Goal: Obtain resource: Download file/media

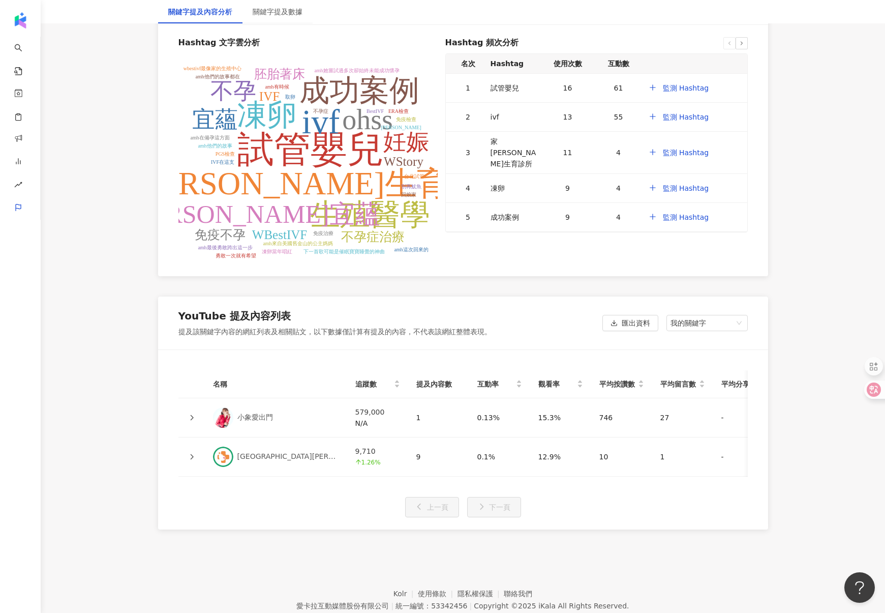
scroll to position [2040, 0]
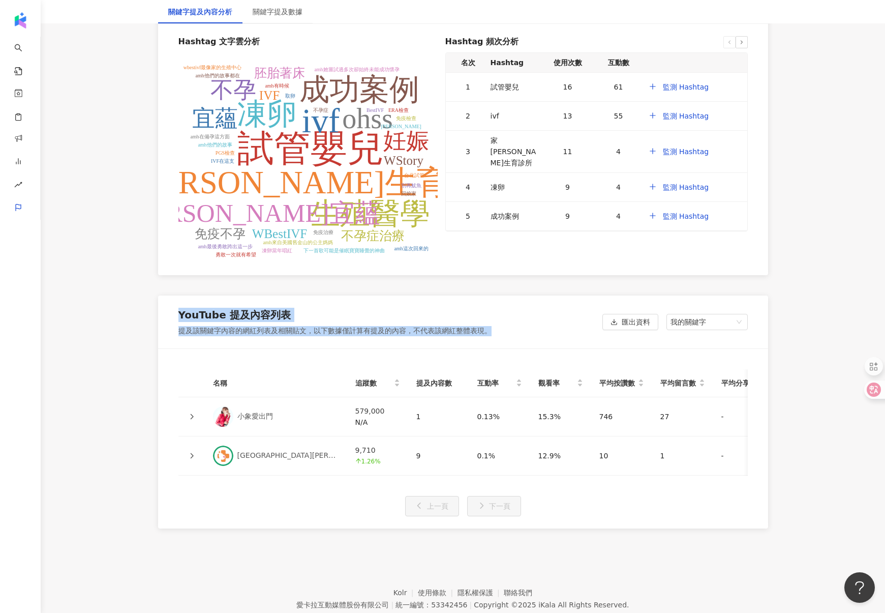
drag, startPoint x: 179, startPoint y: 275, endPoint x: 527, endPoint y: 293, distance: 347.7
click at [527, 295] on div "YouTube 提及內容列表 提及該關鍵字內容的網紅列表及相關貼文，以下數據僅計算有提及的內容，不代表該網紅整體表現。 匯出資料 我的關鍵字 其他關鍵字 我的…" at bounding box center [463, 321] width 610 height 53
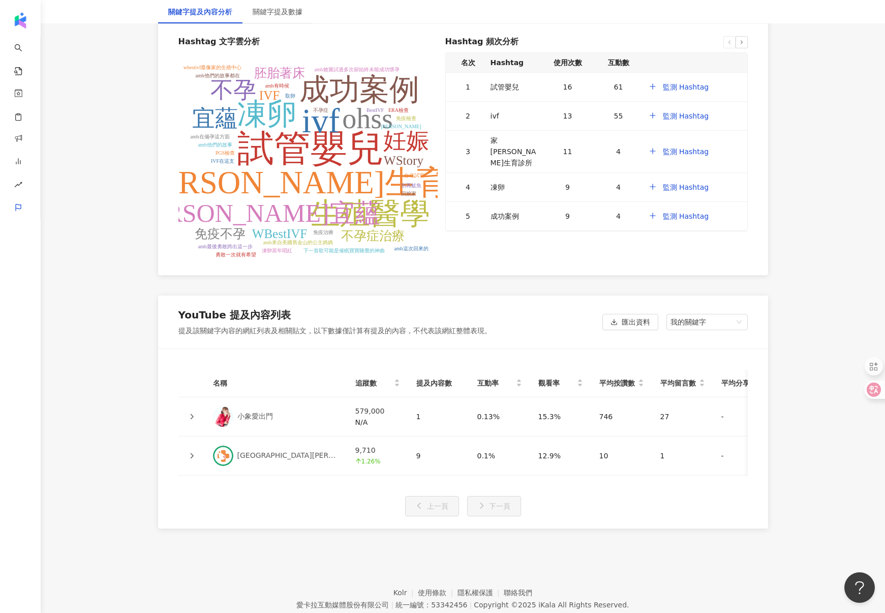
click at [527, 295] on div "YouTube 提及內容列表 提及該關鍵字內容的網紅列表及相關貼文，以下數據僅計算有提及的內容，不代表該網紅整體表現。 匯出資料 我的關鍵字 其他關鍵字 我的…" at bounding box center [463, 321] width 610 height 53
click at [619, 314] on button "匯出資料" at bounding box center [630, 322] width 56 height 16
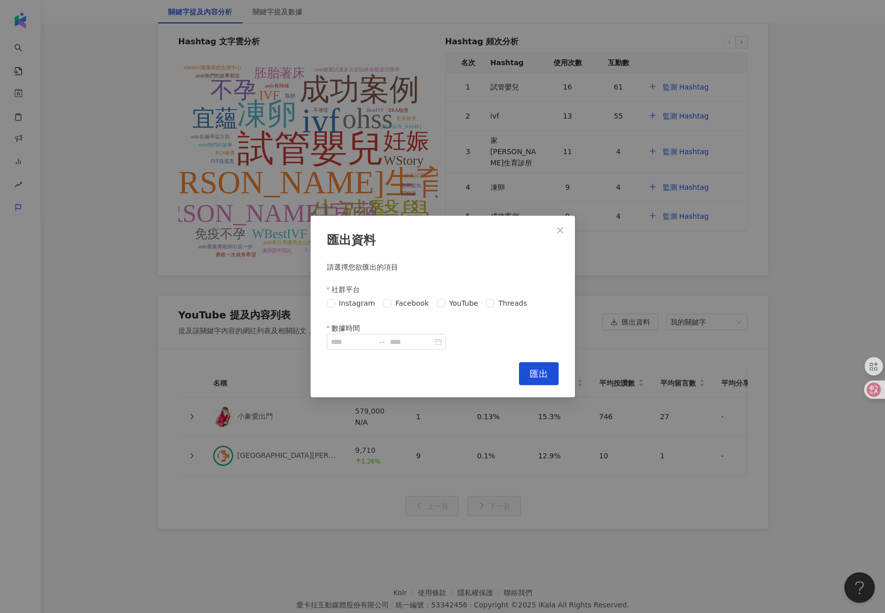
click at [355, 308] on div "Instagram Facebook YouTube Threads" at bounding box center [443, 303] width 232 height 16
click at [393, 305] on span "Facebook" at bounding box center [412, 302] width 42 height 11
click at [352, 303] on span "Instagram" at bounding box center [357, 302] width 44 height 11
click at [440, 302] on span at bounding box center [441, 303] width 8 height 8
click at [494, 303] on span "Threads" at bounding box center [512, 302] width 37 height 11
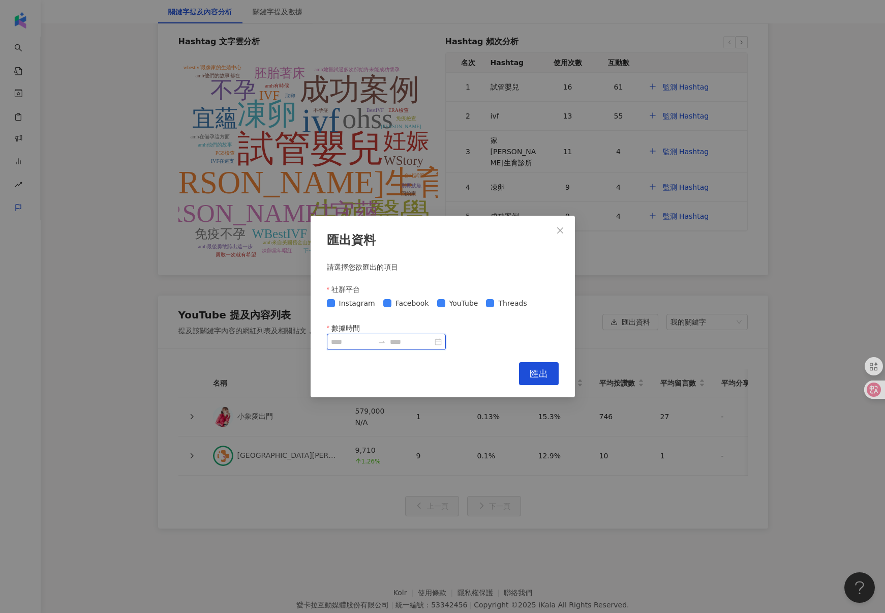
click at [374, 343] on input "數據時間" at bounding box center [352, 341] width 43 height 11
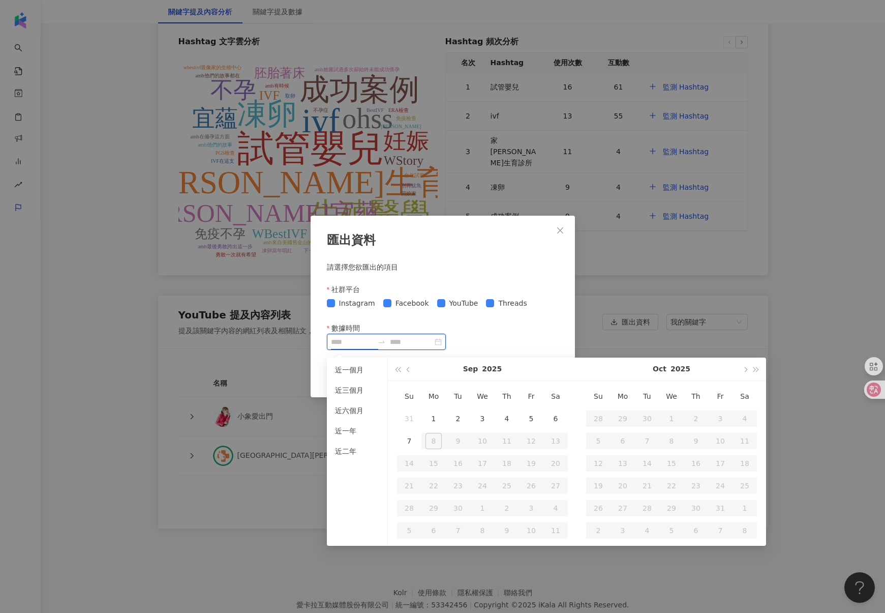
type input "**********"
drag, startPoint x: 409, startPoint y: 372, endPoint x: 453, endPoint y: 428, distance: 70.9
click at [409, 373] on button "button" at bounding box center [408, 368] width 11 height 23
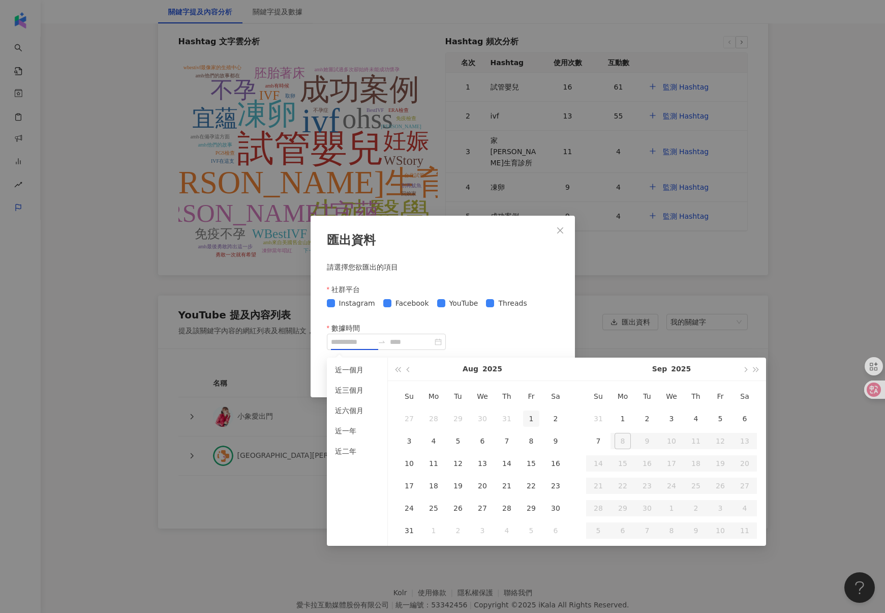
type input "**********"
click at [532, 419] on div "1" at bounding box center [531, 418] width 16 height 16
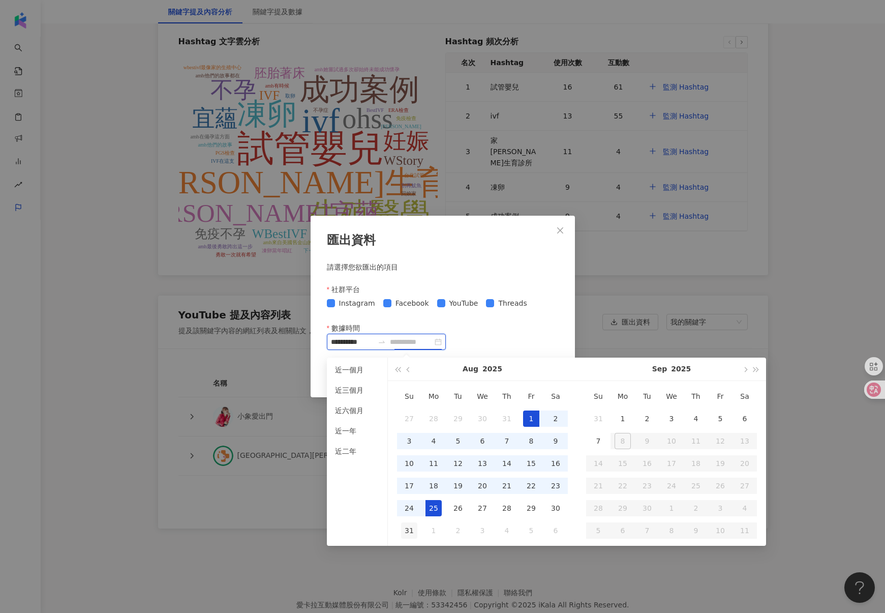
type input "**********"
click at [415, 529] on div "31" at bounding box center [409, 530] width 16 height 16
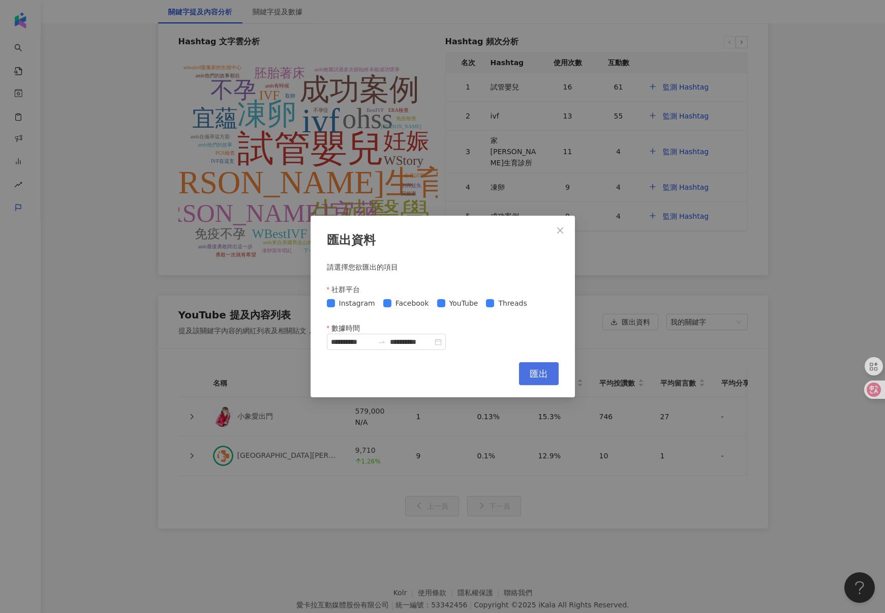
click at [546, 374] on span "匯出" at bounding box center [539, 373] width 18 height 11
click at [546, 376] on span "匯出" at bounding box center [539, 373] width 18 height 11
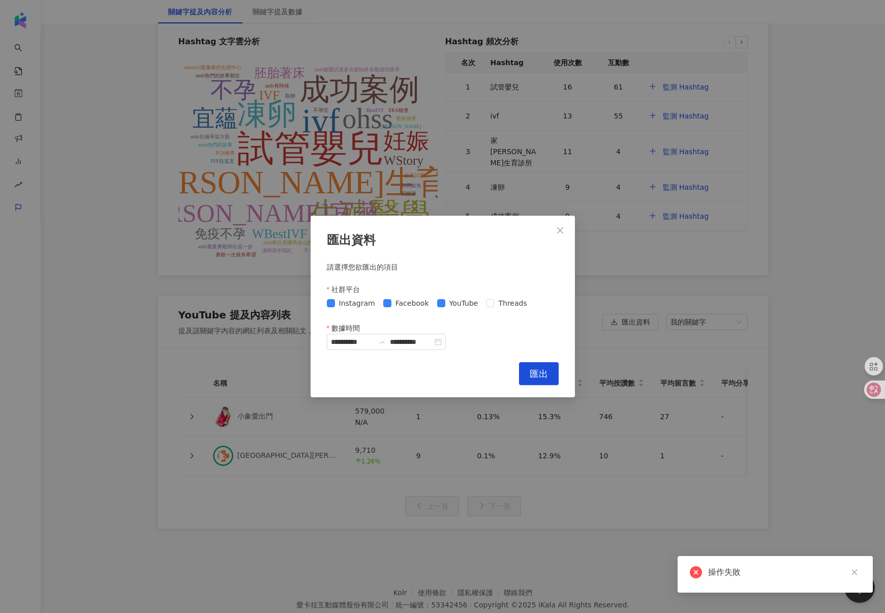
click at [650, 275] on div "**********" at bounding box center [442, 306] width 885 height 613
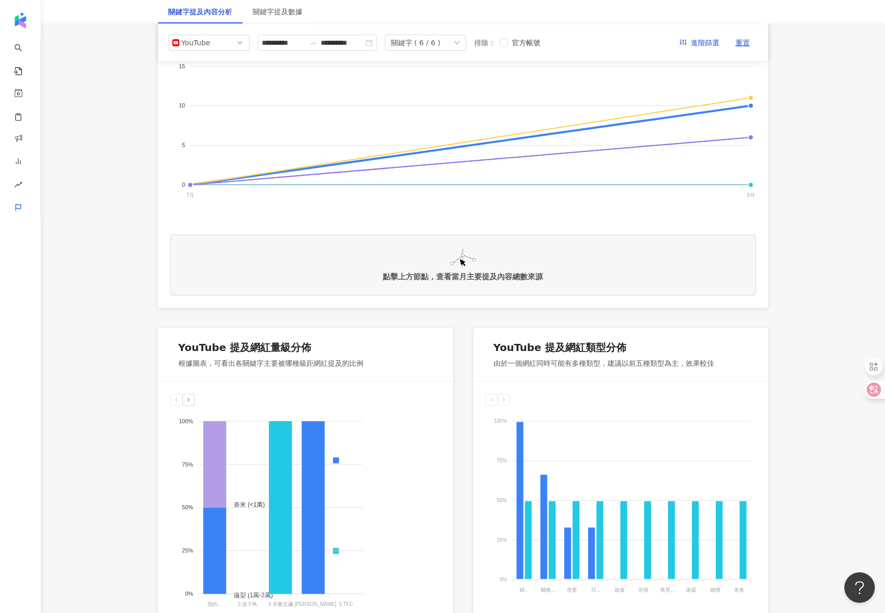
scroll to position [0, 0]
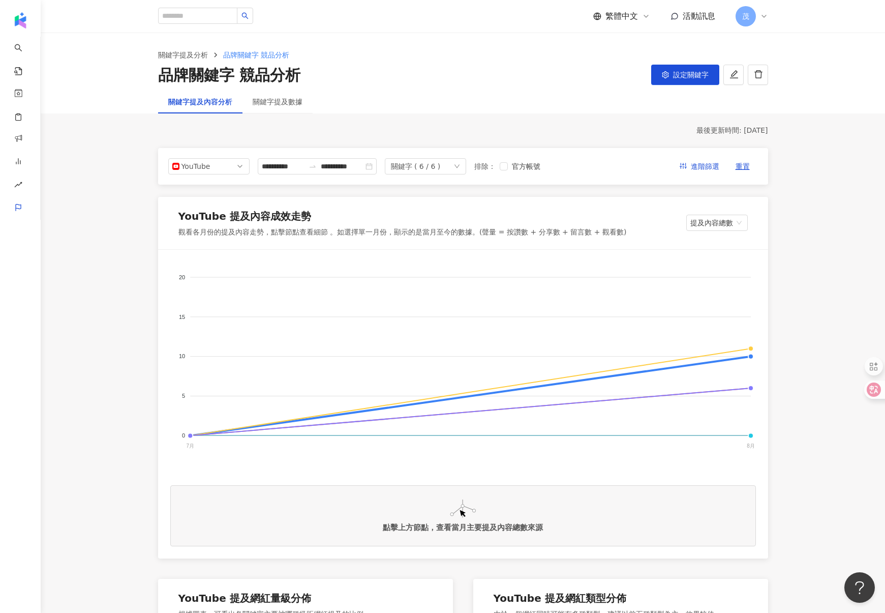
click at [115, 44] on div "關鍵字提及分析 品牌關鍵字 競品分析 品牌關鍵字 競品分析 設定關鍵字" at bounding box center [463, 61] width 844 height 57
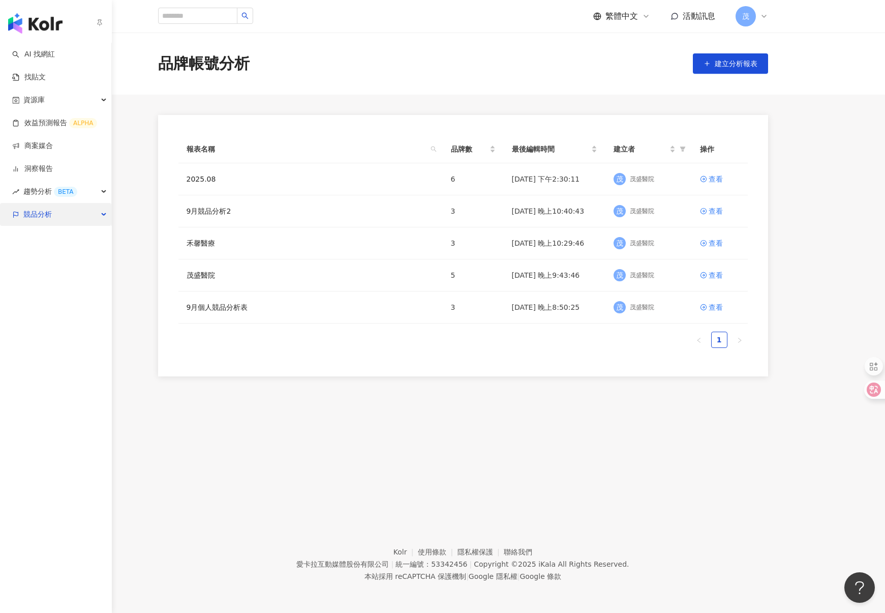
click at [85, 216] on div "競品分析" at bounding box center [55, 214] width 111 height 23
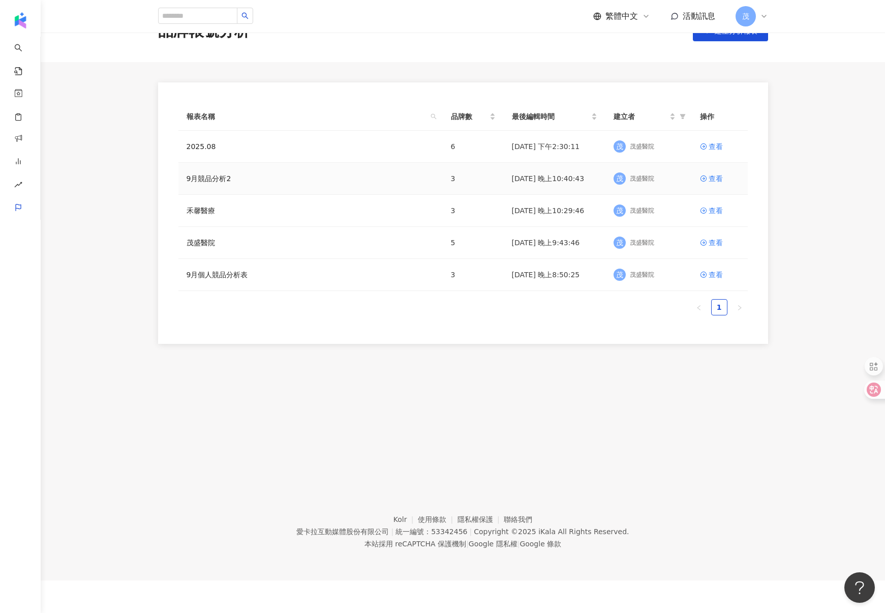
scroll to position [44, 0]
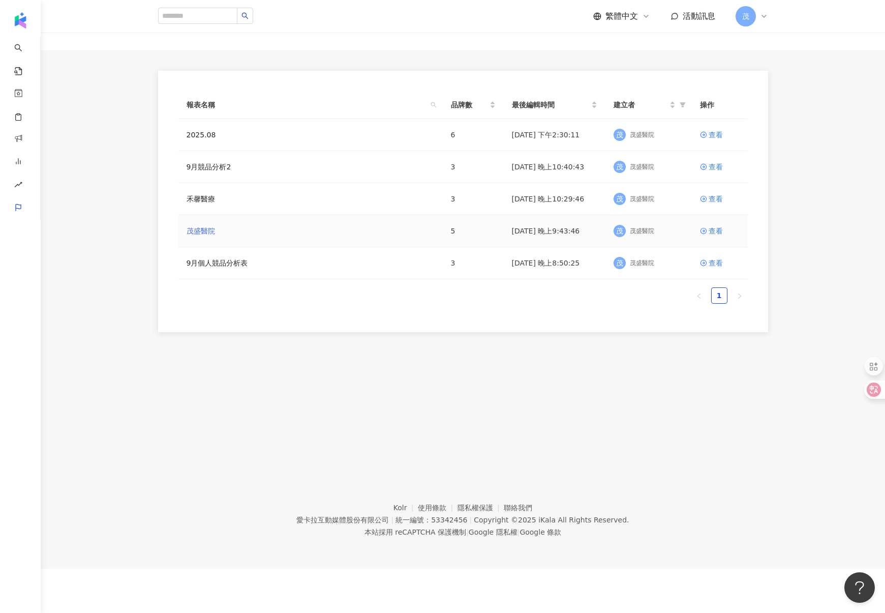
click at [201, 229] on link "茂盛醫院" at bounding box center [201, 230] width 28 height 11
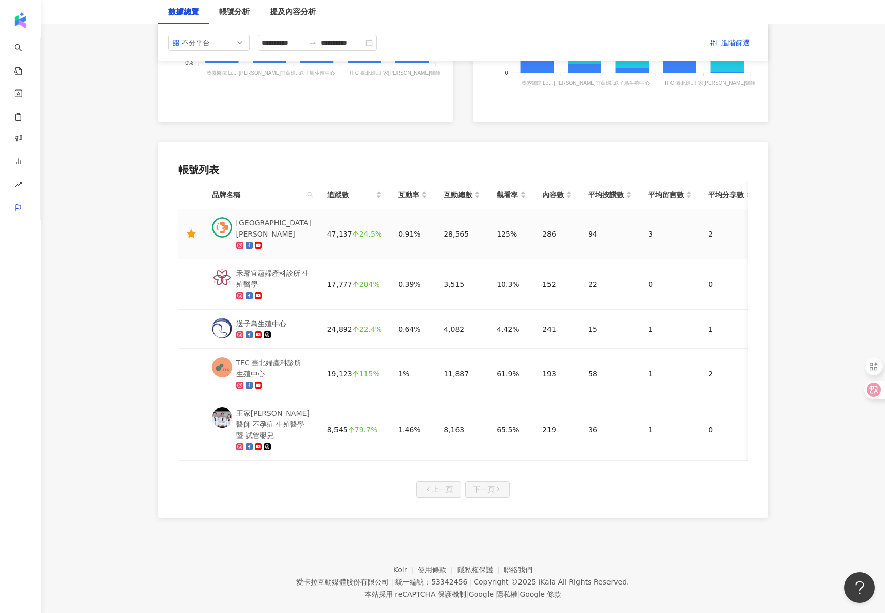
scroll to position [393, 0]
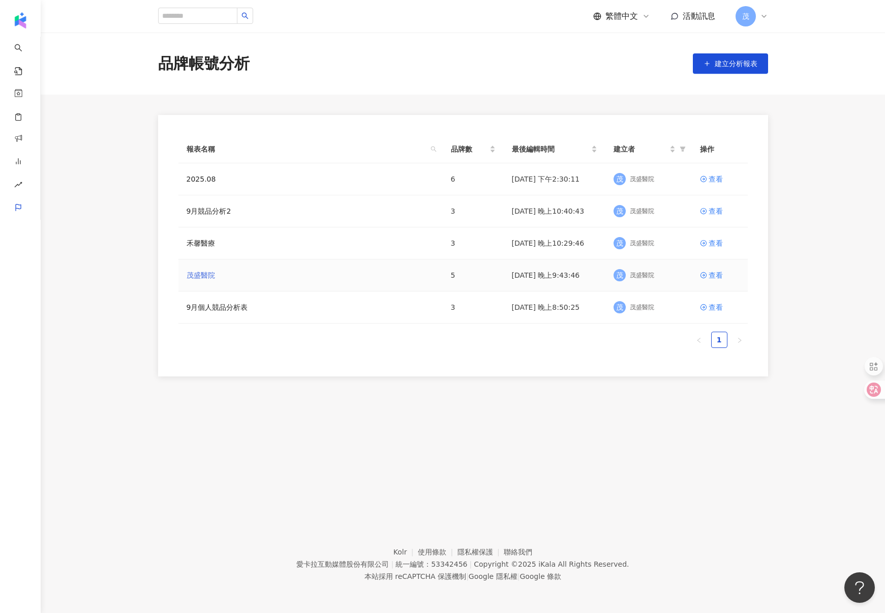
click at [205, 273] on link "茂盛醫院" at bounding box center [201, 274] width 28 height 11
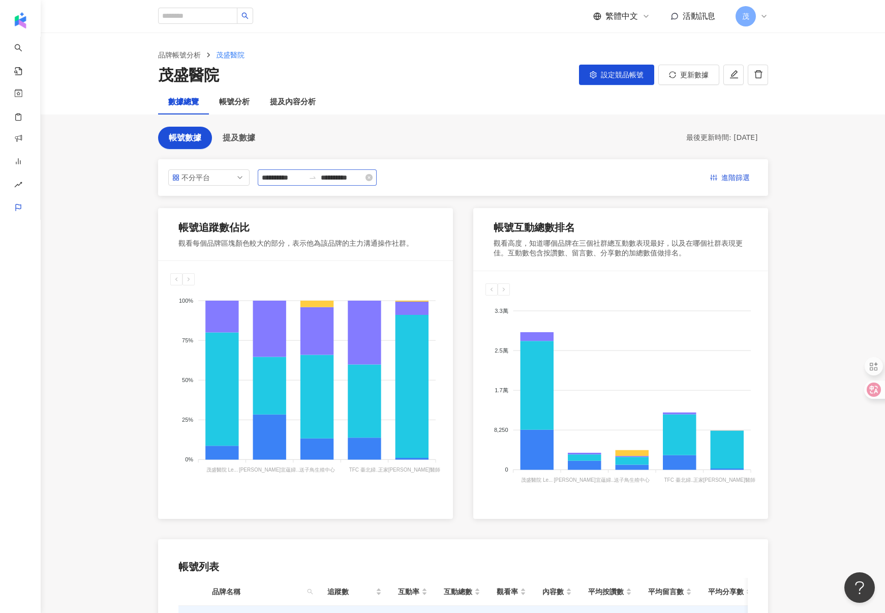
click at [313, 179] on icon "swap-right" at bounding box center [313, 177] width 8 height 8
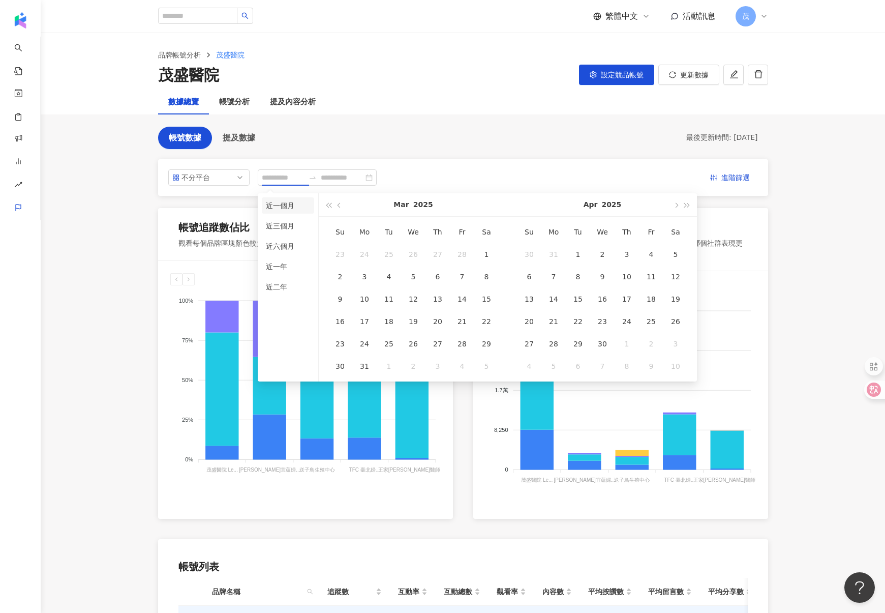
click at [269, 207] on li "近一個月" at bounding box center [288, 205] width 52 height 16
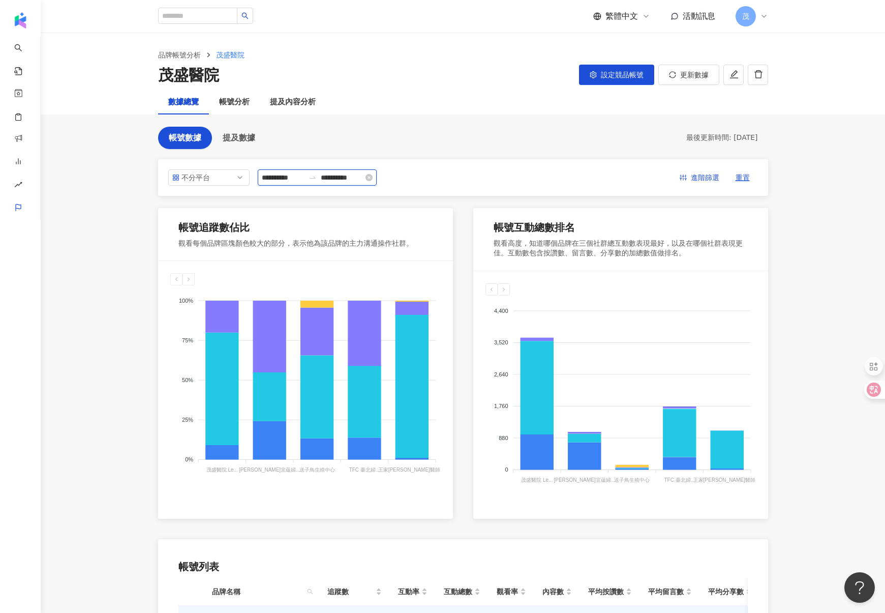
click at [294, 178] on input "**********" at bounding box center [283, 177] width 43 height 11
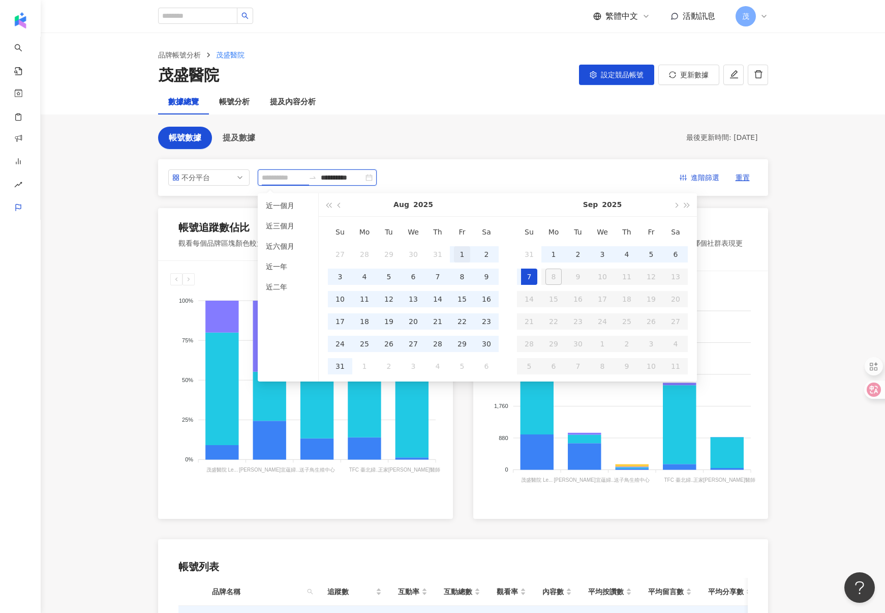
type input "**********"
click at [465, 256] on div "1" at bounding box center [462, 254] width 16 height 16
click at [345, 369] on div "31" at bounding box center [340, 366] width 16 height 16
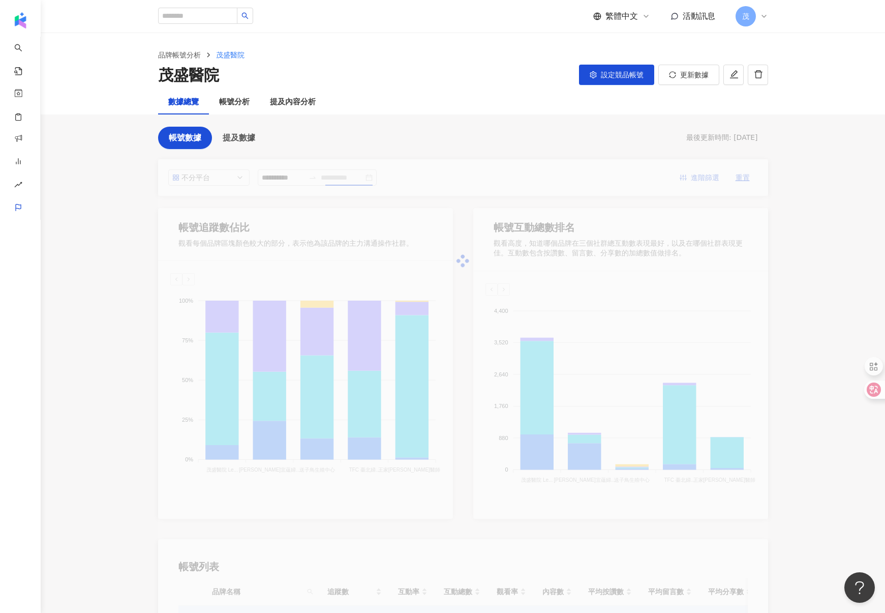
type input "**********"
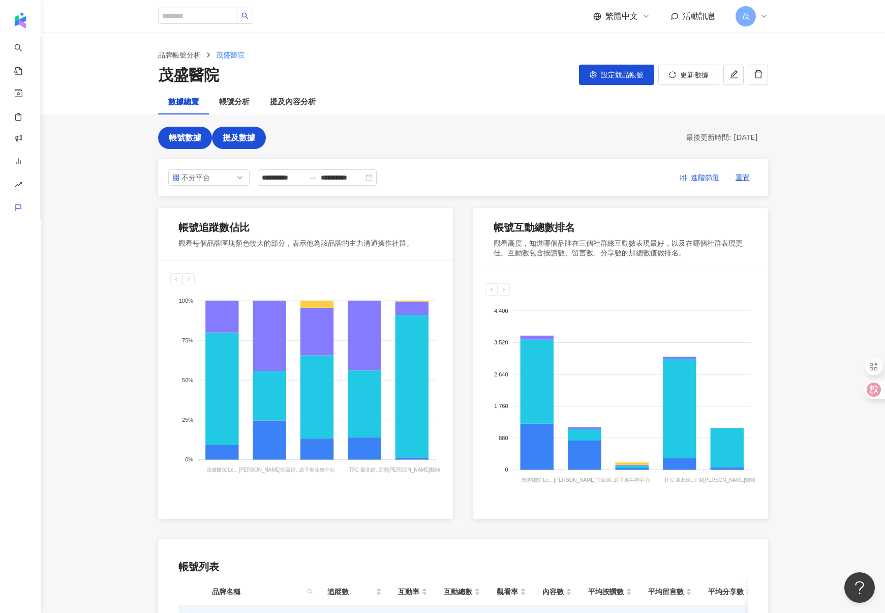
click at [235, 139] on span "提及數據" at bounding box center [239, 137] width 33 height 9
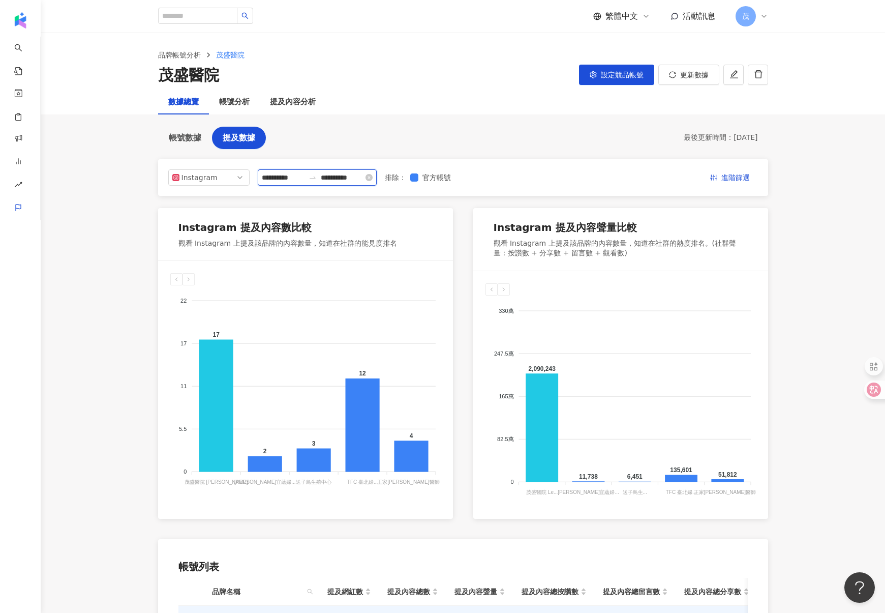
click at [292, 176] on input "**********" at bounding box center [283, 177] width 43 height 11
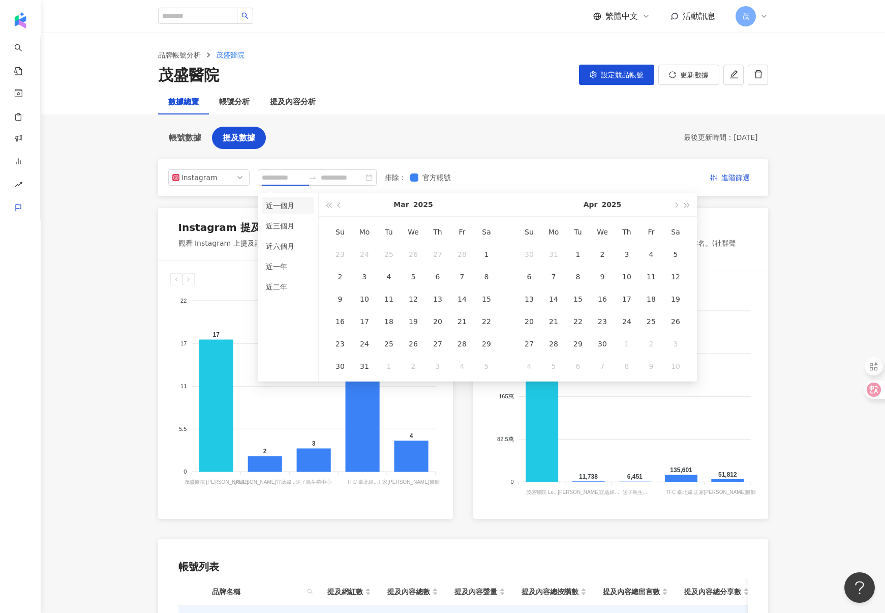
click at [292, 206] on li "近一個月" at bounding box center [288, 205] width 52 height 16
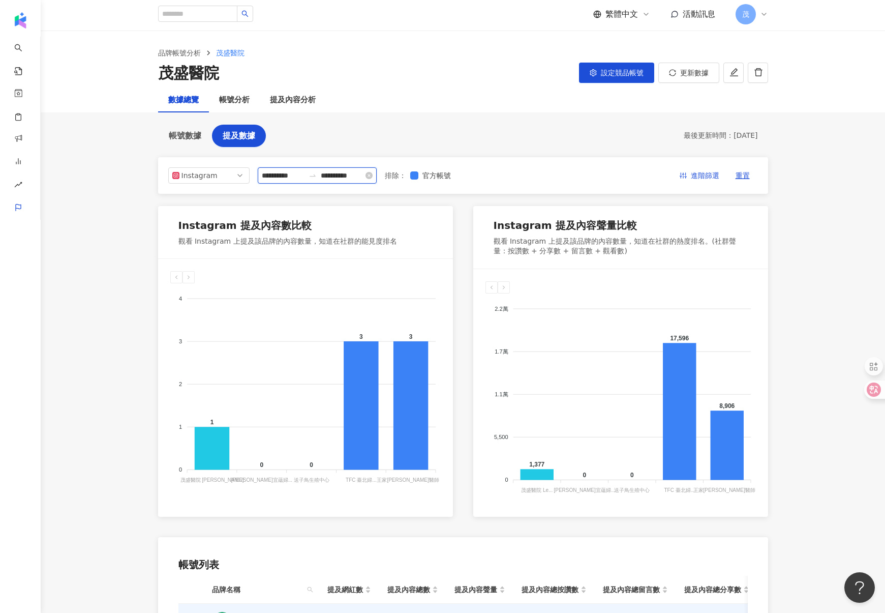
click at [289, 170] on input "**********" at bounding box center [283, 175] width 43 height 11
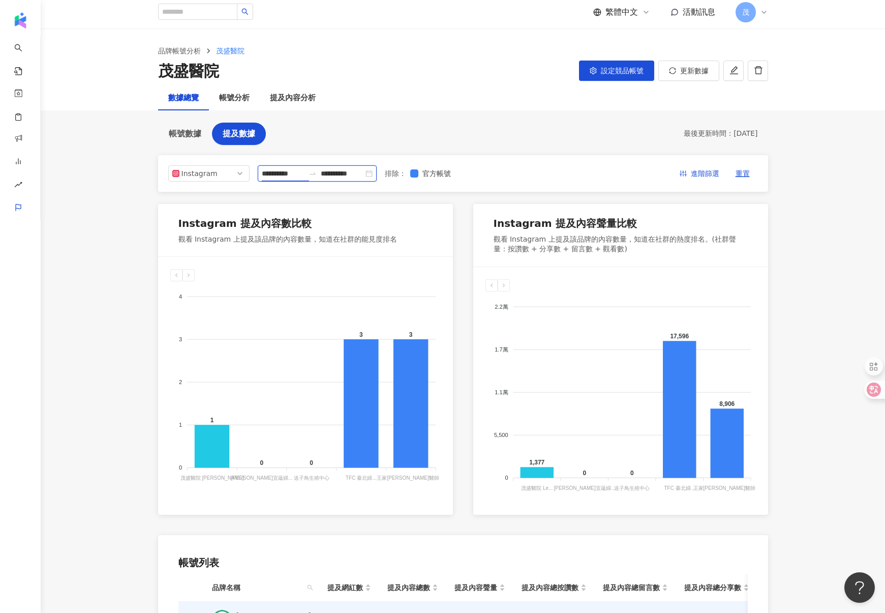
type input "**********"
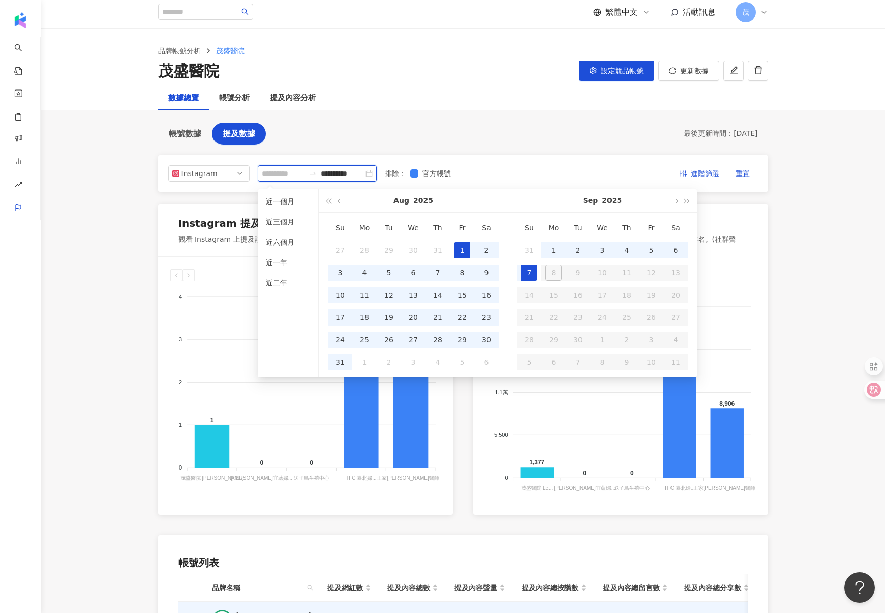
scroll to position [3, 0]
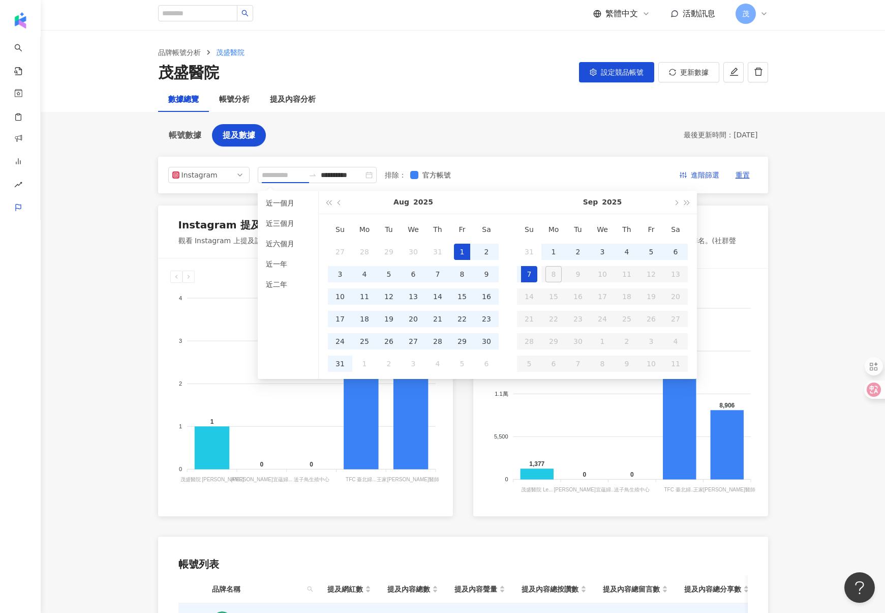
click at [466, 247] on div "1" at bounding box center [462, 252] width 16 height 16
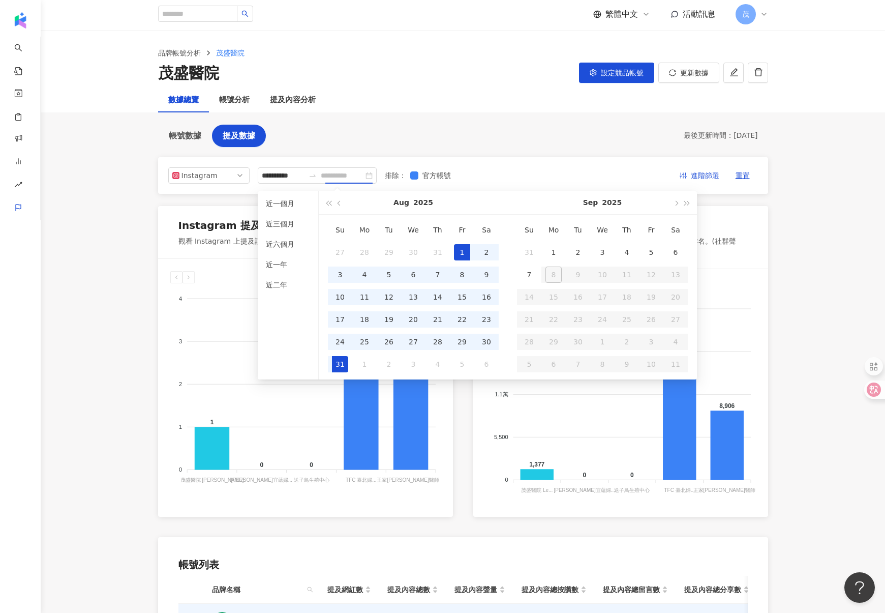
click at [344, 359] on div "31" at bounding box center [340, 364] width 16 height 16
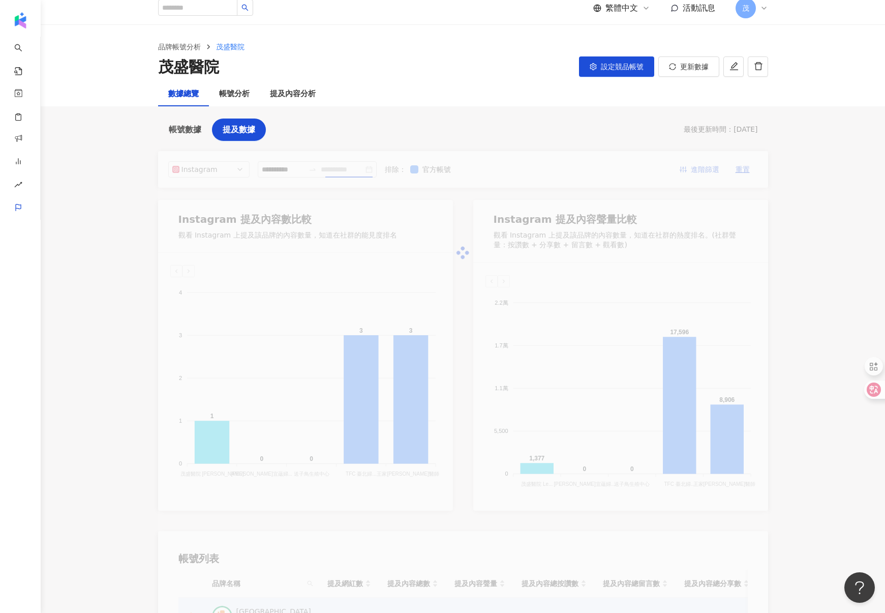
type input "**********"
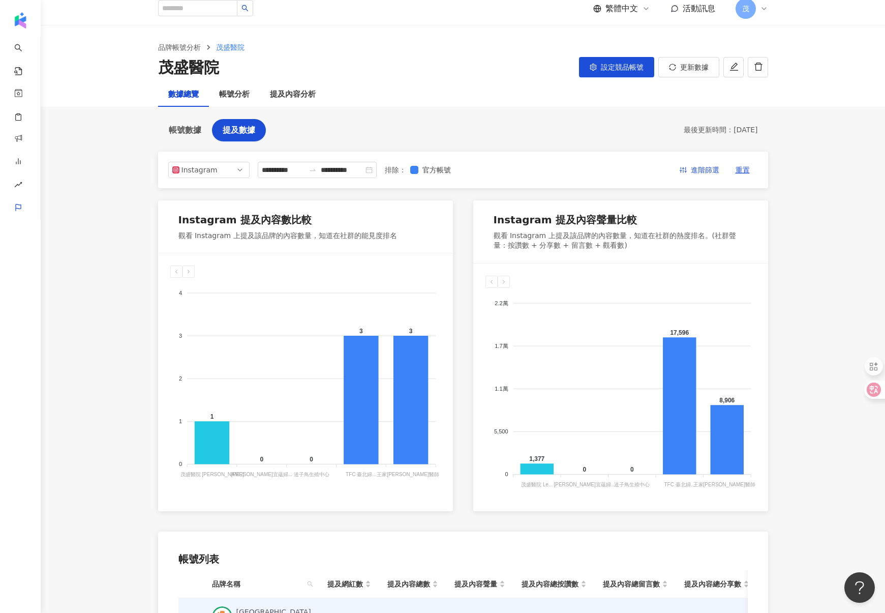
scroll to position [7, 0]
click at [508, 171] on div "**********" at bounding box center [463, 170] width 590 height 16
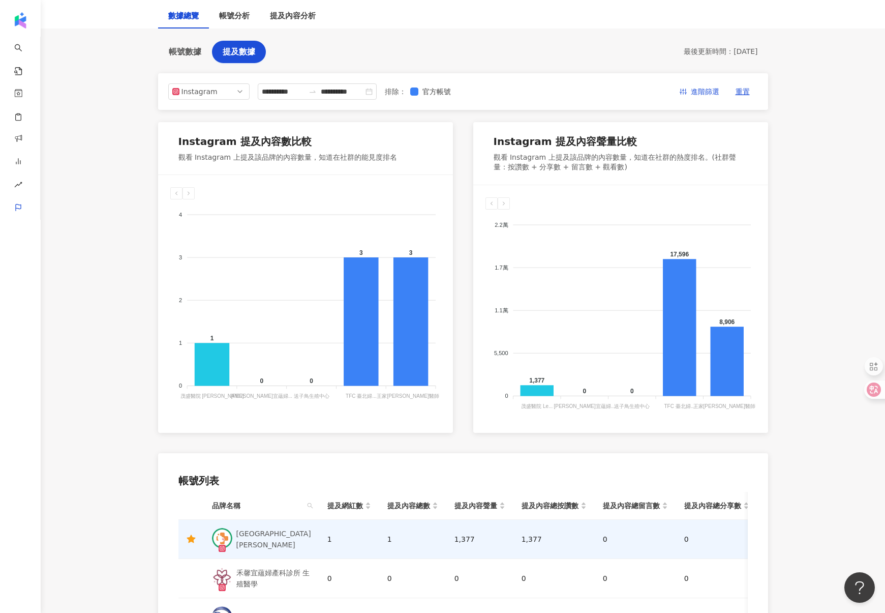
scroll to position [0, 0]
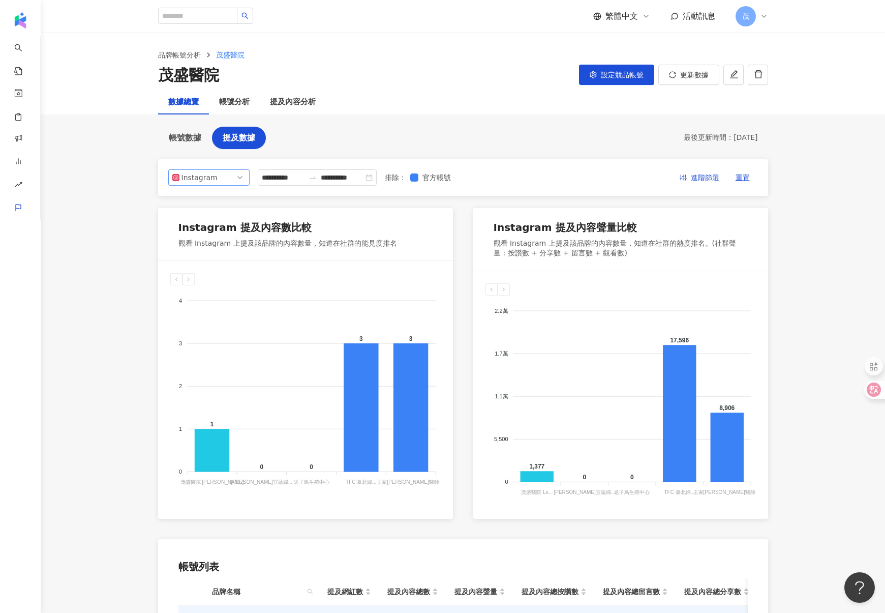
click at [220, 171] on span "Instagram" at bounding box center [208, 177] width 73 height 15
drag, startPoint x: 350, startPoint y: 154, endPoint x: 225, endPoint y: 140, distance: 125.8
click at [350, 154] on div "**********" at bounding box center [463, 495] width 610 height 737
click at [223, 103] on div "帳號分析" at bounding box center [234, 102] width 31 height 12
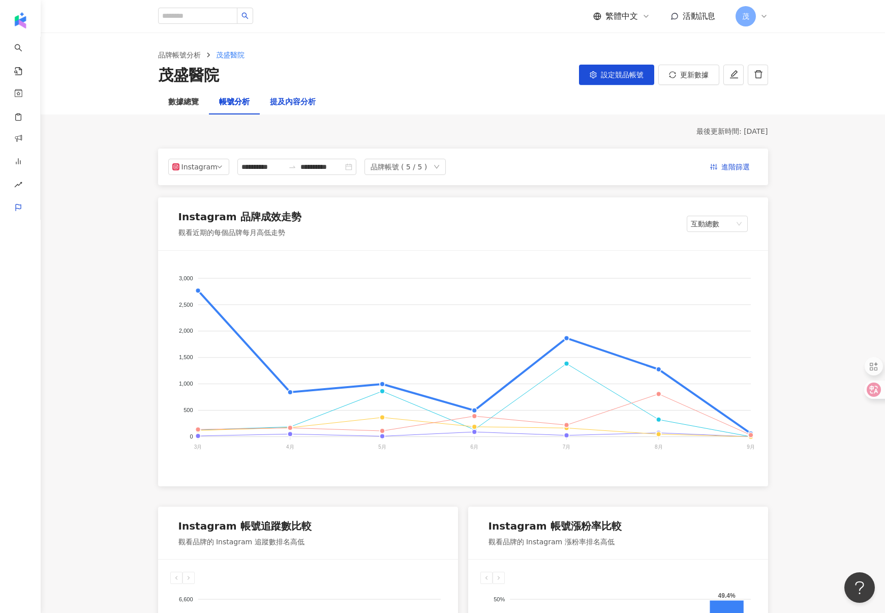
click at [301, 107] on div "提及內容分析" at bounding box center [293, 102] width 46 height 12
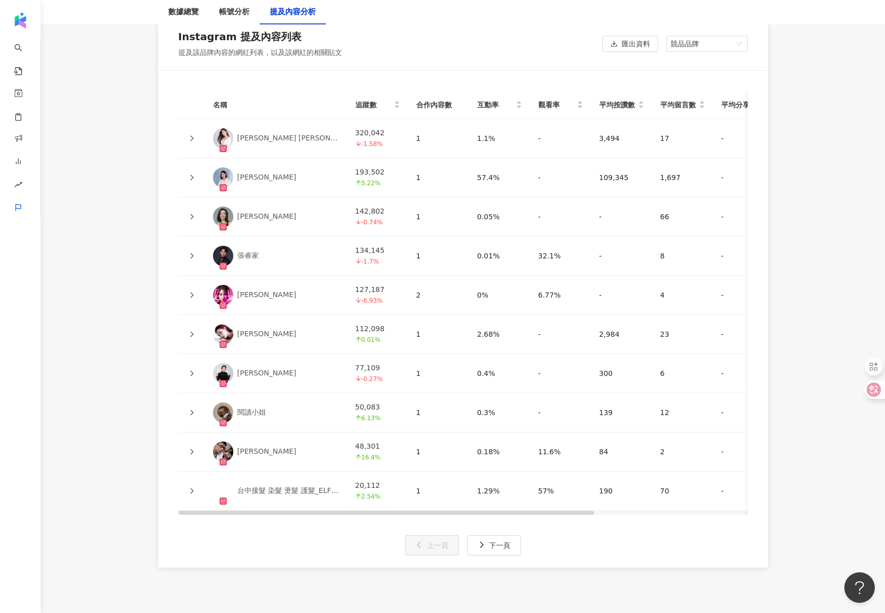
scroll to position [2354, 0]
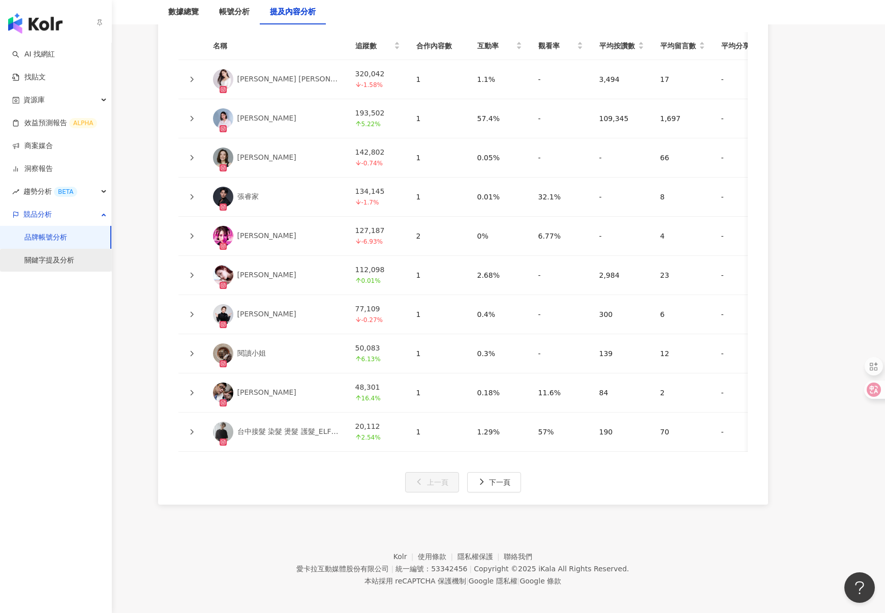
click at [51, 264] on link "關鍵字提及分析" at bounding box center [49, 260] width 50 height 10
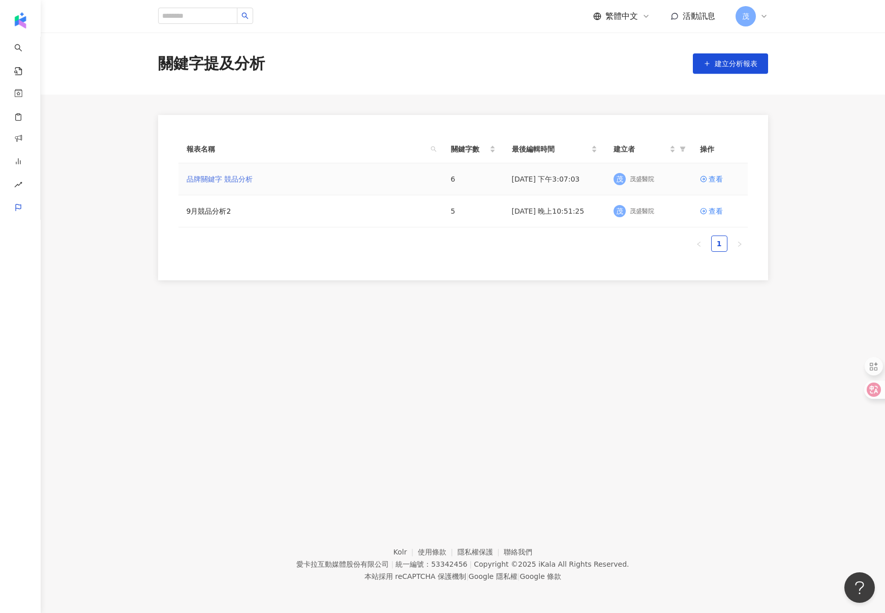
click at [235, 177] on link "品牌關鍵字 競品分析" at bounding box center [220, 178] width 66 height 11
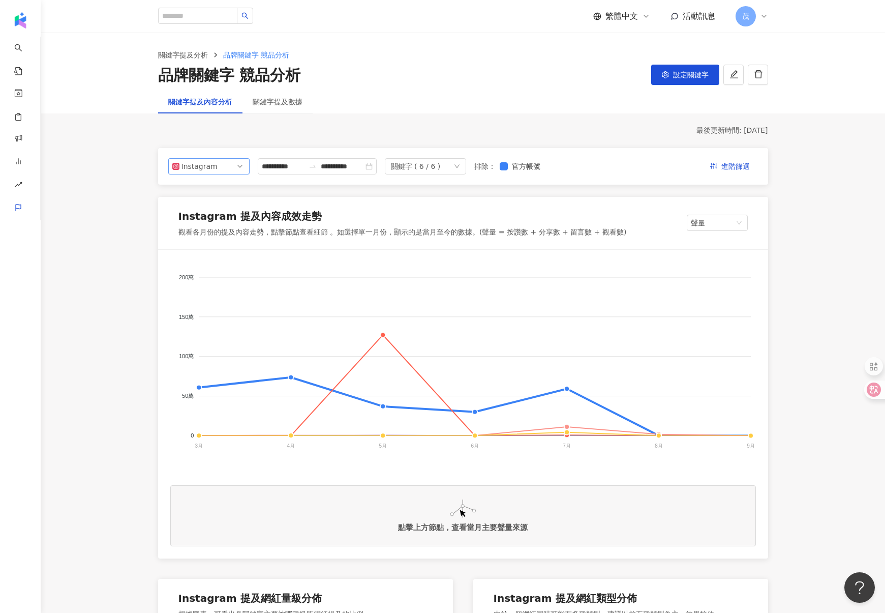
click at [212, 172] on div "Instagram" at bounding box center [197, 166] width 33 height 15
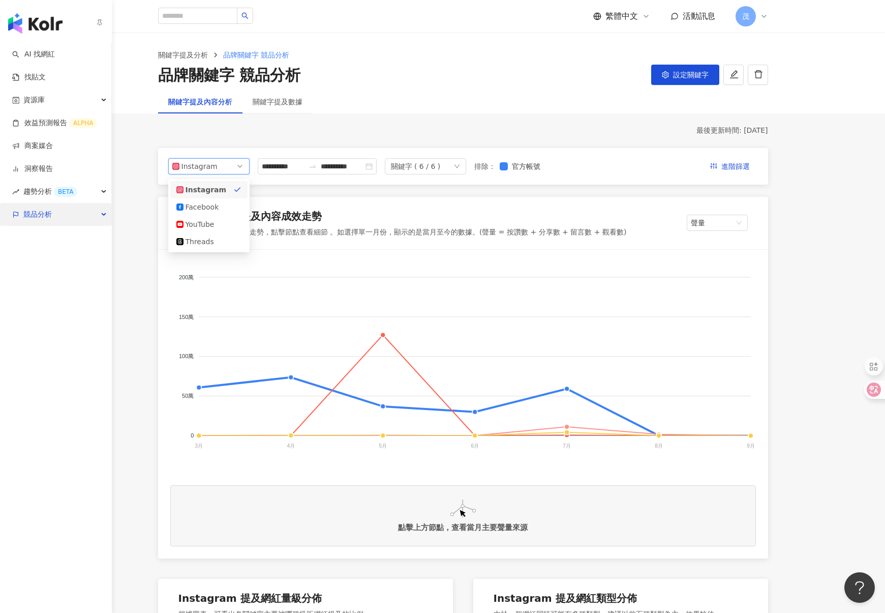
click at [54, 214] on div "競品分析" at bounding box center [55, 214] width 111 height 23
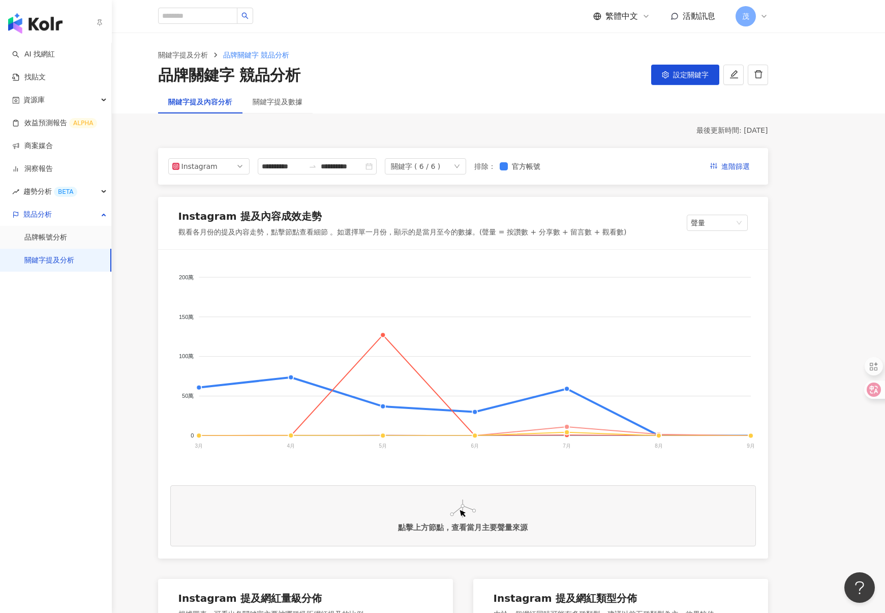
click at [62, 261] on link "關鍵字提及分析" at bounding box center [49, 260] width 50 height 10
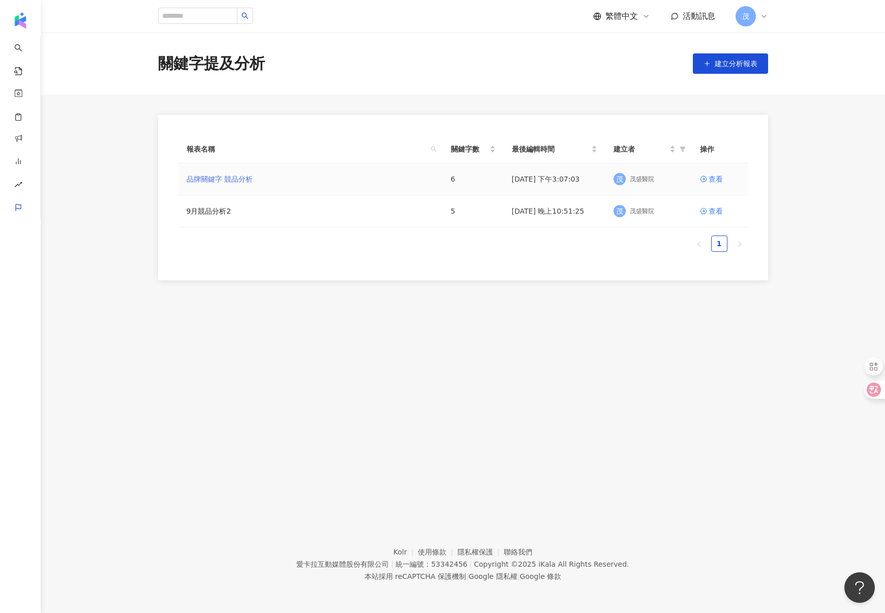
click at [231, 180] on link "品牌關鍵字 競品分析" at bounding box center [220, 178] width 66 height 11
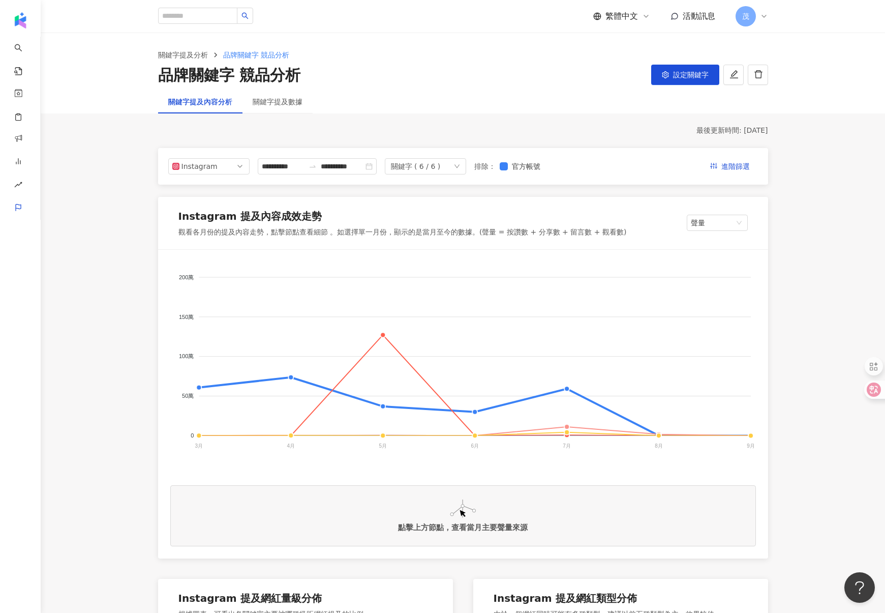
click at [279, 94] on div "關鍵字提及數據" at bounding box center [277, 101] width 70 height 23
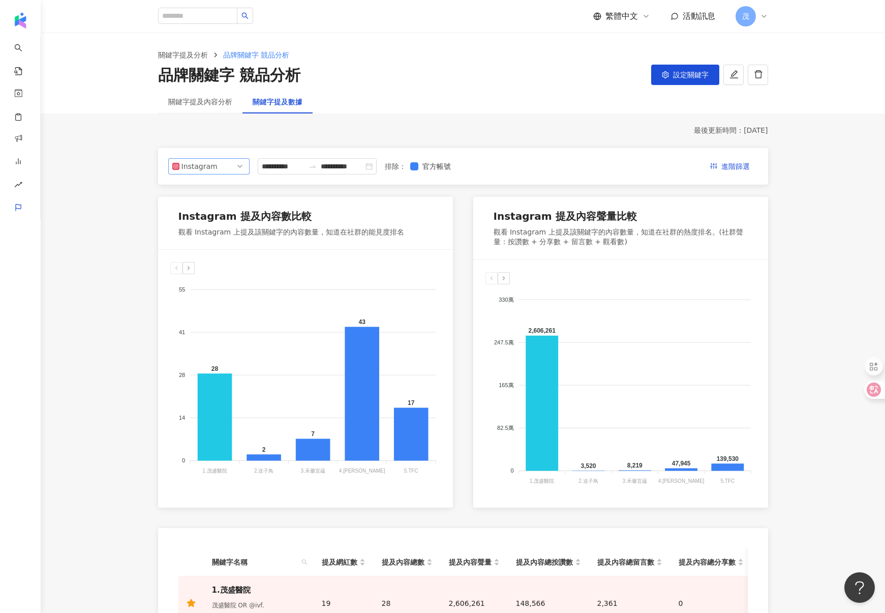
click at [233, 160] on span "Instagram" at bounding box center [208, 166] width 73 height 15
click at [371, 133] on div "最後更新時間 ： 2025/9/7" at bounding box center [463, 131] width 610 height 10
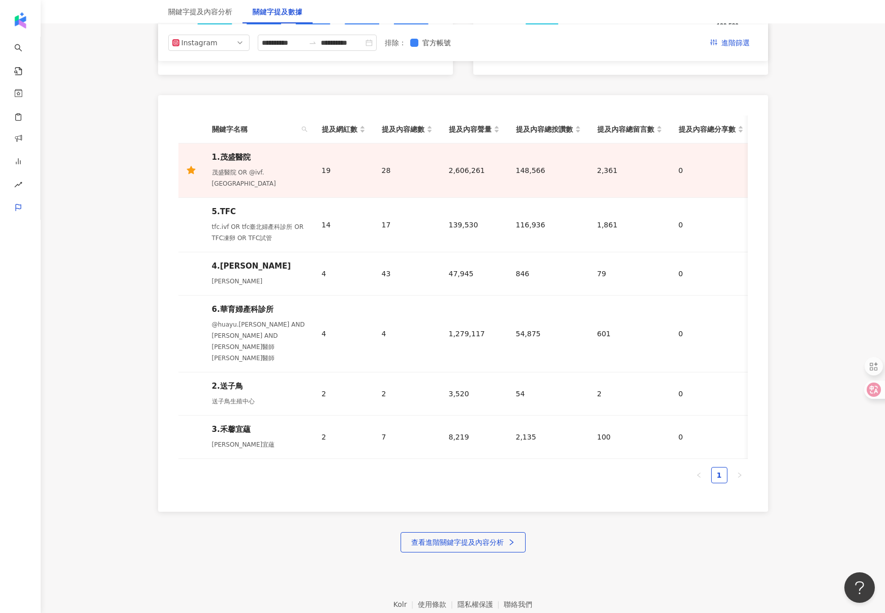
scroll to position [432, 0]
click at [304, 44] on input "**********" at bounding box center [283, 42] width 43 height 11
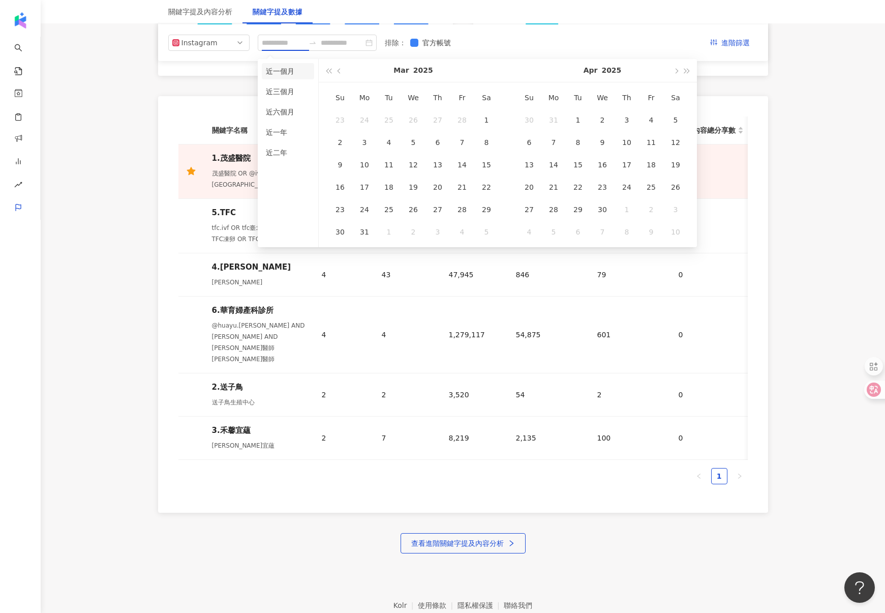
click at [289, 78] on li "近一個月" at bounding box center [288, 71] width 52 height 16
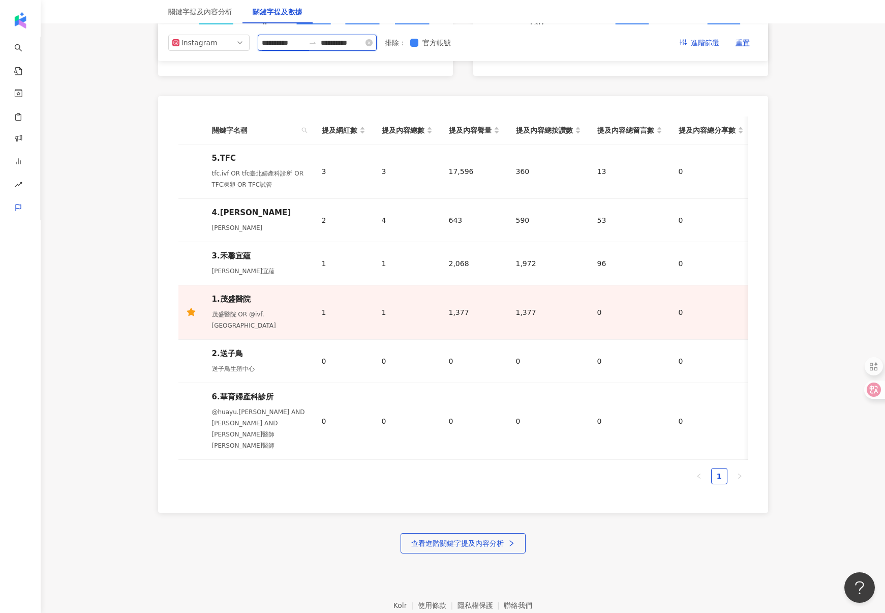
click at [293, 44] on input "**********" at bounding box center [283, 42] width 43 height 11
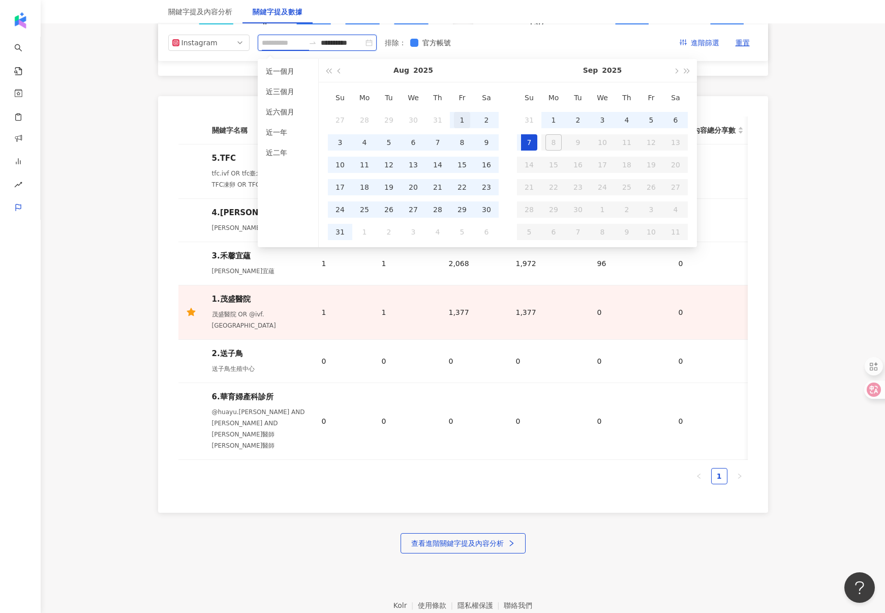
type input "**********"
drag, startPoint x: 457, startPoint y: 119, endPoint x: 401, endPoint y: 166, distance: 73.3
click at [457, 119] on div "1" at bounding box center [462, 120] width 16 height 16
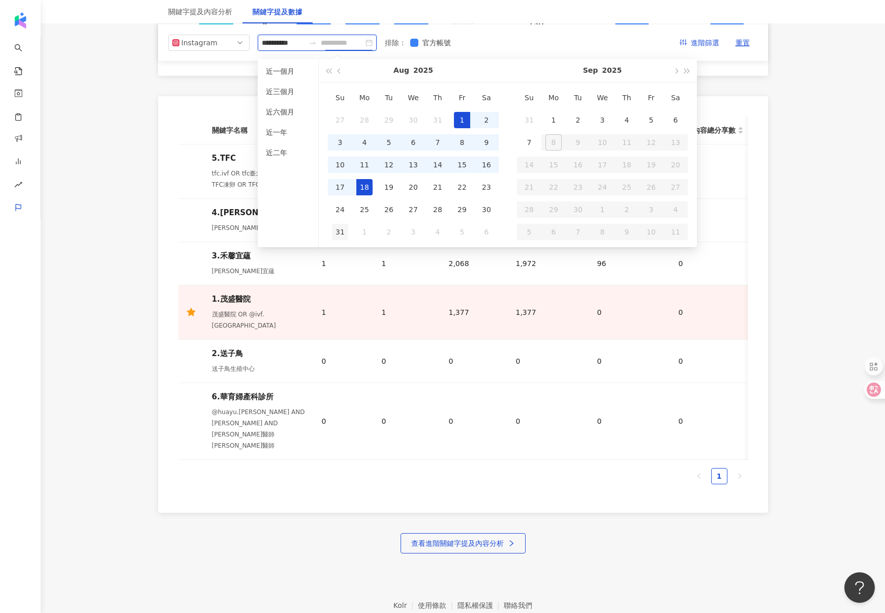
type input "**********"
click at [343, 232] on div "31" at bounding box center [340, 232] width 16 height 16
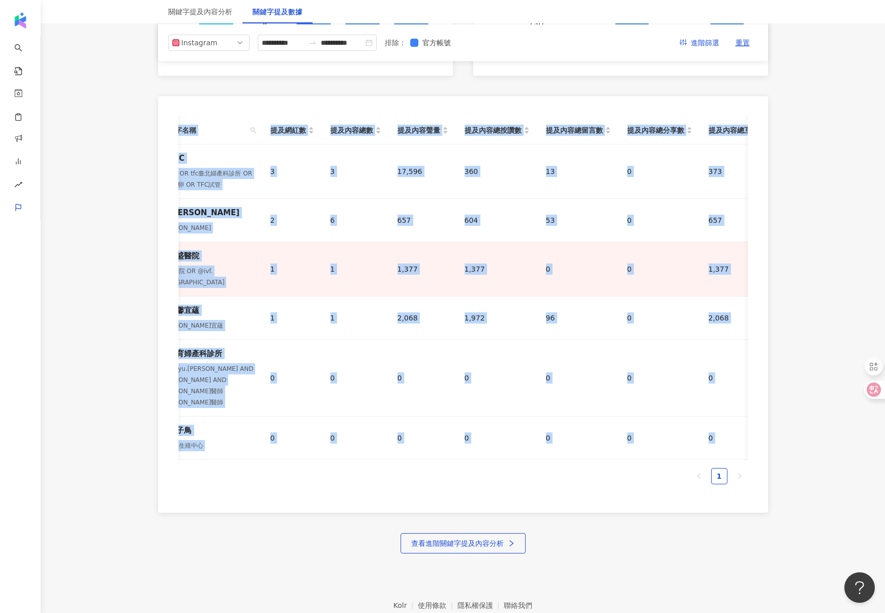
scroll to position [0, 167]
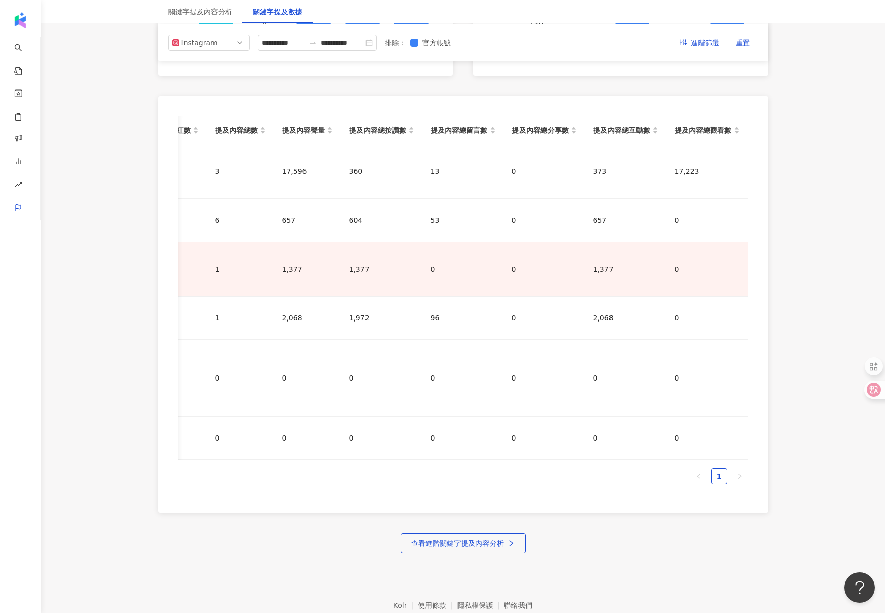
drag, startPoint x: 209, startPoint y: 129, endPoint x: 764, endPoint y: 423, distance: 627.9
click at [764, 423] on div "關鍵字名稱 提及網紅數 提及內容總數 提及內容聲量 提及內容總按讚數 提及內容總留言數 提及內容總分享數 提及內容總互動數 提及內容總觀看數 5.TFC tf…" at bounding box center [463, 304] width 610 height 416
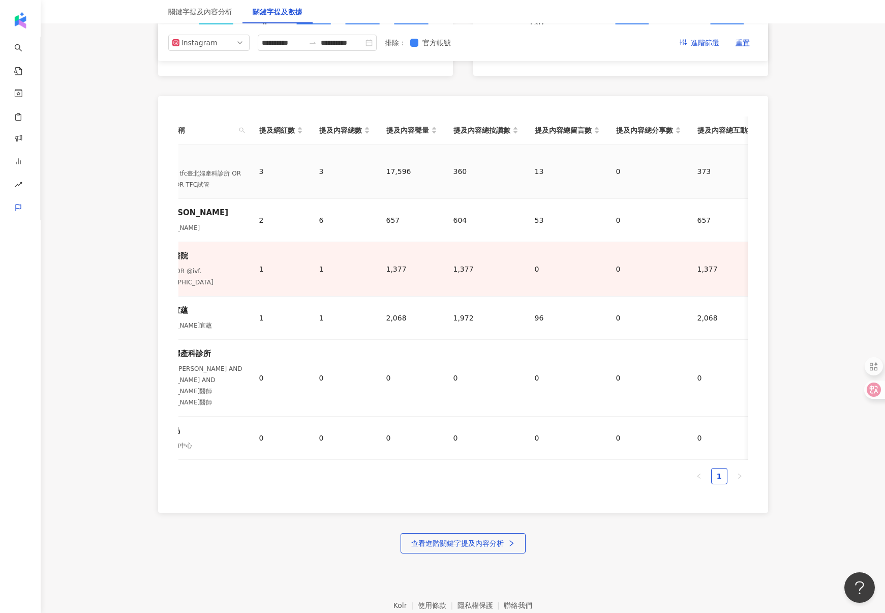
scroll to position [0, 0]
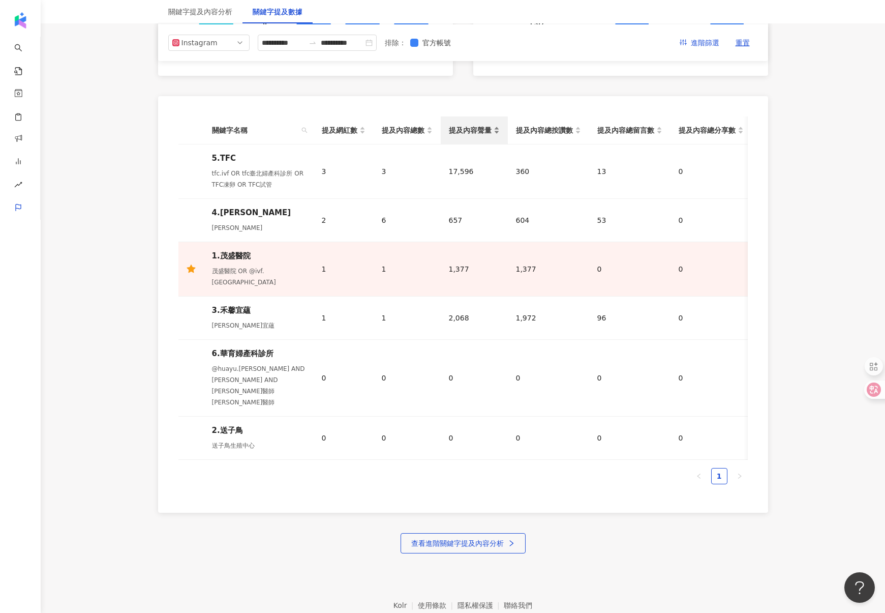
click at [494, 128] on div "提及內容聲量" at bounding box center [474, 130] width 51 height 11
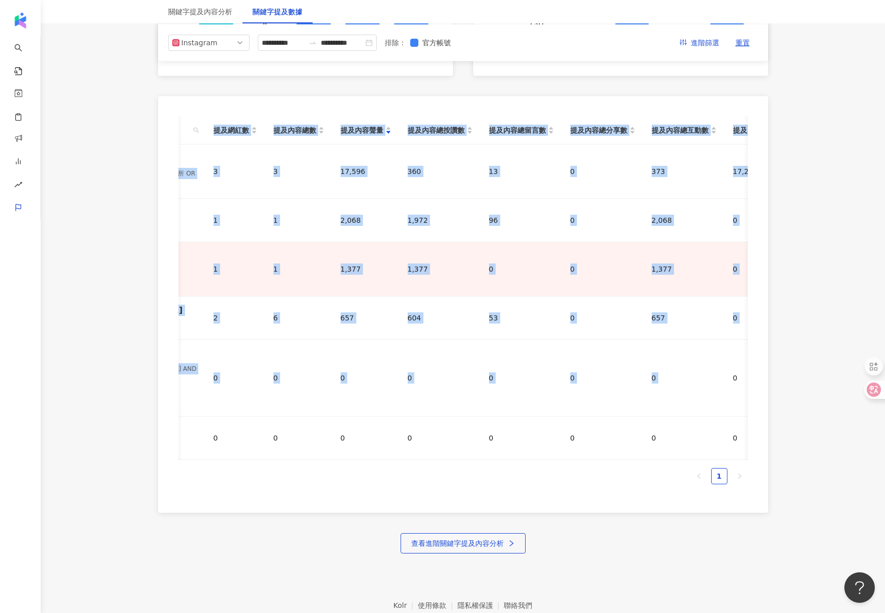
scroll to position [0, 167]
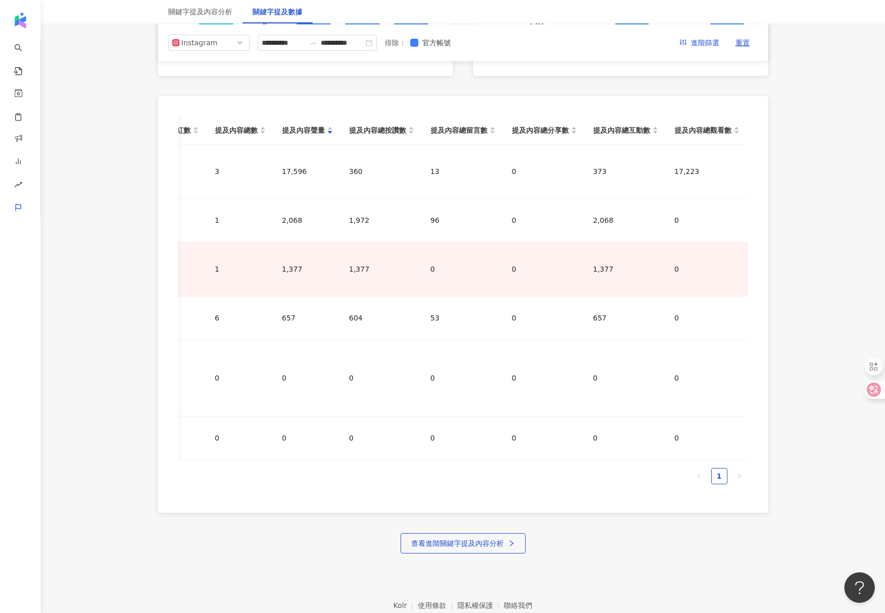
drag, startPoint x: 200, startPoint y: 125, endPoint x: 801, endPoint y: 377, distance: 651.2
click at [801, 377] on main "**********" at bounding box center [463, 77] width 844 height 952
copy colgroup
click at [226, 39] on span "Instagram" at bounding box center [208, 42] width 73 height 15
click at [206, 84] on div "Facebook" at bounding box center [202, 83] width 33 height 11
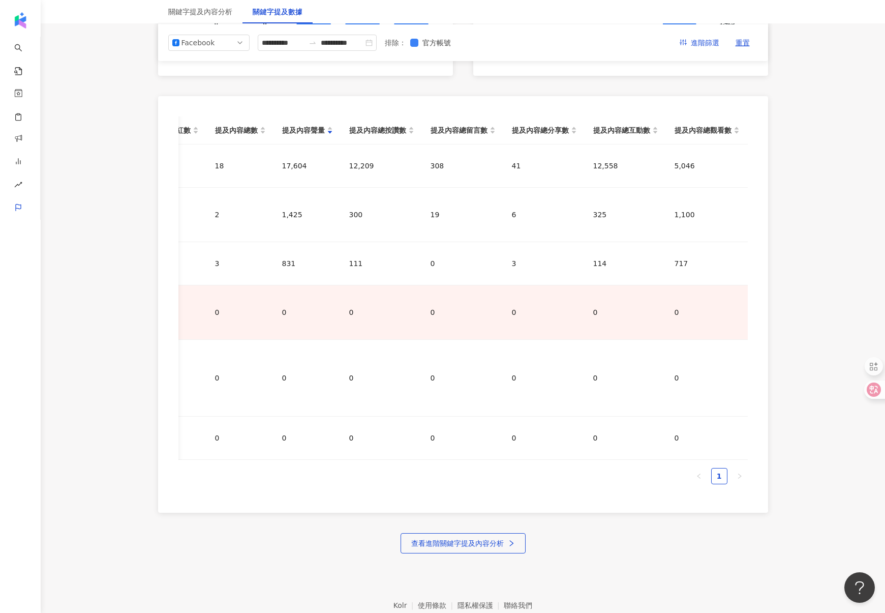
drag, startPoint x: 212, startPoint y: 129, endPoint x: 749, endPoint y: 404, distance: 603.0
click at [749, 404] on div "關鍵字名稱 提及網紅數 提及內容總數 提及內容聲量 提及內容總按讚數 提及內容總留言數 提及內容總分享數 提及內容總互動數 提及內容總觀看數 4.王家瑋 王家…" at bounding box center [463, 304] width 610 height 416
copy table
drag, startPoint x: 213, startPoint y: 39, endPoint x: 215, endPoint y: 56, distance: 17.9
click at [213, 39] on div "Facebook" at bounding box center [197, 42] width 33 height 15
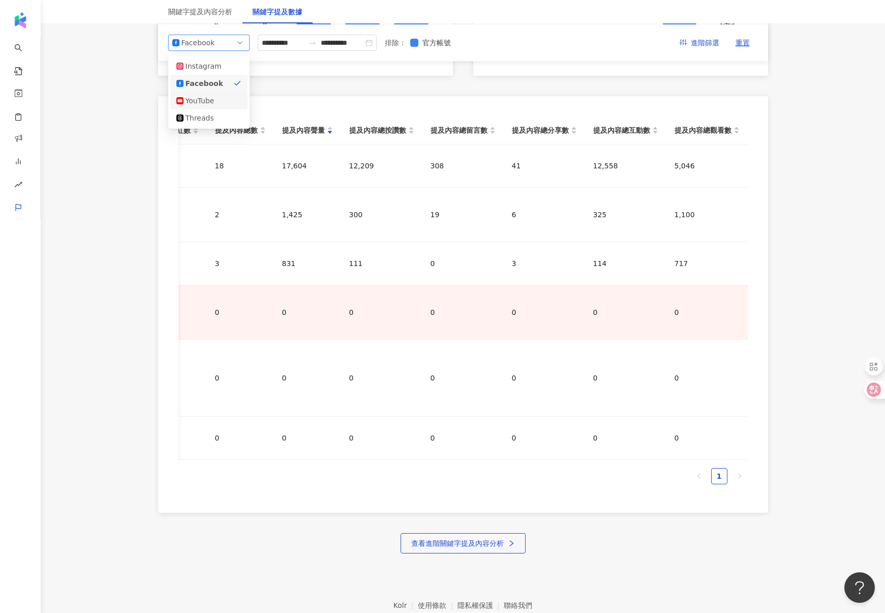
click at [194, 97] on div "YouTube" at bounding box center [202, 100] width 33 height 11
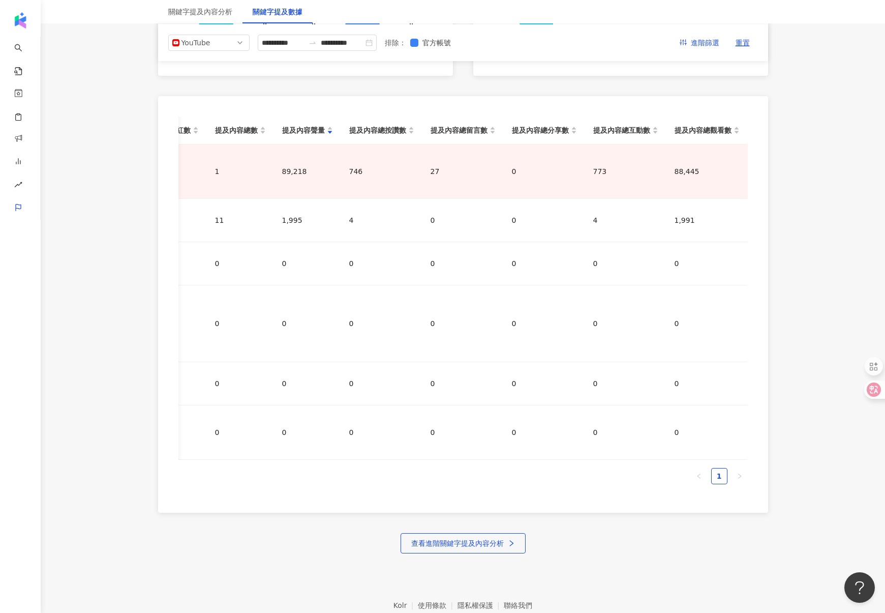
drag, startPoint x: 212, startPoint y: 131, endPoint x: 815, endPoint y: 413, distance: 666.4
click at [815, 413] on main "**********" at bounding box center [463, 77] width 844 height 952
copy table
click at [215, 38] on span "YouTube" at bounding box center [208, 42] width 73 height 15
click at [198, 115] on div "Threads" at bounding box center [202, 117] width 33 height 11
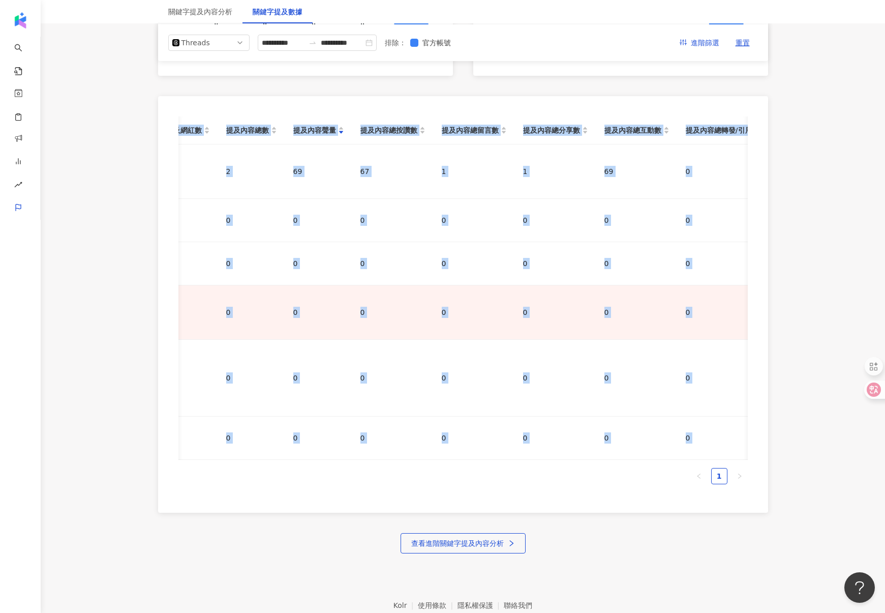
scroll to position [0, 184]
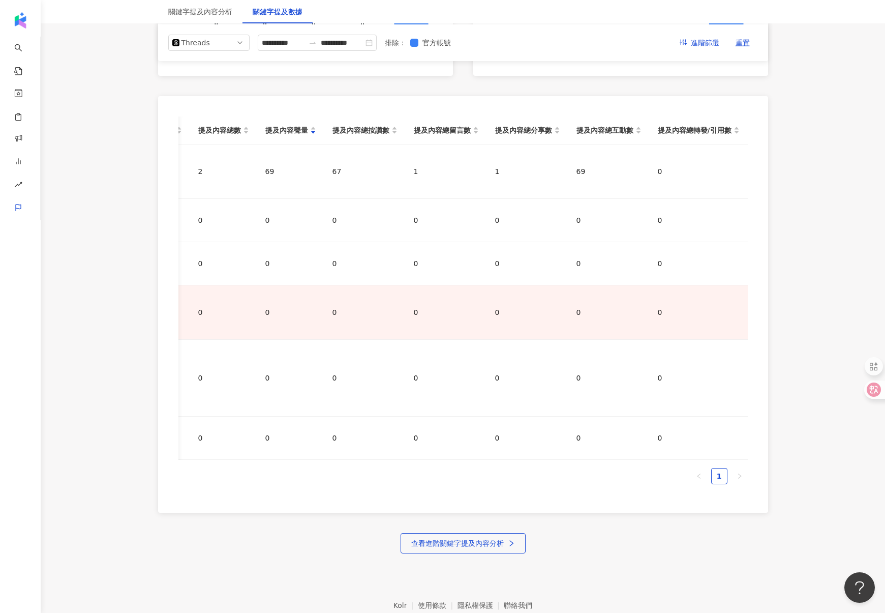
drag, startPoint x: 210, startPoint y: 126, endPoint x: 760, endPoint y: 426, distance: 626.3
click at [760, 426] on div "關鍵字名稱 提及網紅數 提及內容總數 提及內容聲量 提及內容總按讚數 提及內容總留言數 提及內容總分享數 提及內容總互動數 提及內容總轉發/引用數 5.TFC…" at bounding box center [463, 304] width 610 height 416
copy table
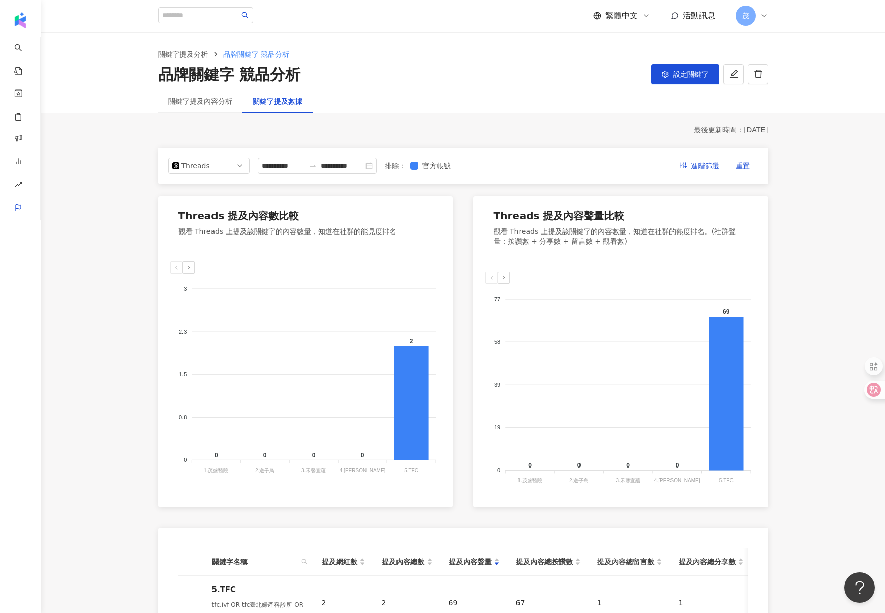
scroll to position [0, 0]
click at [219, 105] on div "關鍵字提及內容分析" at bounding box center [200, 101] width 64 height 11
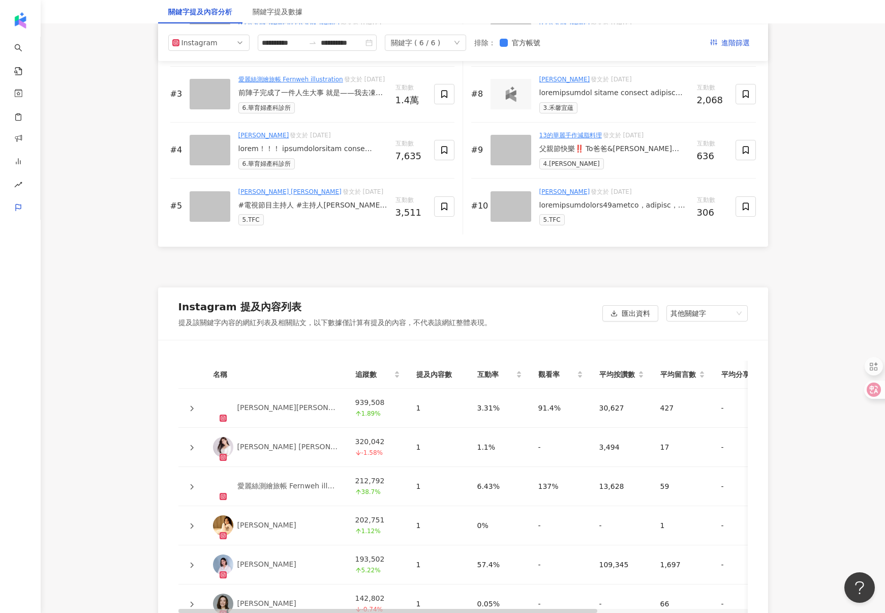
scroll to position [1538, 0]
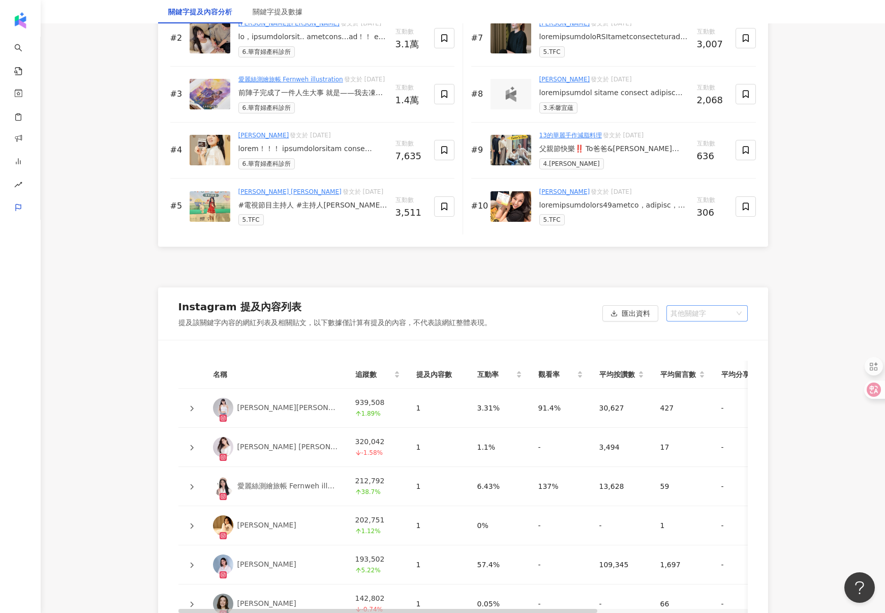
click at [693, 320] on span "其他關鍵字" at bounding box center [707, 313] width 73 height 15
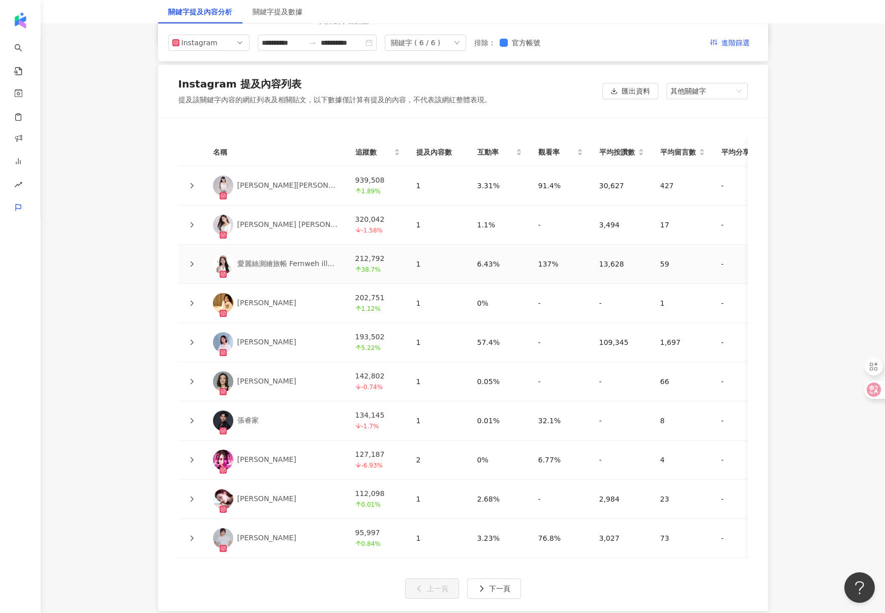
scroll to position [2205, 0]
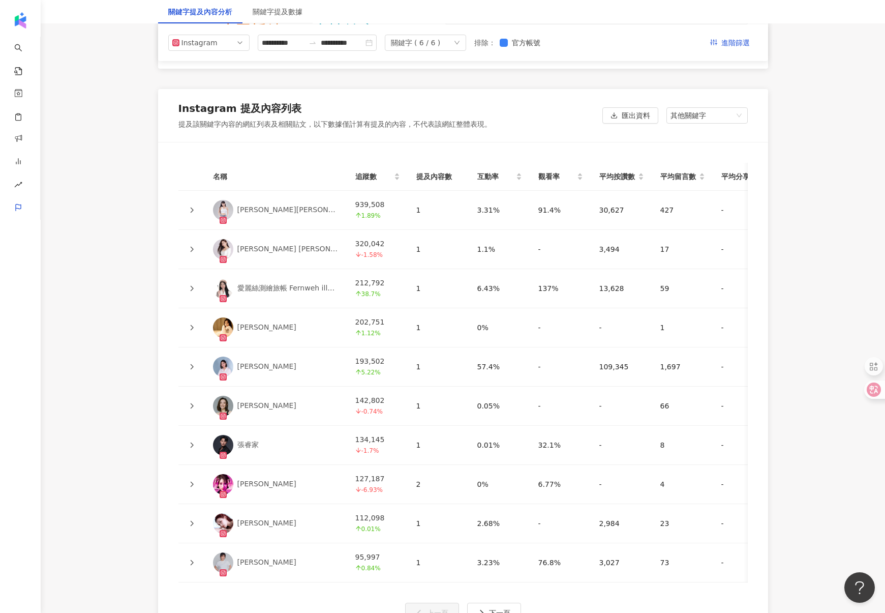
click at [192, 213] on icon at bounding box center [191, 210] width 3 height 6
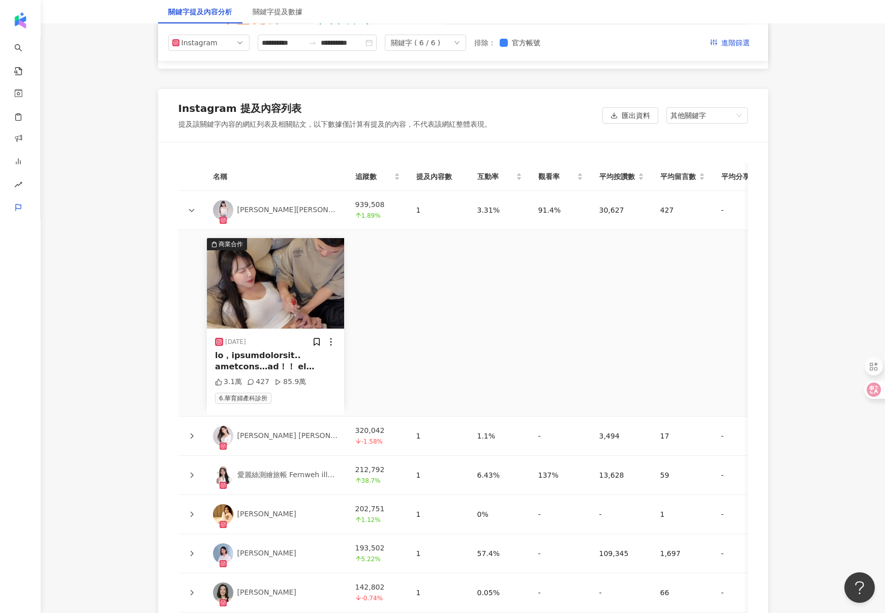
click at [192, 212] on icon at bounding box center [192, 210] width 6 height 3
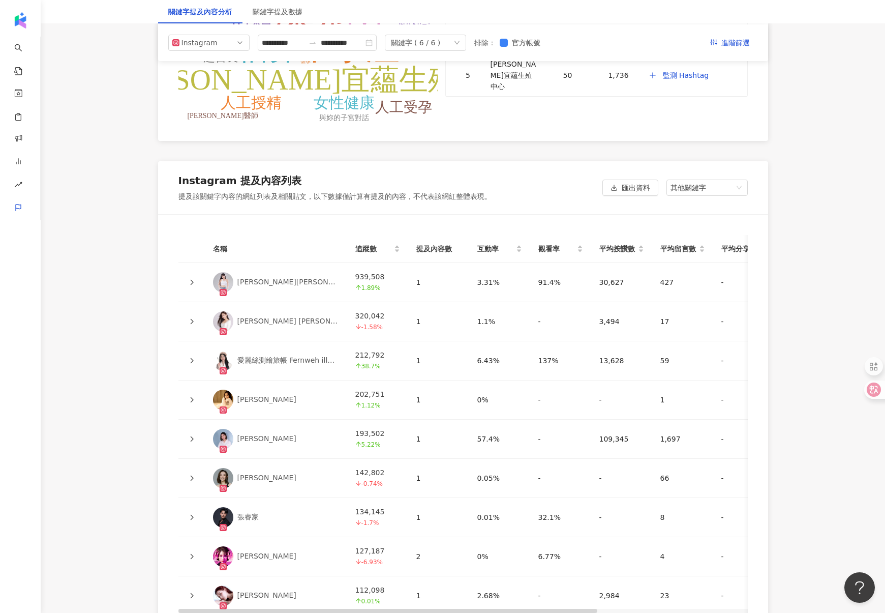
scroll to position [2076, 0]
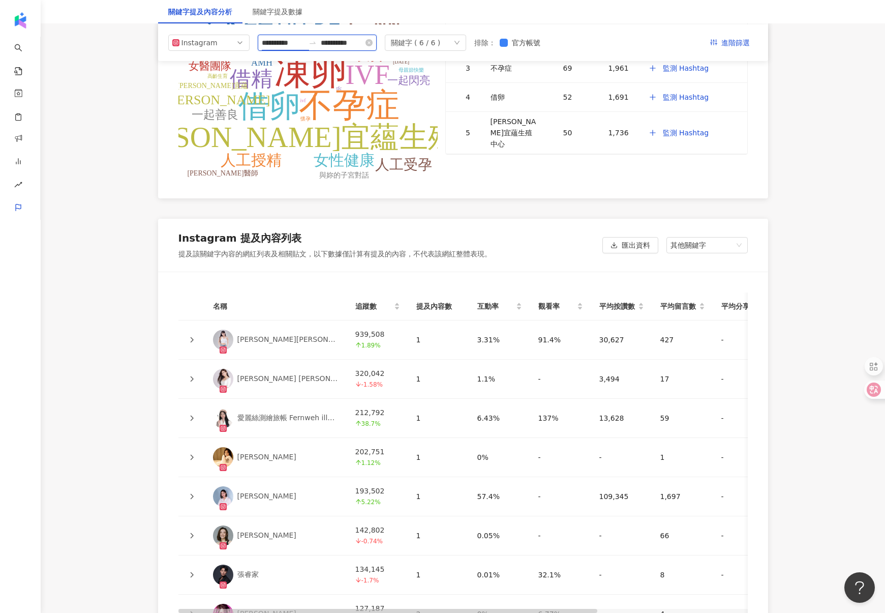
click at [296, 44] on input "**********" at bounding box center [283, 42] width 43 height 11
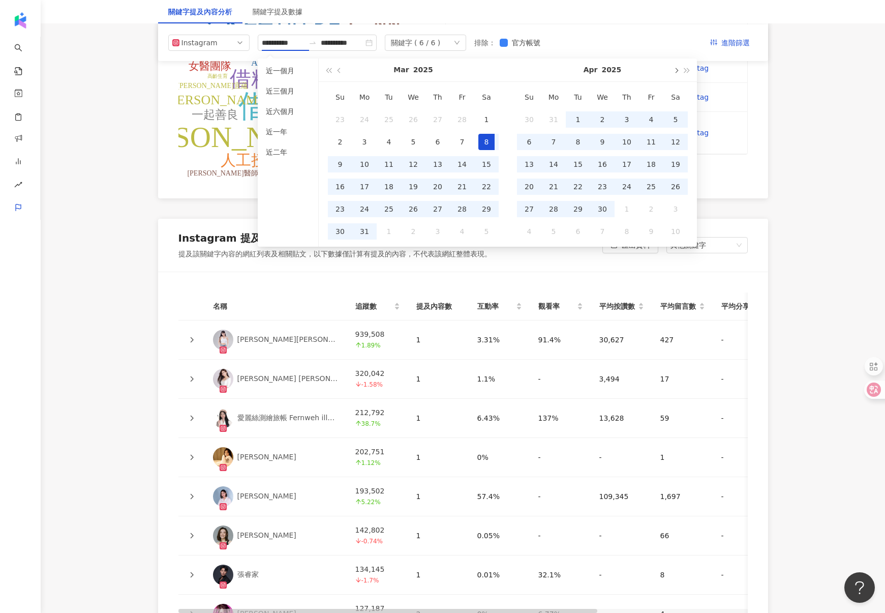
click at [675, 69] on span "button" at bounding box center [675, 70] width 5 height 5
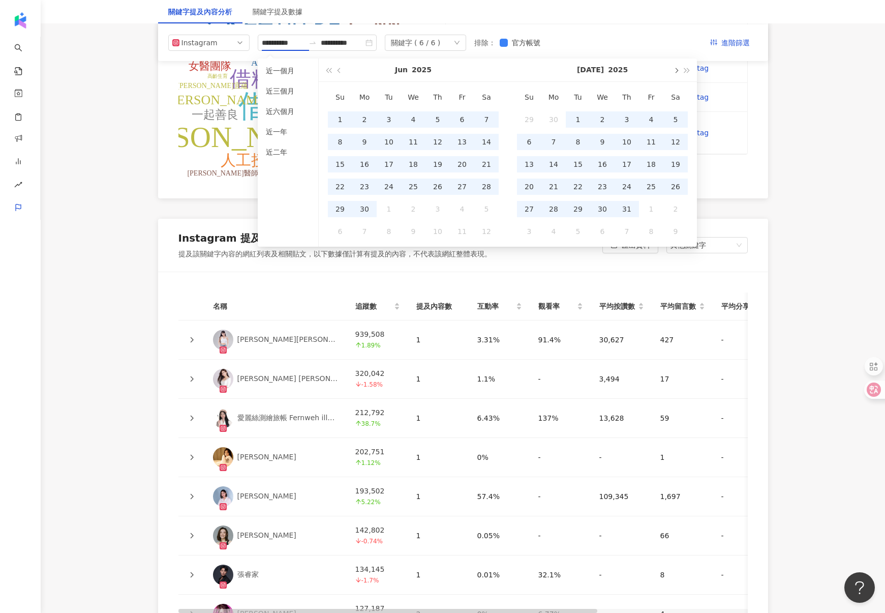
click at [675, 69] on span "button" at bounding box center [675, 70] width 5 height 5
type input "**********"
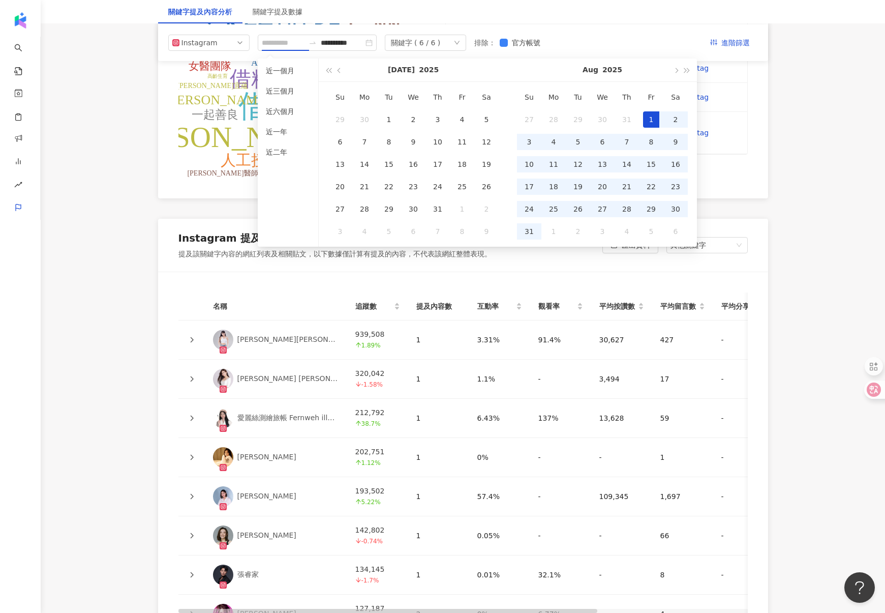
click at [650, 117] on div "1" at bounding box center [651, 119] width 16 height 16
type input "**********"
click at [534, 229] on div "31" at bounding box center [529, 231] width 16 height 16
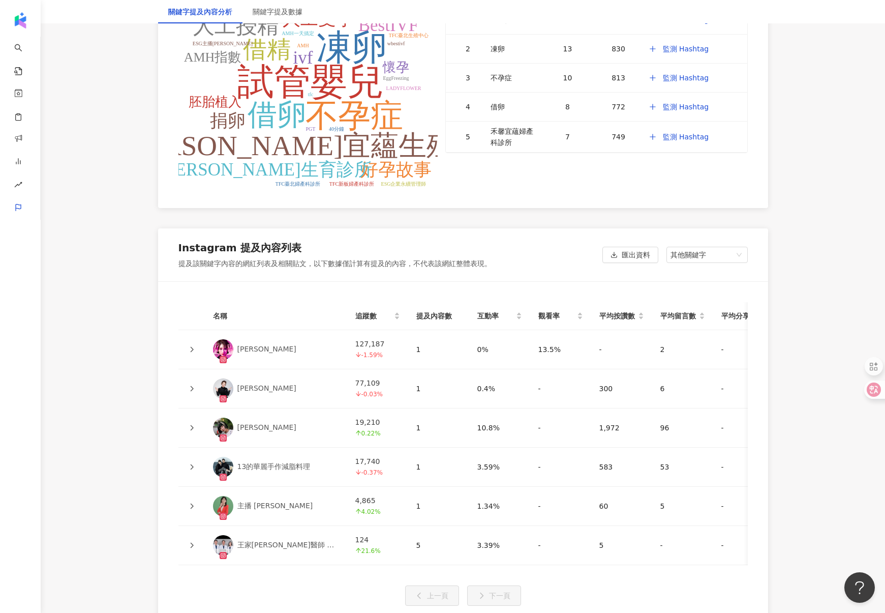
scroll to position [2062, 0]
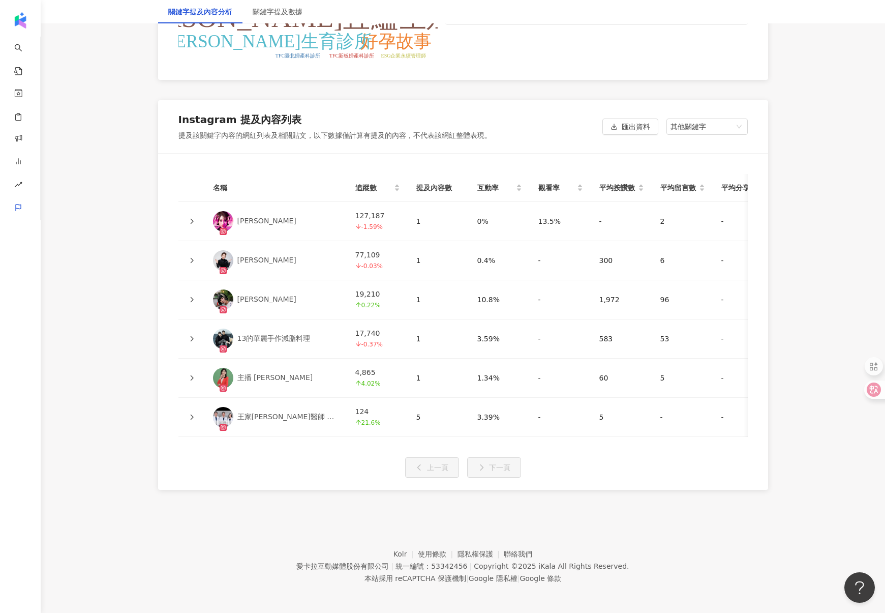
click at [274, 220] on link "[PERSON_NAME]" at bounding box center [276, 221] width 126 height 20
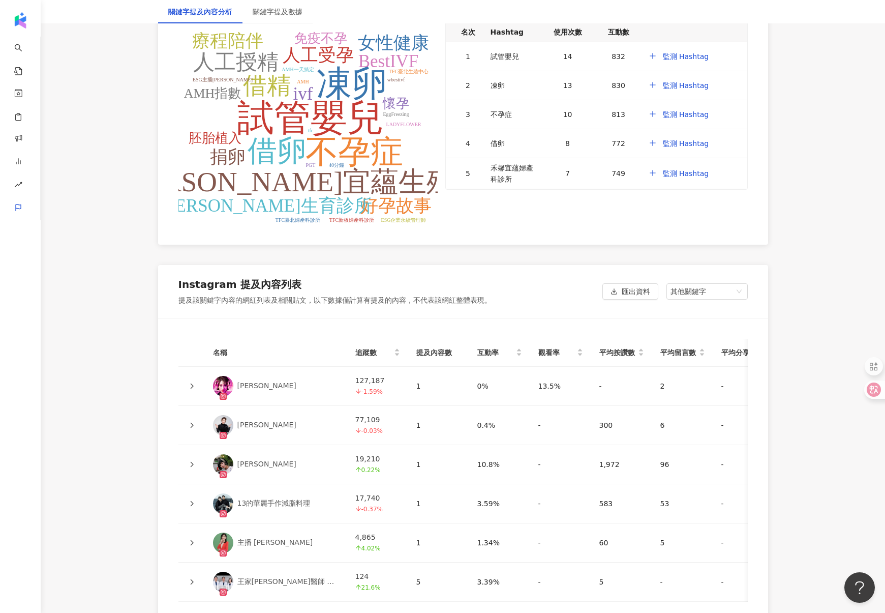
scroll to position [2226, 0]
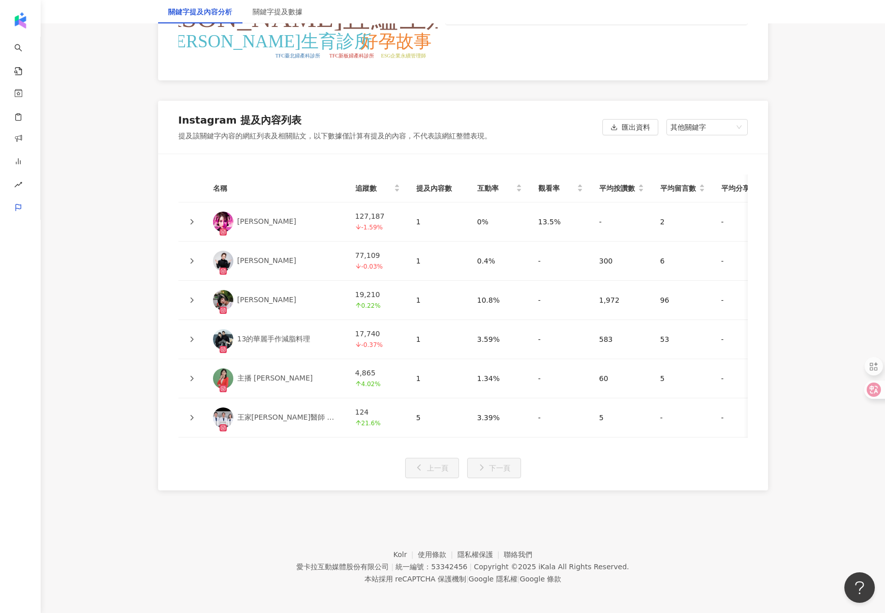
click at [192, 416] on icon at bounding box center [192, 417] width 6 height 6
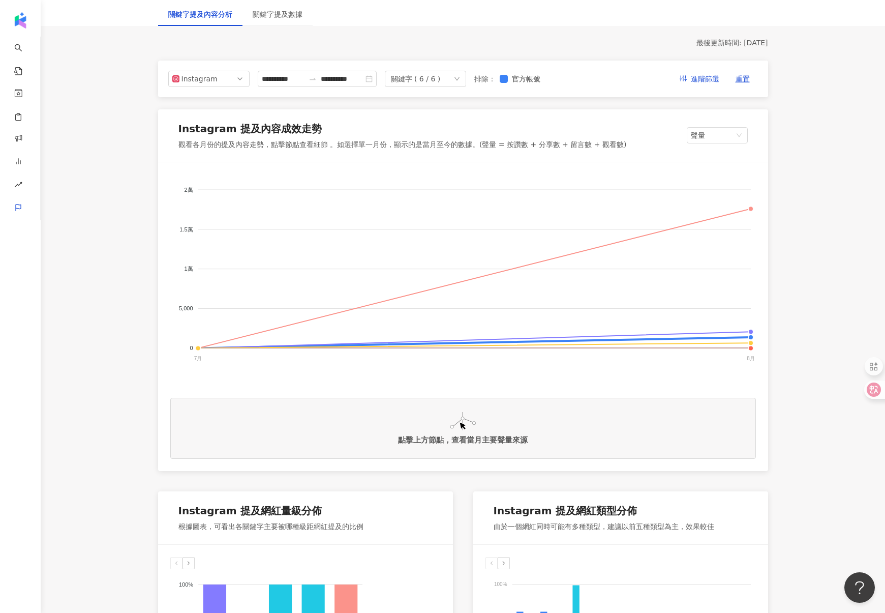
scroll to position [114, 0]
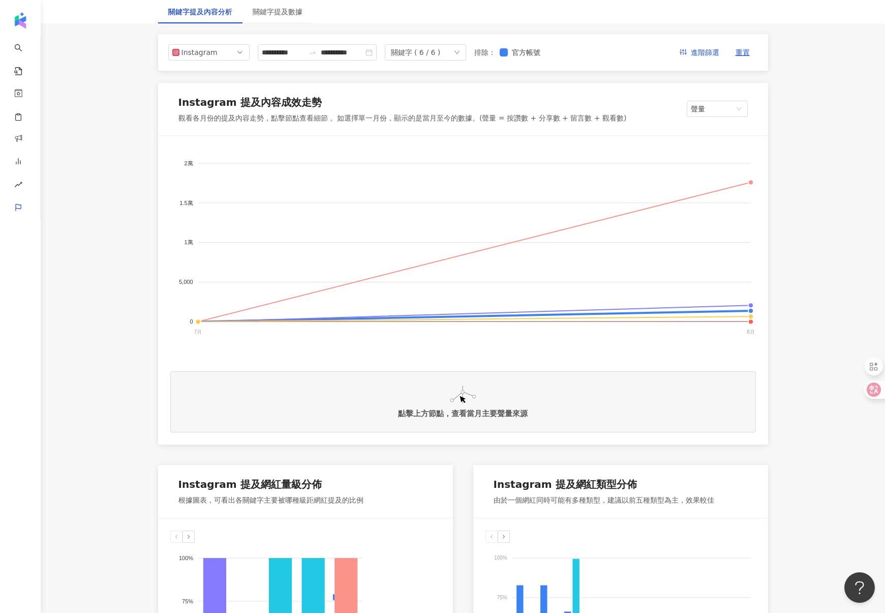
click at [283, 17] on div "關鍵字提及數據" at bounding box center [277, 11] width 70 height 23
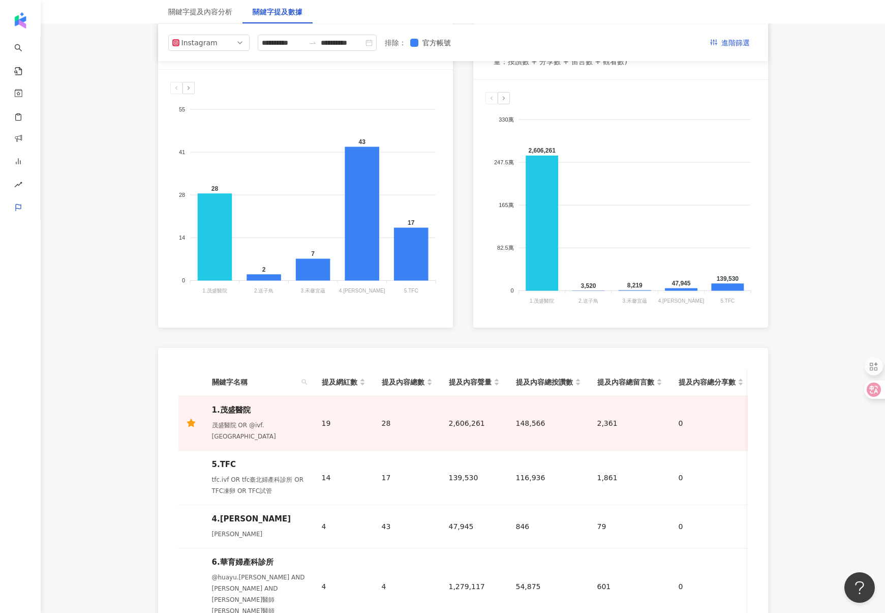
scroll to position [140, 0]
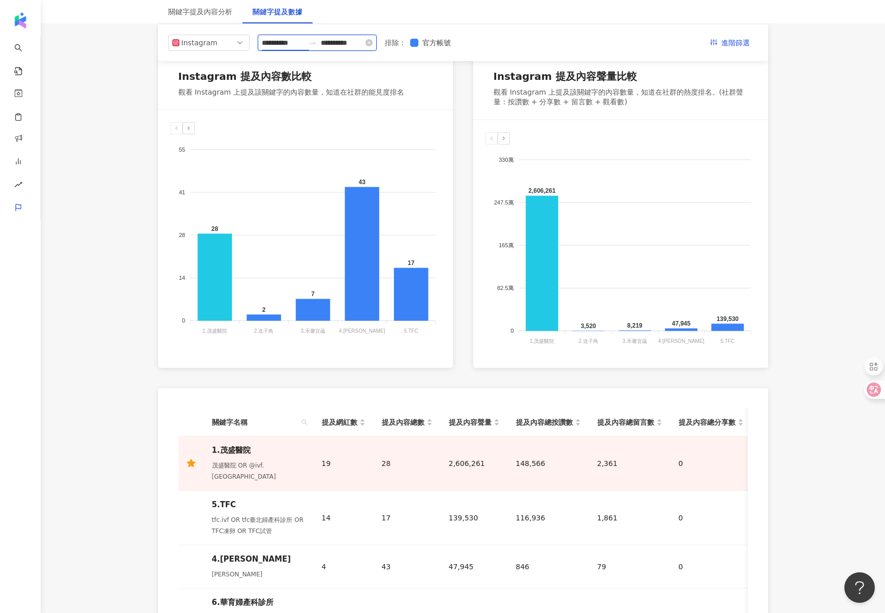
click at [282, 47] on input "**********" at bounding box center [283, 42] width 43 height 11
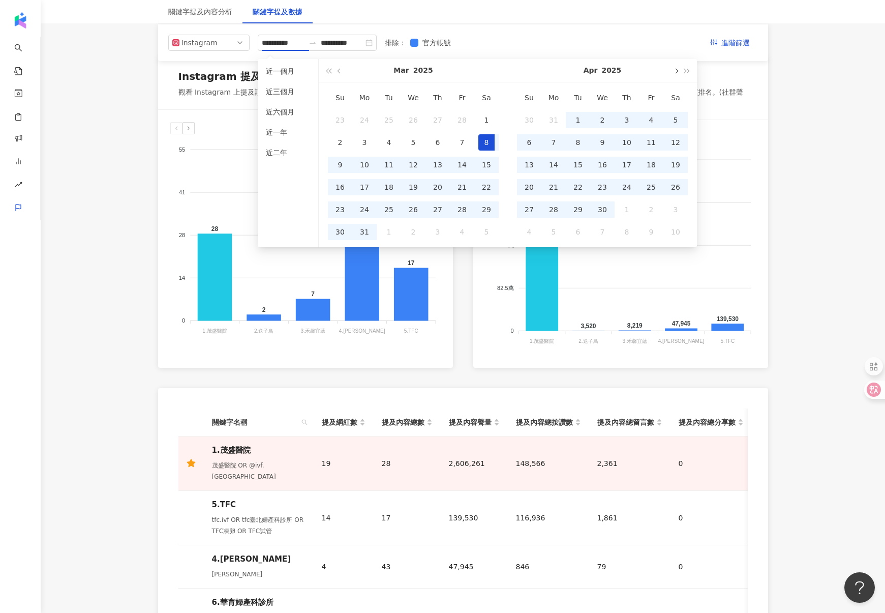
click at [676, 72] on span "button" at bounding box center [675, 70] width 5 height 5
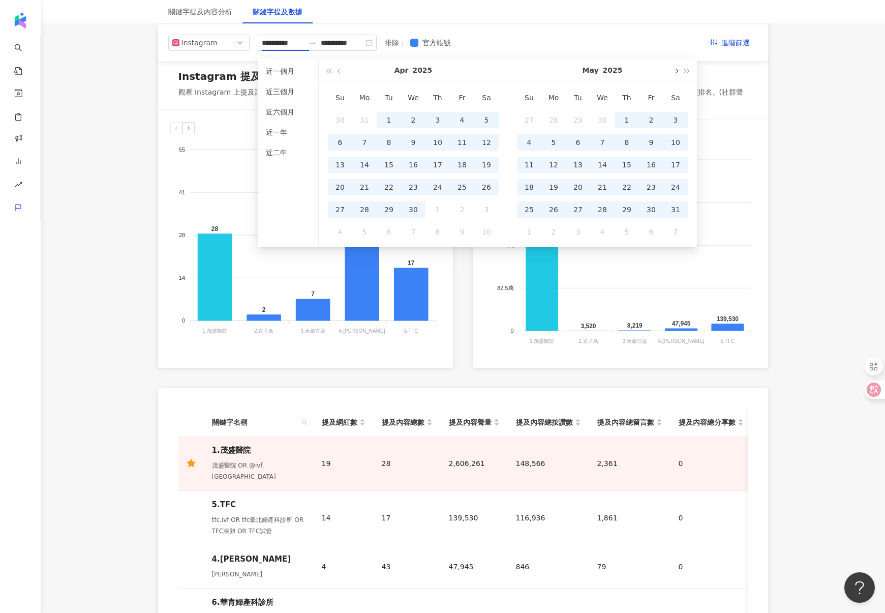
click at [676, 72] on span "button" at bounding box center [675, 70] width 5 height 5
type input "**********"
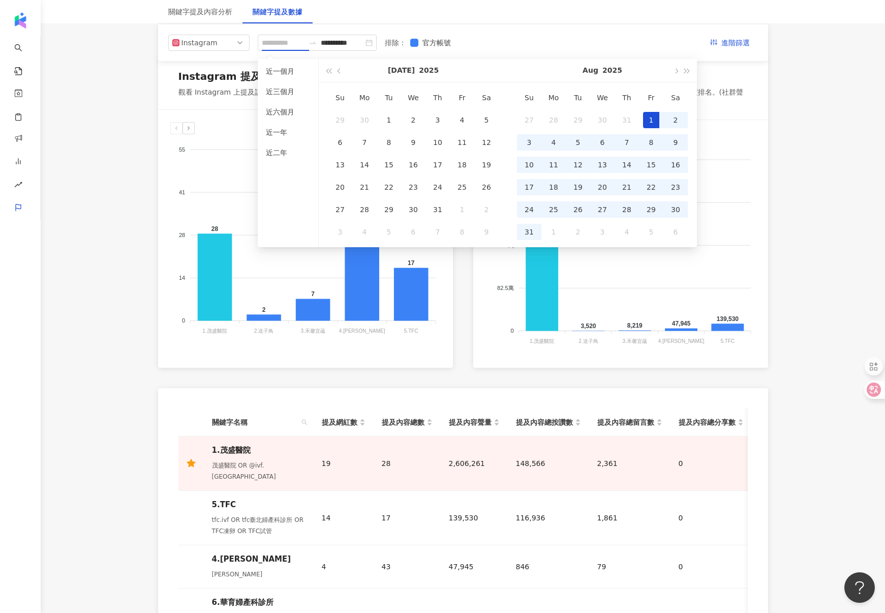
click at [654, 120] on div "1" at bounding box center [651, 120] width 16 height 16
click at [531, 232] on div "31" at bounding box center [529, 232] width 16 height 16
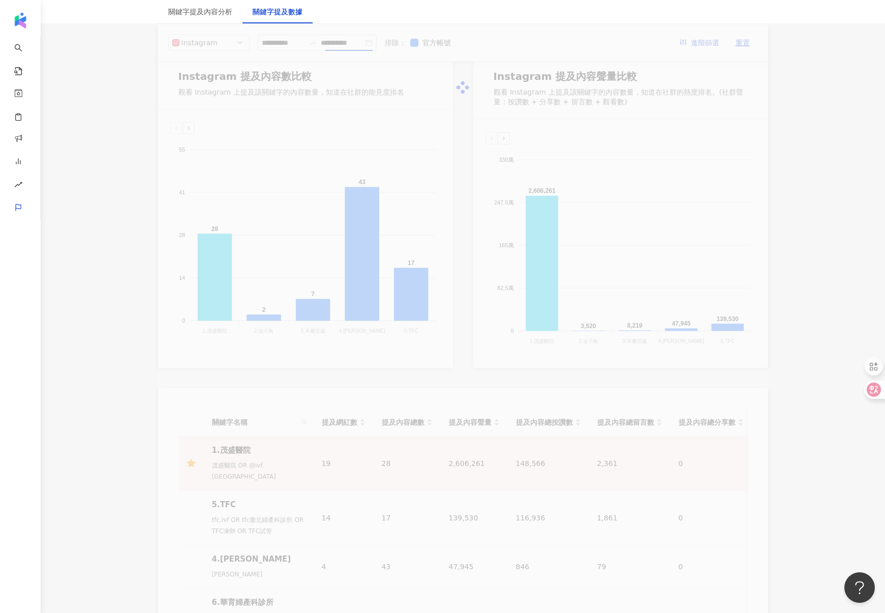
type input "**********"
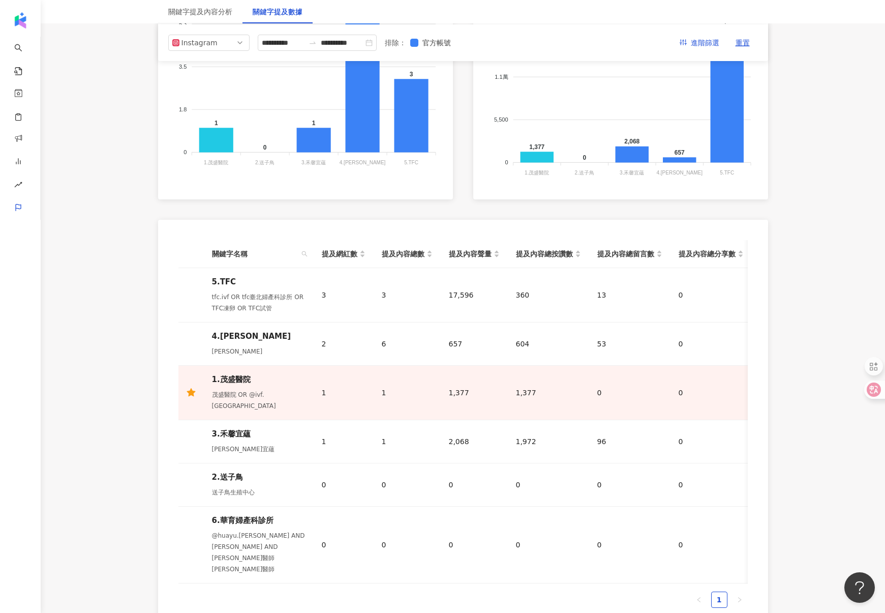
scroll to position [308, 0]
click at [441, 44] on span "官方帳號" at bounding box center [436, 42] width 37 height 11
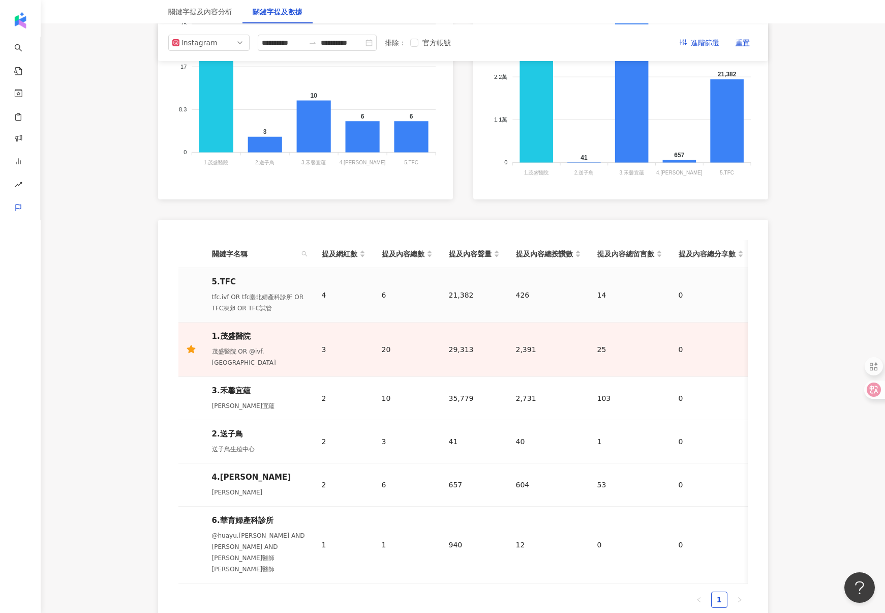
drag, startPoint x: 234, startPoint y: 283, endPoint x: 207, endPoint y: 285, distance: 26.5
click at [234, 283] on div "5.TFC" at bounding box center [259, 281] width 94 height 11
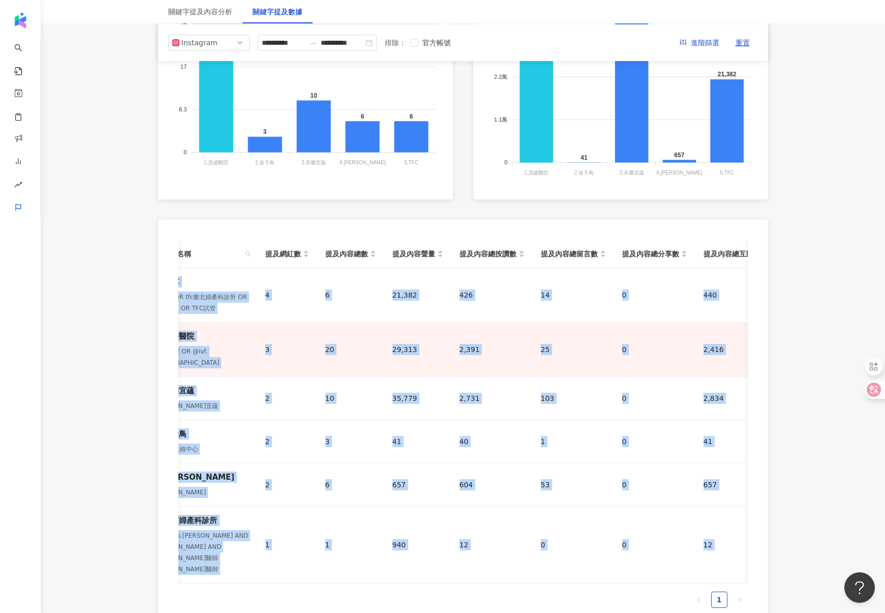
scroll to position [0, 167]
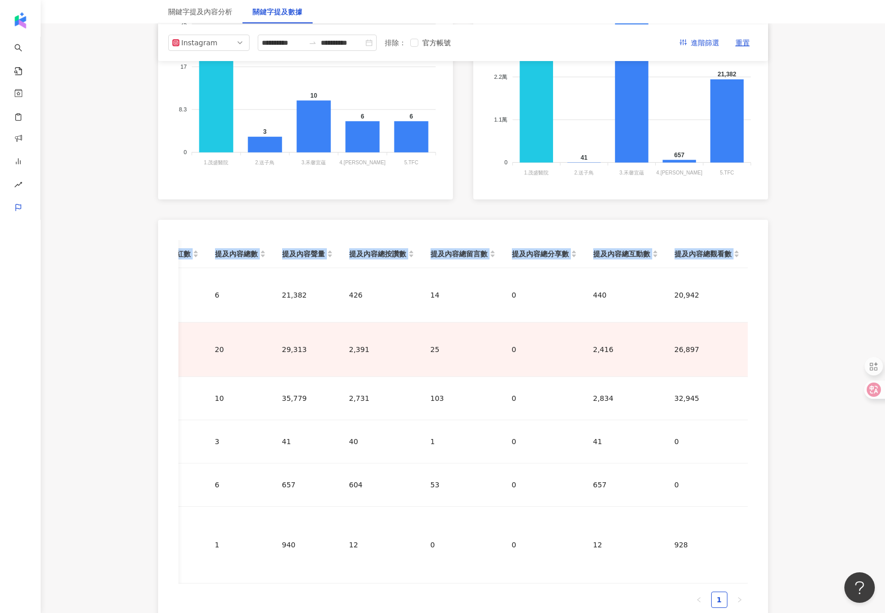
drag, startPoint x: 208, startPoint y: 281, endPoint x: 776, endPoint y: 531, distance: 621.0
click at [784, 530] on div "**********" at bounding box center [463, 246] width 651 height 859
copy table "關鍵字名稱 提及網紅數 提及內容總數 提及內容聲量 提及內容總按讚數 提及內容總留言數 提及內容總分享數 提及內容總互動數 提及內容總觀看數"
drag, startPoint x: 212, startPoint y: 251, endPoint x: 775, endPoint y: 541, distance: 633.4
click at [775, 541] on div "**********" at bounding box center [463, 246] width 651 height 859
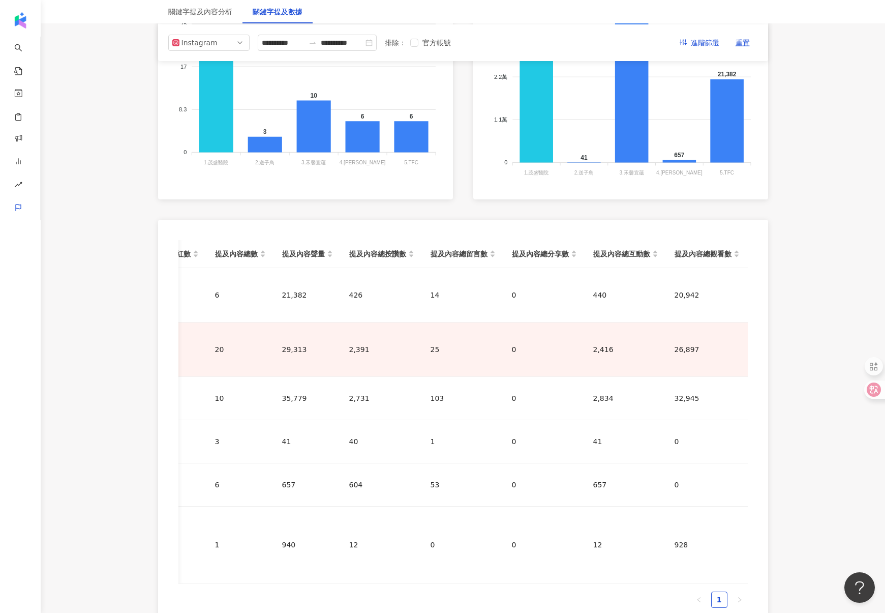
copy table
click at [230, 43] on span "Instagram" at bounding box center [208, 42] width 73 height 15
click at [218, 47] on span "Instagram" at bounding box center [208, 42] width 73 height 15
click at [216, 87] on div "Facebook" at bounding box center [202, 83] width 33 height 11
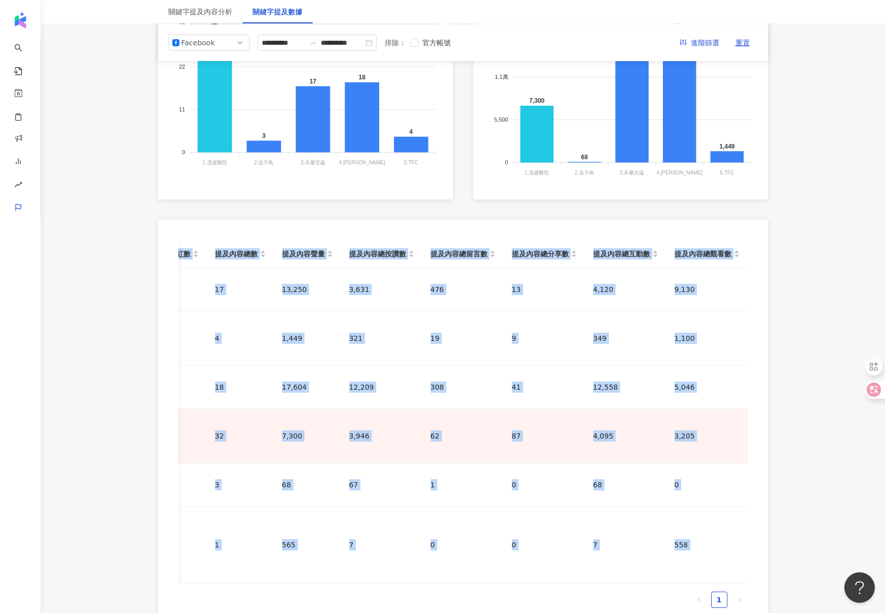
drag, startPoint x: 287, startPoint y: 259, endPoint x: 807, endPoint y: 551, distance: 596.5
click at [808, 551] on main "**********" at bounding box center [463, 201] width 844 height 952
copy main "關鍵字名稱 提及網紅數 提及內容總數 提及內容聲量 提及內容總按讚數 提及內容總留言數 提及內容總分享數 提及內容總互動數 提及內容總觀看數 3.禾馨宜蘊 禾…"
click at [220, 36] on span "Facebook" at bounding box center [208, 42] width 73 height 15
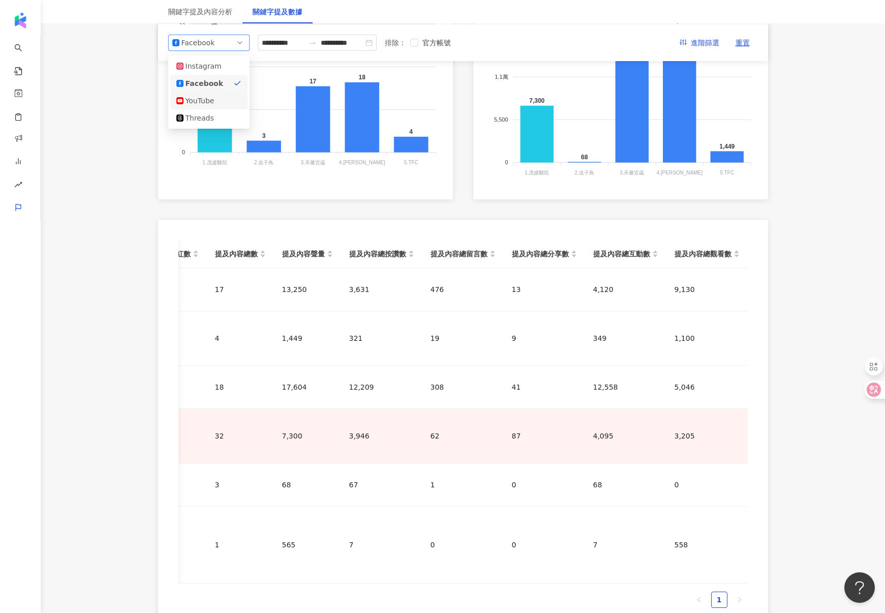
click at [208, 99] on div "YouTube" at bounding box center [202, 100] width 33 height 11
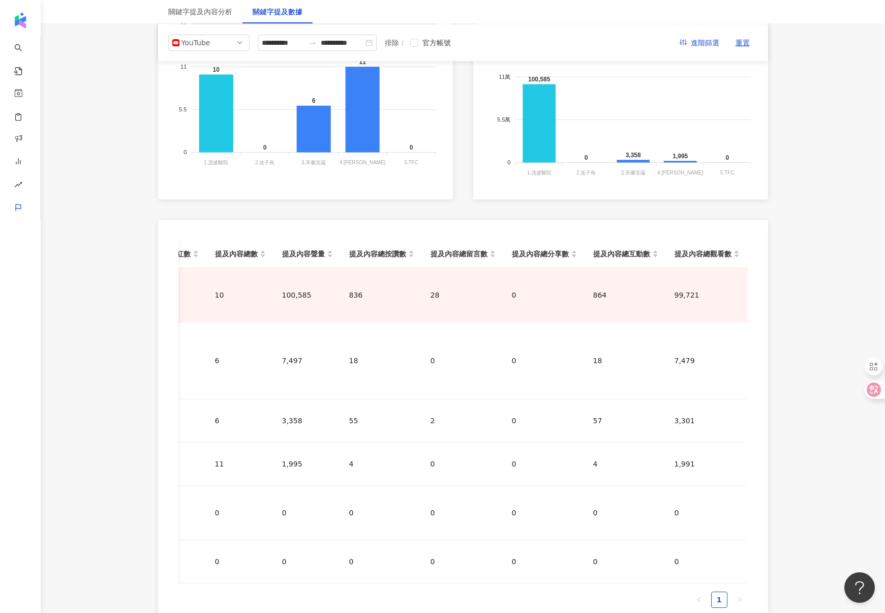
drag, startPoint x: 212, startPoint y: 253, endPoint x: 775, endPoint y: 534, distance: 629.3
click at [776, 536] on div "**********" at bounding box center [463, 246] width 651 height 859
copy table
click at [199, 43] on div "YouTube" at bounding box center [197, 42] width 33 height 15
click at [210, 120] on div "Threads" at bounding box center [202, 117] width 33 height 11
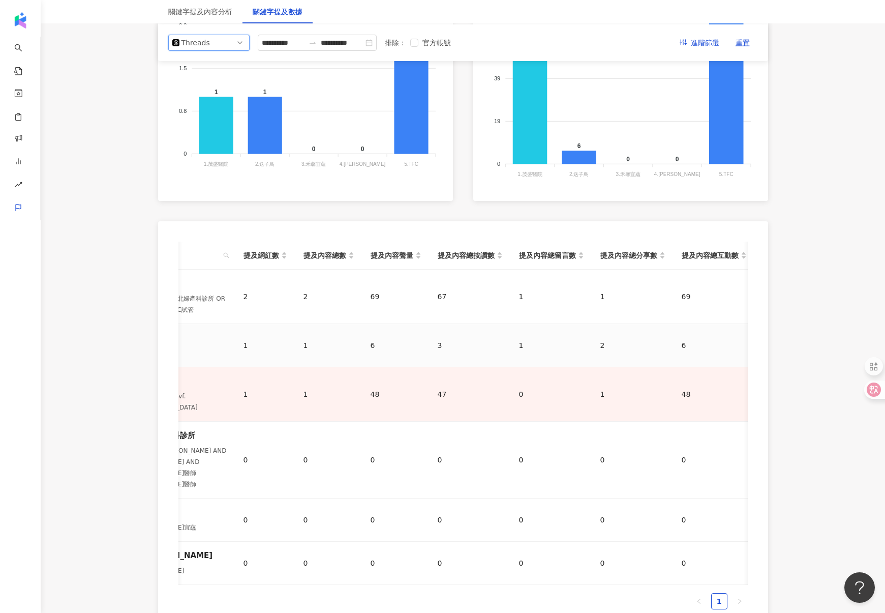
scroll to position [0, 0]
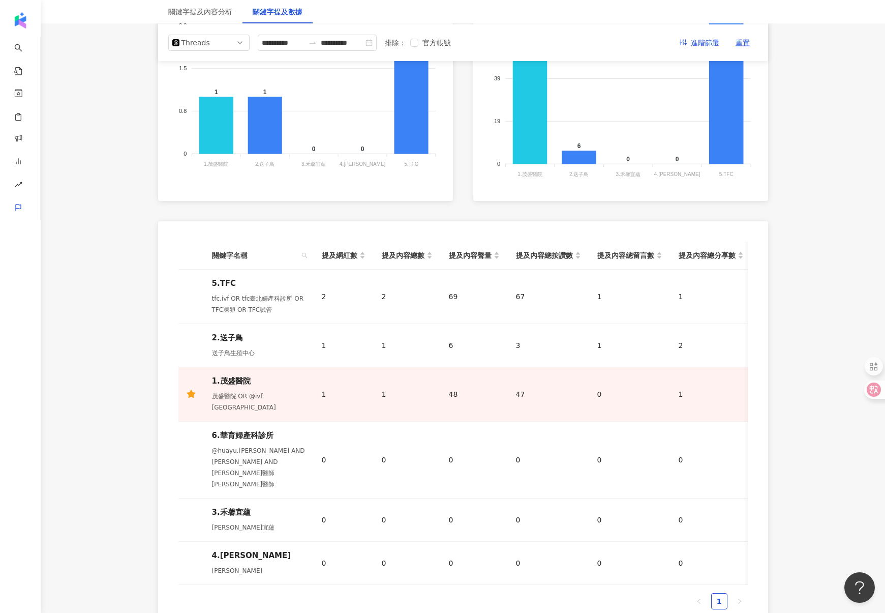
click at [214, 256] on span "關鍵字名稱" at bounding box center [254, 255] width 85 height 11
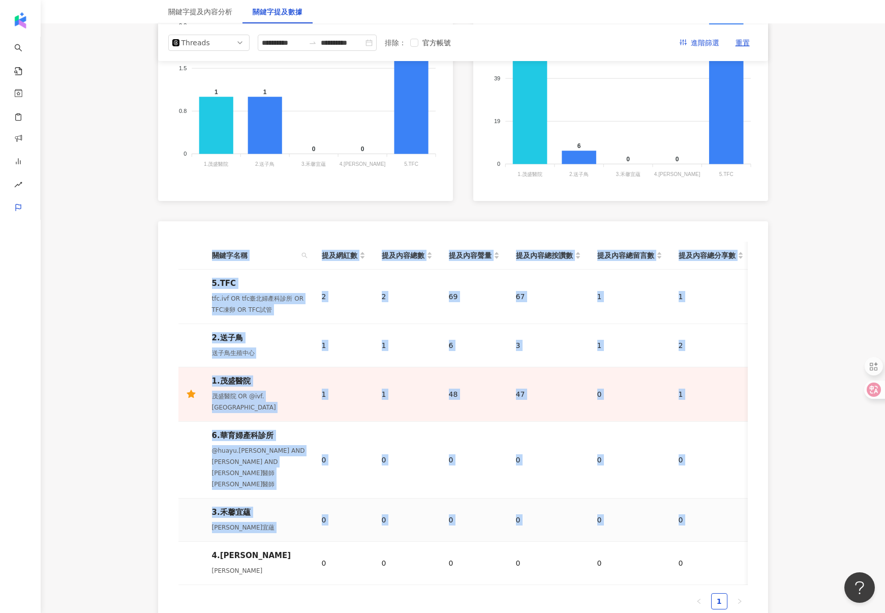
scroll to position [0, 184]
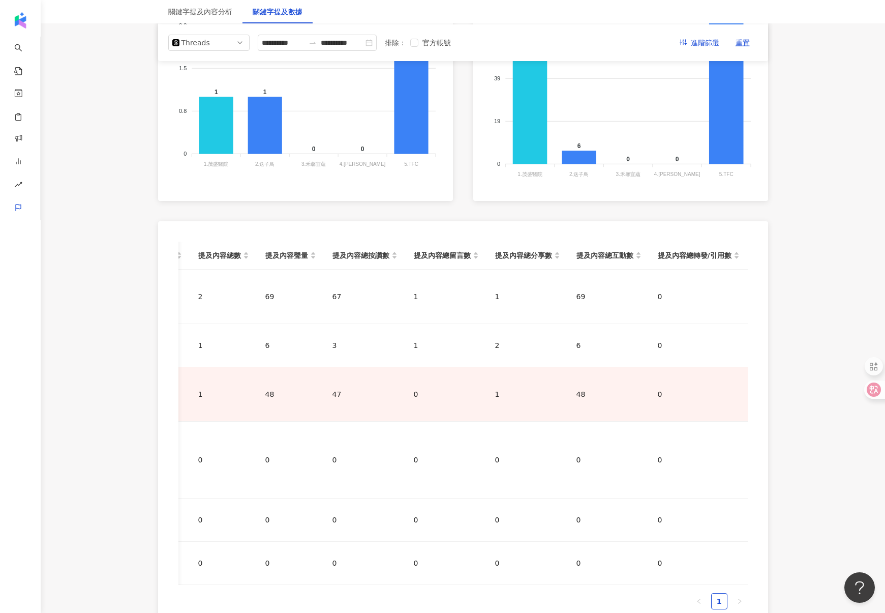
drag, startPoint x: 214, startPoint y: 256, endPoint x: 836, endPoint y: 520, distance: 676.3
click at [836, 520] on main "**********" at bounding box center [463, 202] width 844 height 952
copy table
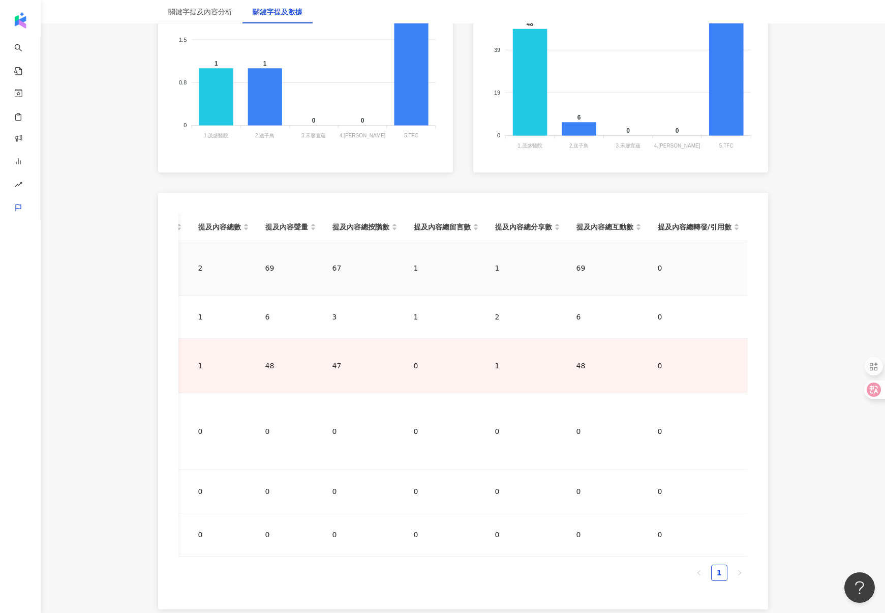
scroll to position [451, 0]
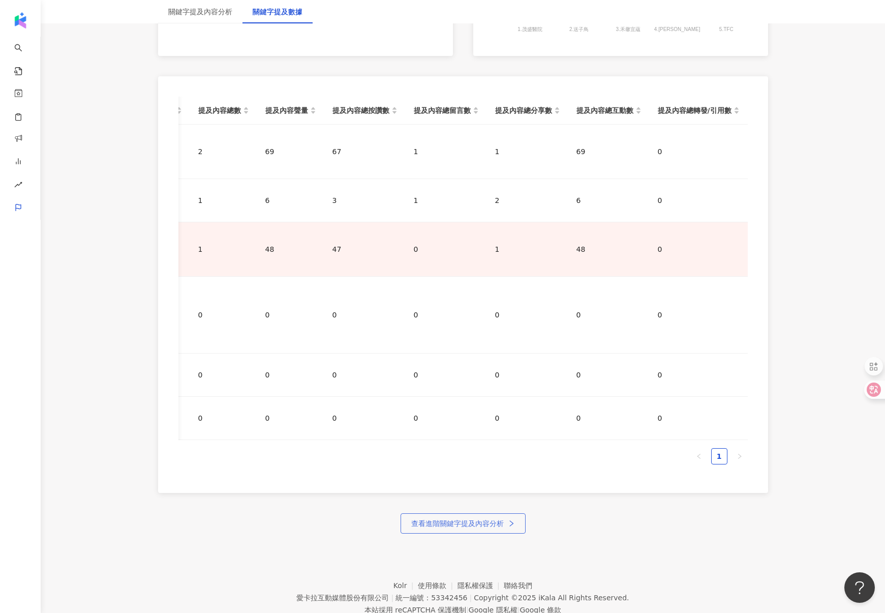
click at [486, 519] on span "查看進階關鍵字提及內容分析" at bounding box center [457, 523] width 93 height 8
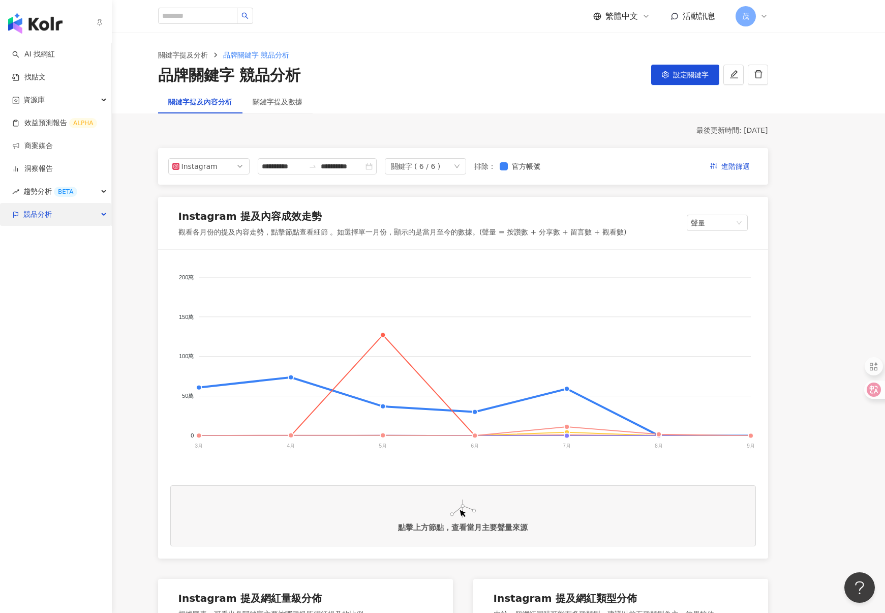
click at [93, 214] on div "競品分析" at bounding box center [55, 214] width 111 height 23
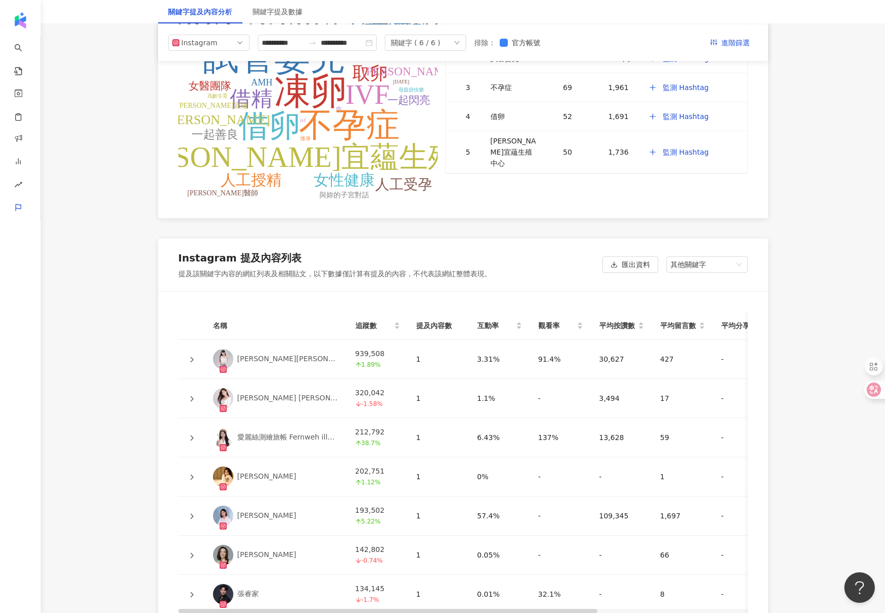
scroll to position [1888, 0]
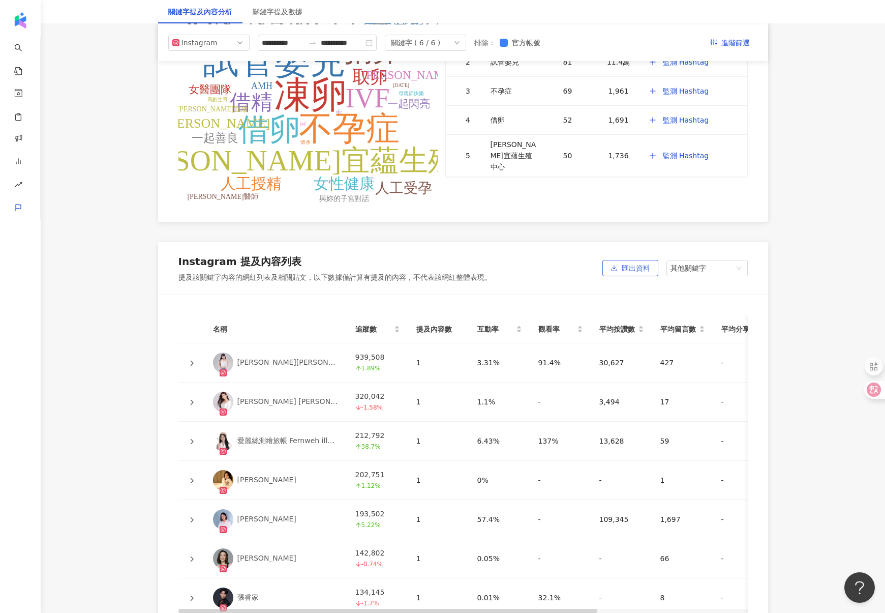
click at [627, 274] on span "匯出資料" at bounding box center [636, 268] width 28 height 16
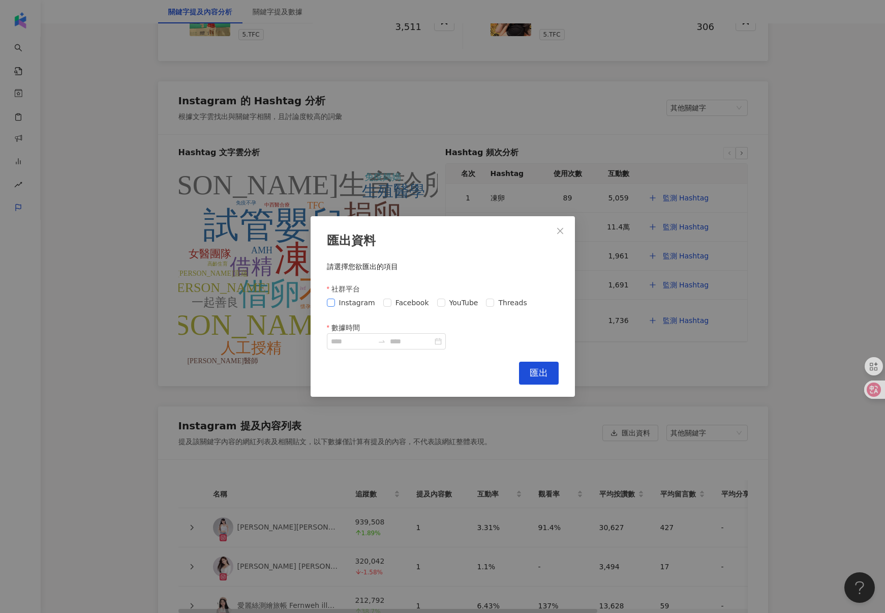
scroll to position [2053, 0]
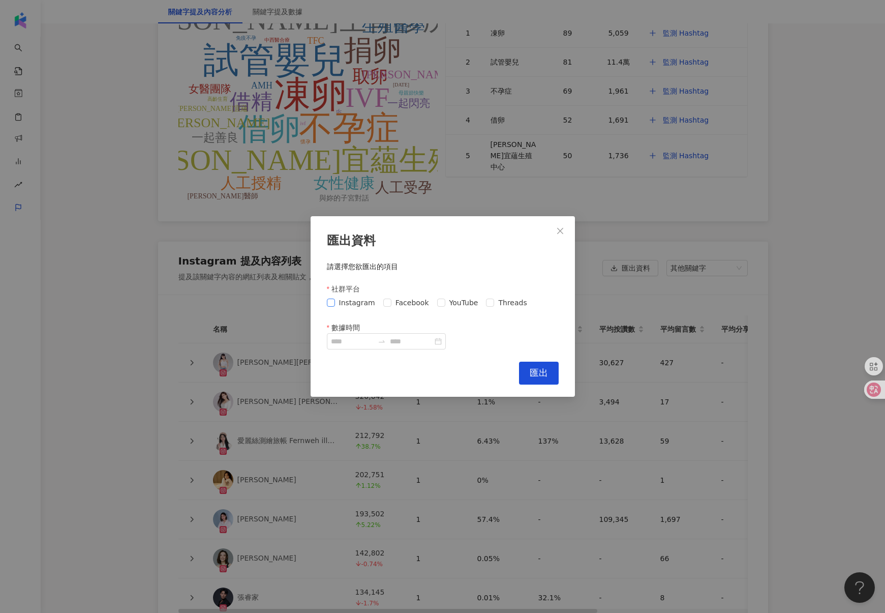
click at [353, 305] on span "Instagram" at bounding box center [357, 302] width 44 height 11
click at [411, 303] on span "Facebook" at bounding box center [412, 302] width 42 height 11
click at [451, 303] on span "YouTube" at bounding box center [463, 302] width 37 height 11
click at [518, 303] on span "Threads" at bounding box center [512, 302] width 37 height 11
click at [355, 345] on input "數據時間" at bounding box center [352, 341] width 43 height 11
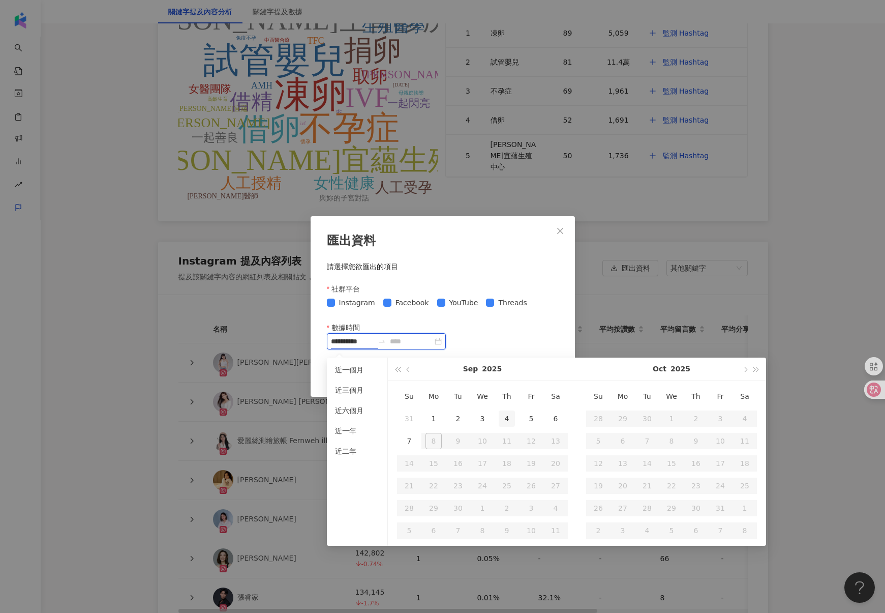
type input "**********"
click at [408, 370] on span "button" at bounding box center [409, 369] width 5 height 5
type input "**********"
click at [536, 421] on div "1" at bounding box center [531, 418] width 16 height 16
type input "**********"
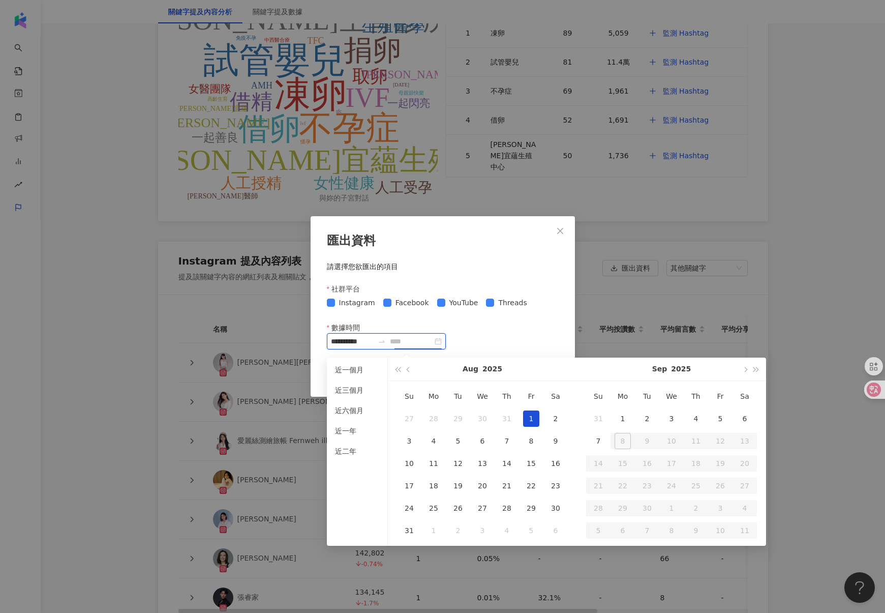
type input "**********"
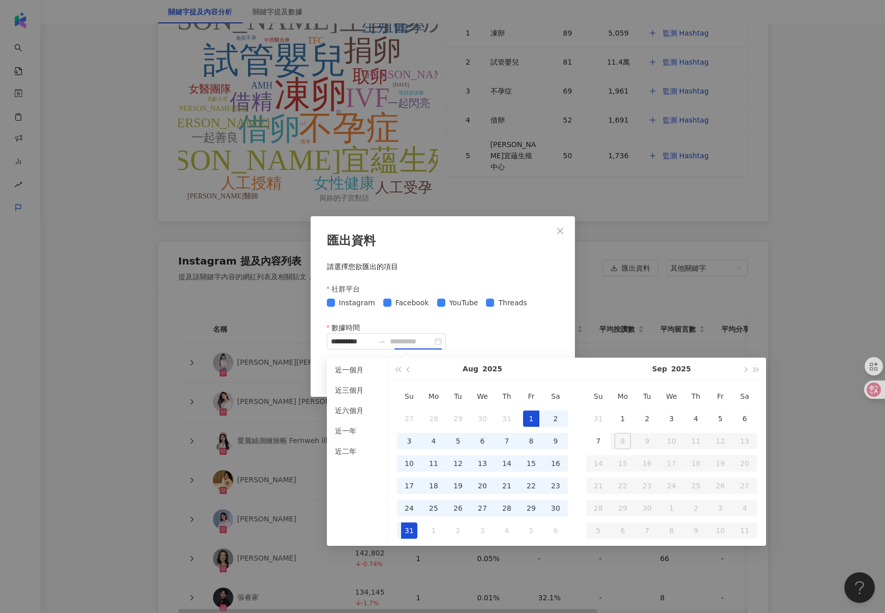
click at [415, 531] on div "31" at bounding box center [409, 530] width 16 height 16
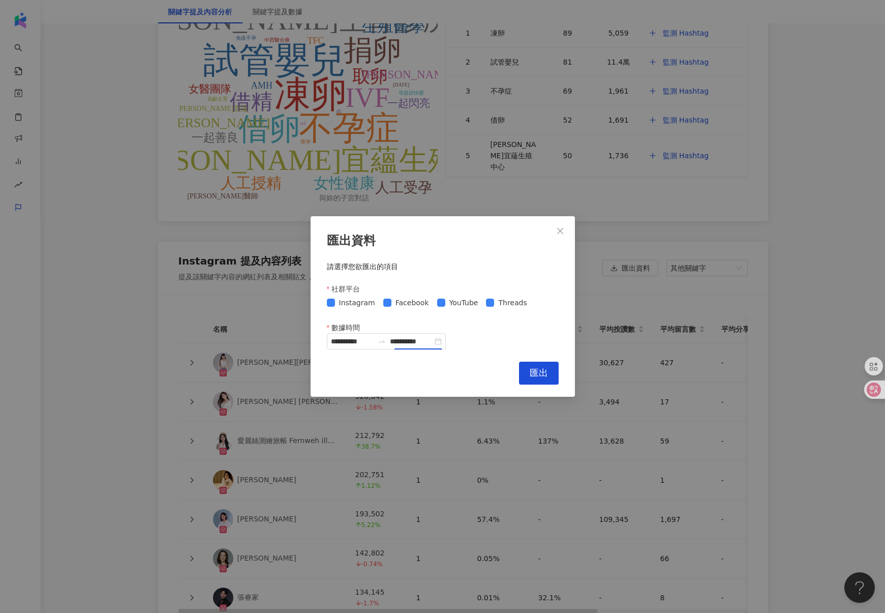
type input "**********"
click at [541, 376] on span "匯出" at bounding box center [539, 372] width 18 height 11
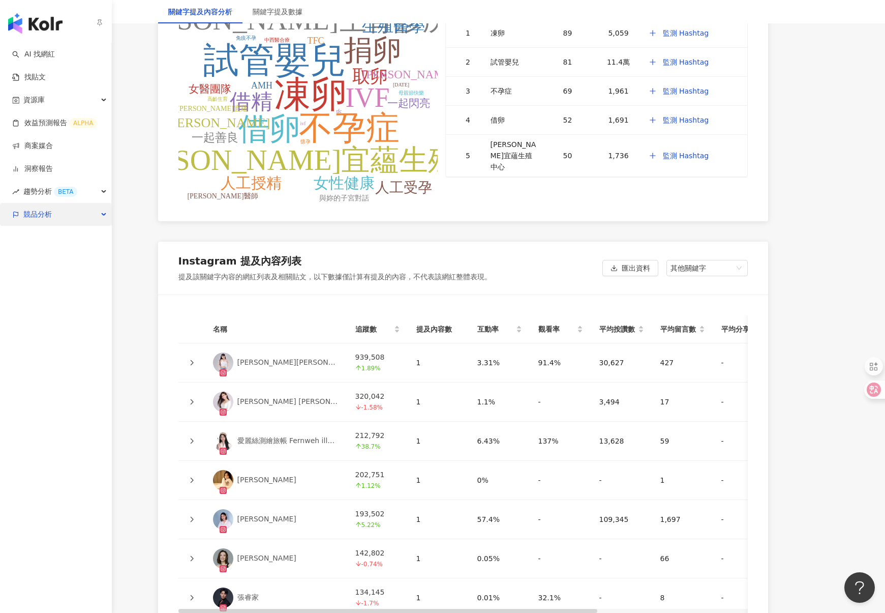
click at [89, 218] on div "競品分析" at bounding box center [55, 214] width 111 height 23
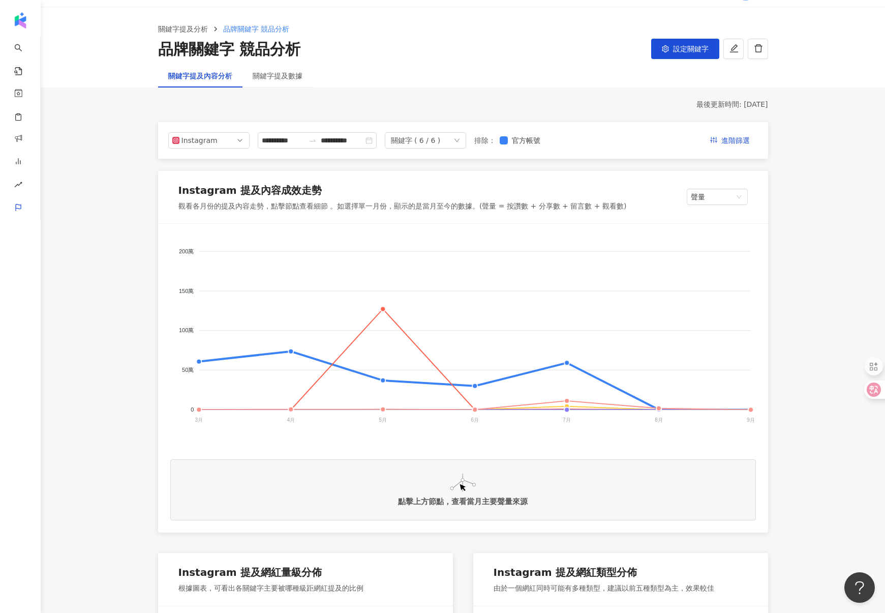
scroll to position [0, 0]
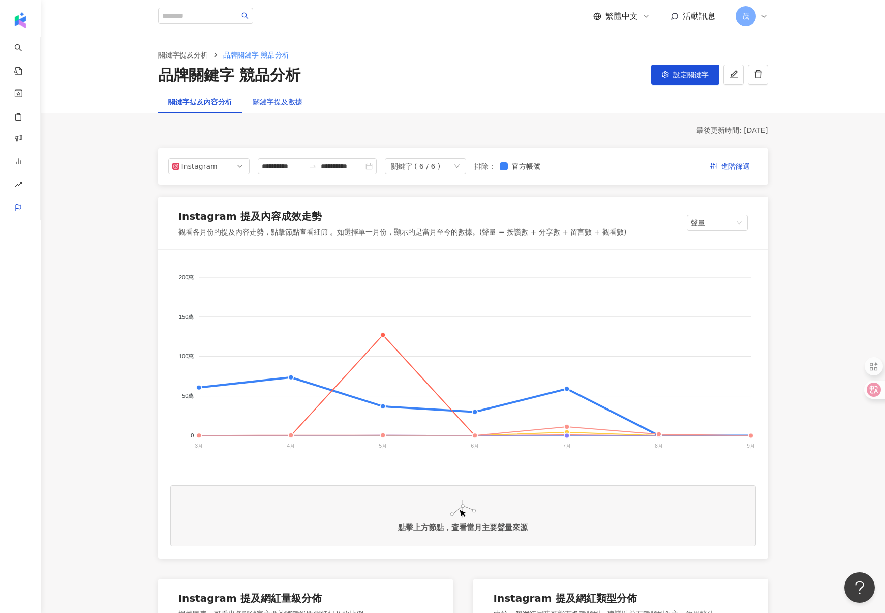
click at [282, 100] on div "關鍵字提及數據" at bounding box center [278, 101] width 50 height 11
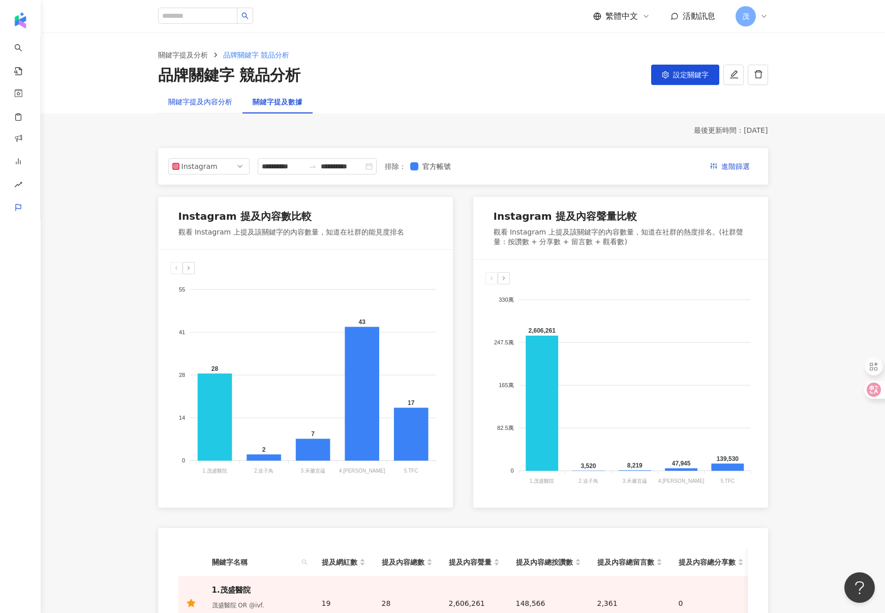
click at [196, 105] on div "關鍵字提及內容分析" at bounding box center [200, 101] width 64 height 11
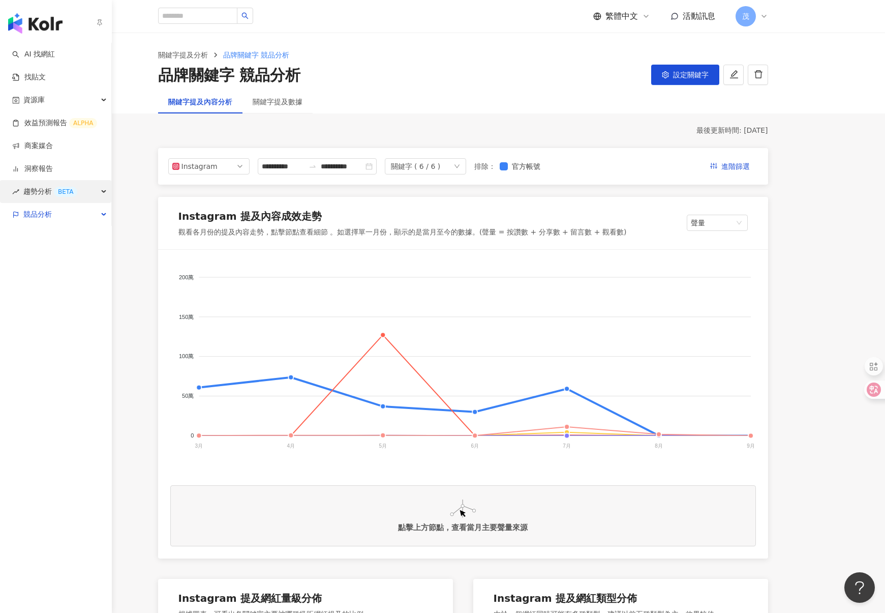
click at [48, 190] on span "趨勢分析 BETA" at bounding box center [50, 191] width 54 height 23
click at [58, 279] on div "競品分析" at bounding box center [55, 282] width 111 height 23
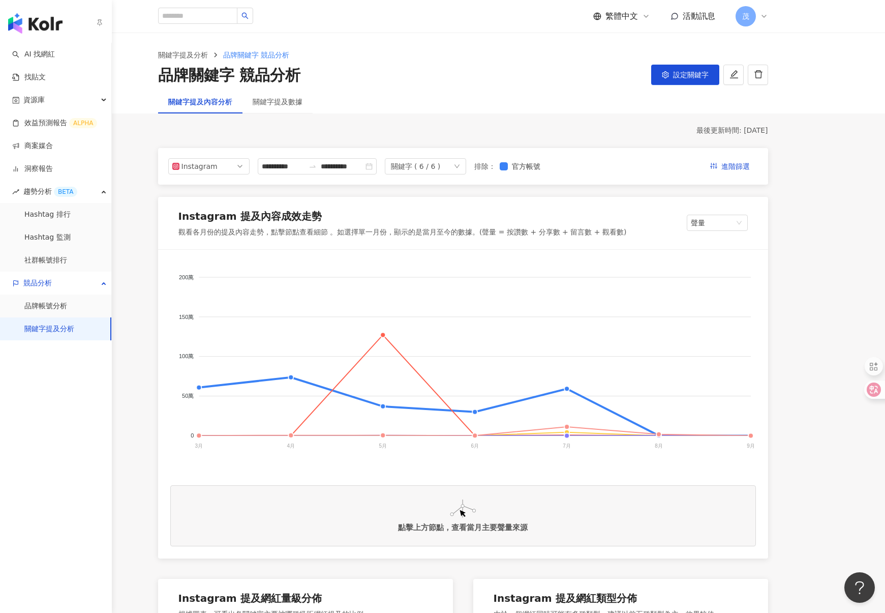
click at [74, 330] on link "關鍵字提及分析" at bounding box center [49, 329] width 50 height 10
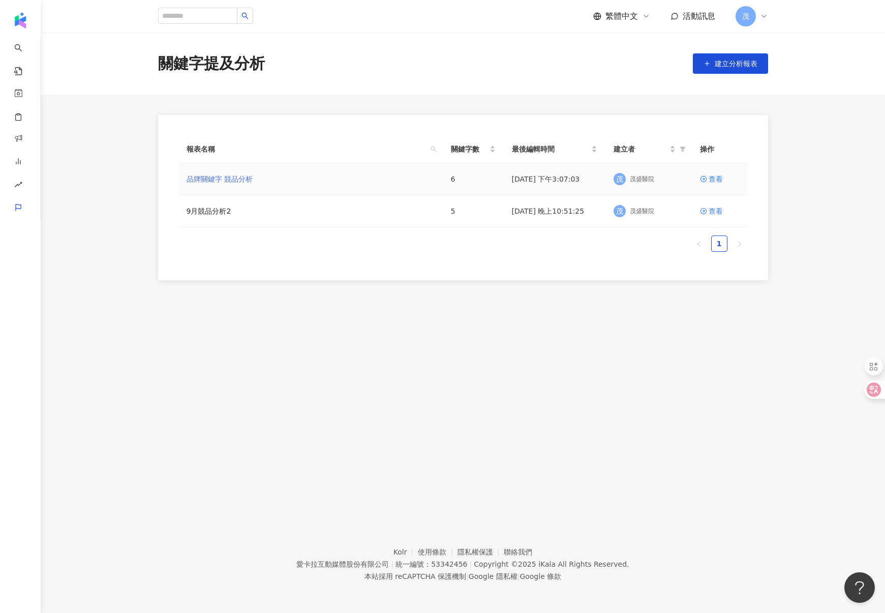
click at [238, 179] on link "品牌關鍵字 競品分析" at bounding box center [220, 178] width 66 height 11
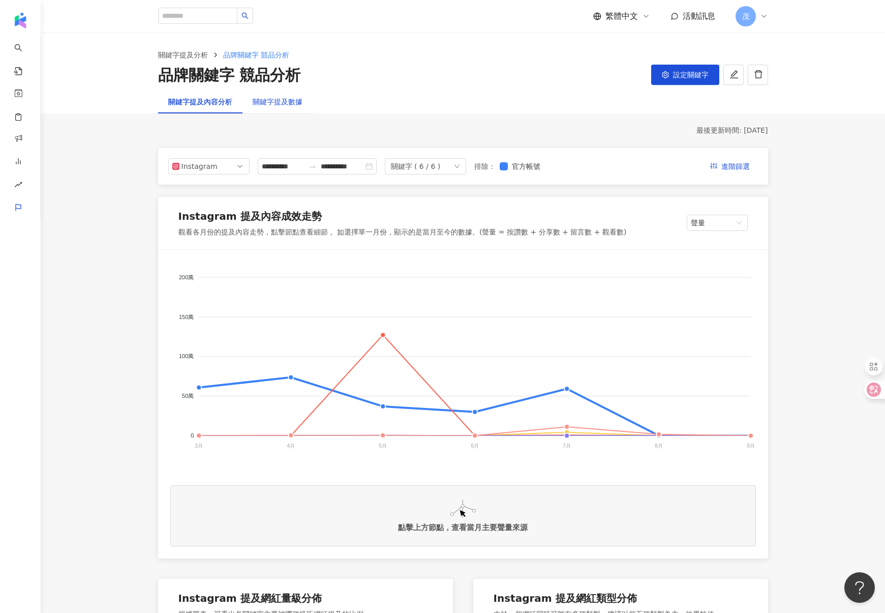
click at [288, 102] on div "關鍵字提及數據" at bounding box center [278, 101] width 50 height 11
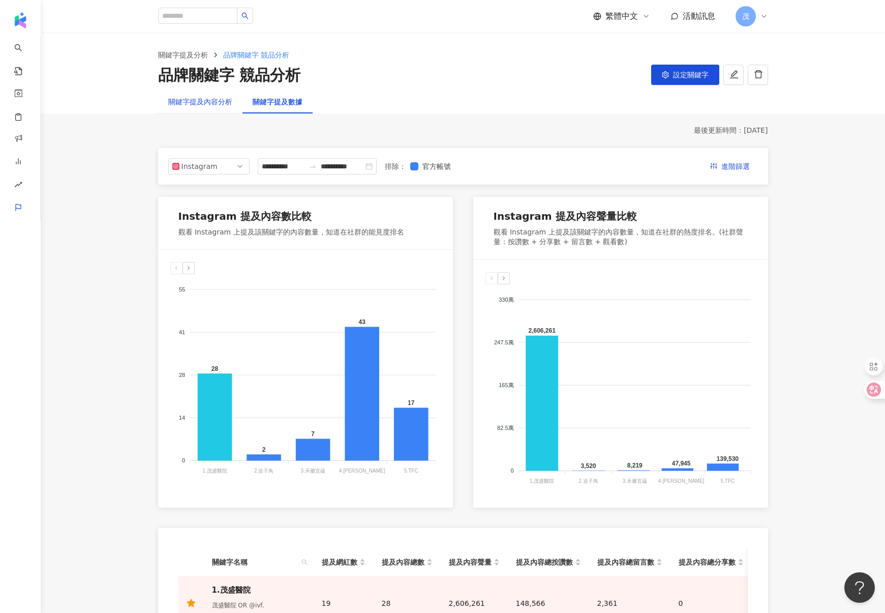
click at [211, 103] on div "關鍵字提及內容分析" at bounding box center [200, 101] width 64 height 11
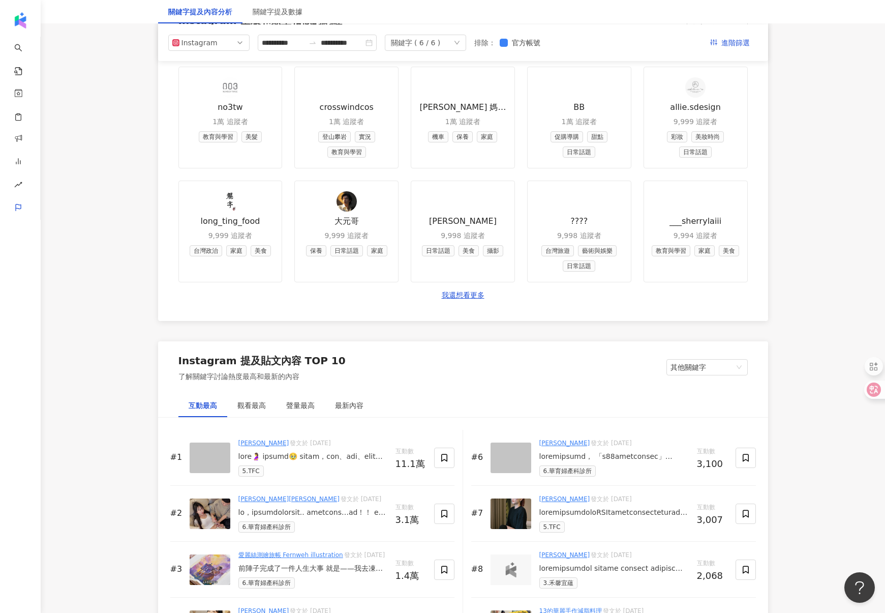
scroll to position [1226, 0]
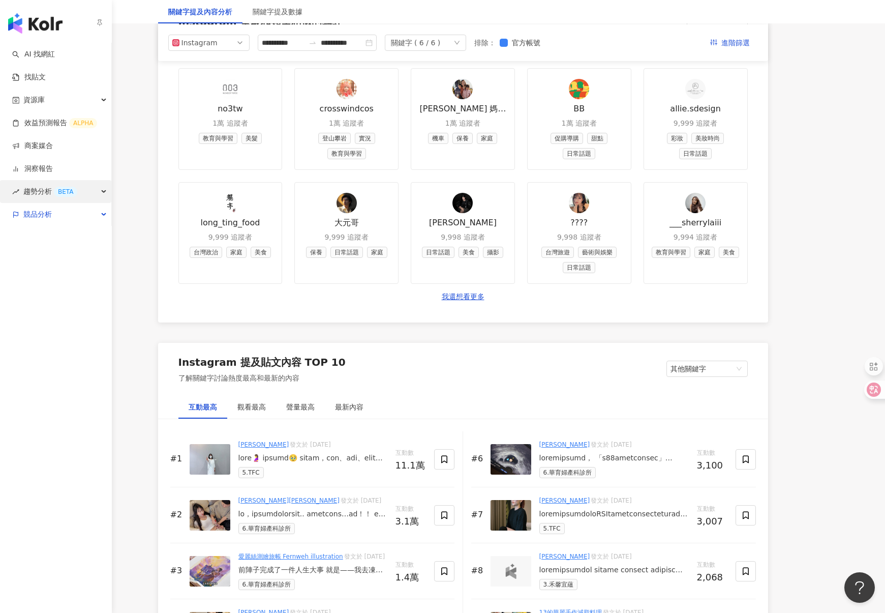
click at [48, 194] on span "趨勢分析 BETA" at bounding box center [50, 191] width 54 height 23
click at [53, 168] on link "洞察報告" at bounding box center [32, 169] width 41 height 10
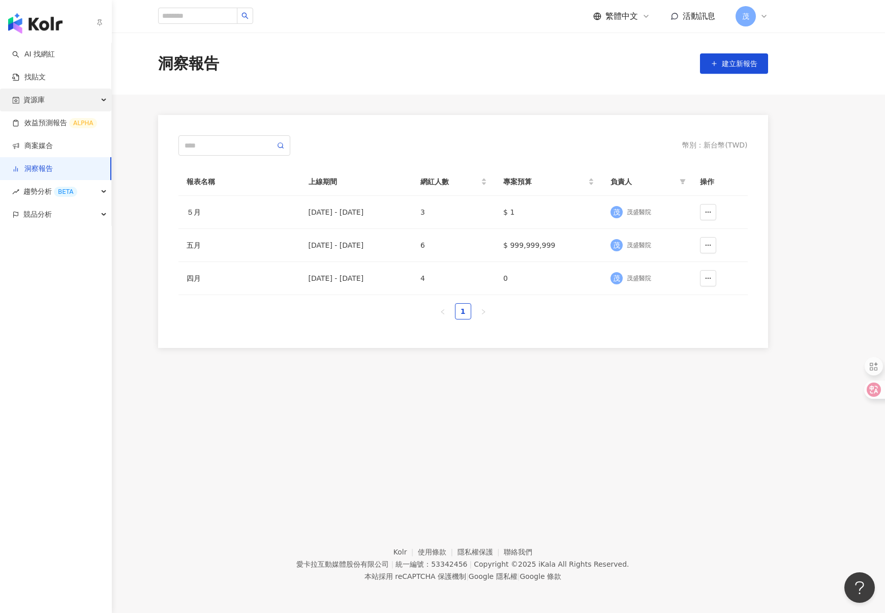
click at [51, 97] on div "資源庫" at bounding box center [55, 99] width 111 height 23
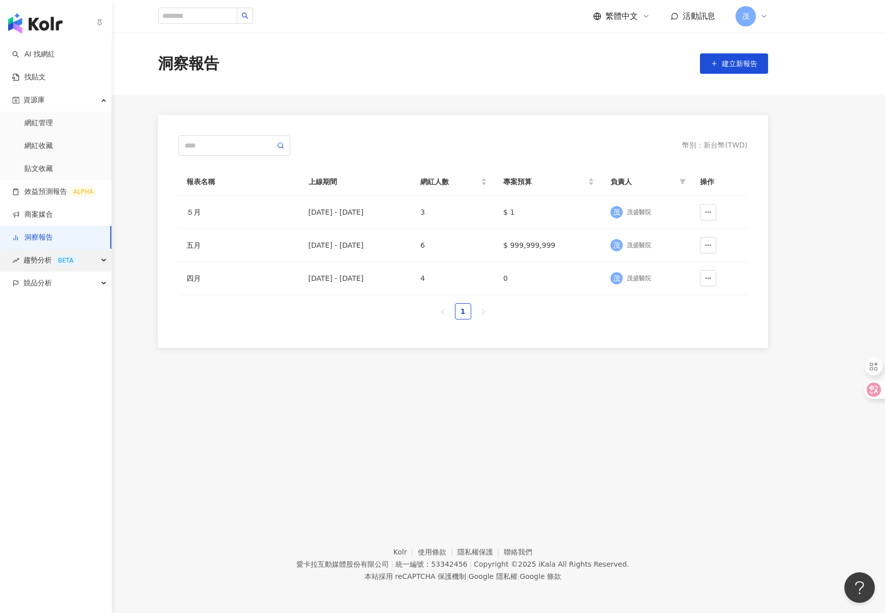
click at [56, 258] on div "BETA" at bounding box center [65, 260] width 23 height 10
click at [55, 349] on div "競品分析" at bounding box center [55, 351] width 111 height 23
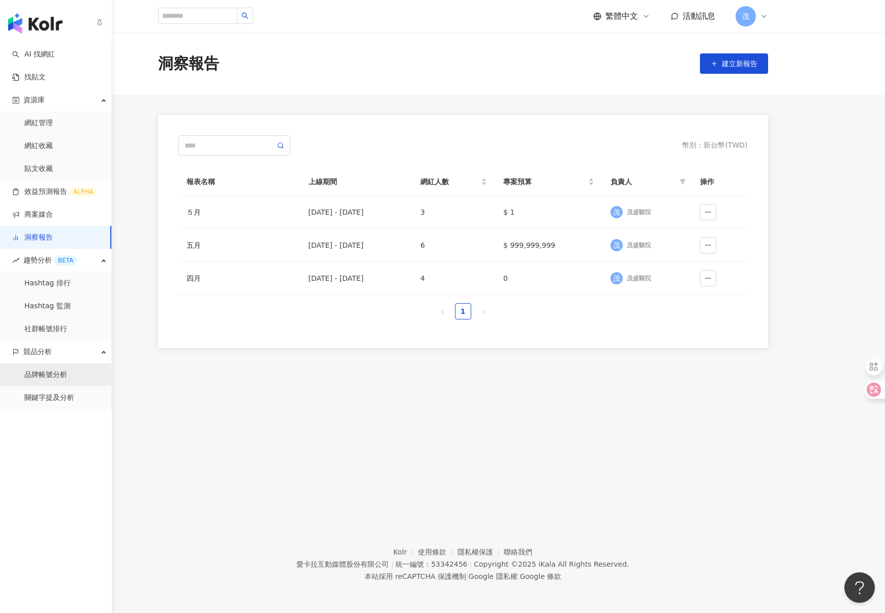
click at [67, 376] on link "品牌帳號分析" at bounding box center [45, 375] width 43 height 10
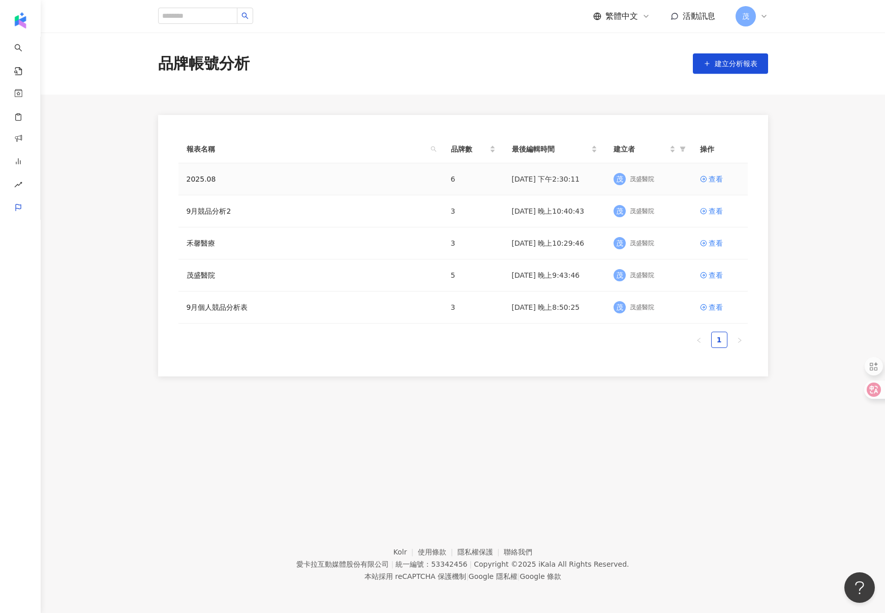
click at [308, 178] on div "2025.08" at bounding box center [311, 178] width 248 height 11
click at [207, 179] on link "2025.08" at bounding box center [201, 178] width 29 height 11
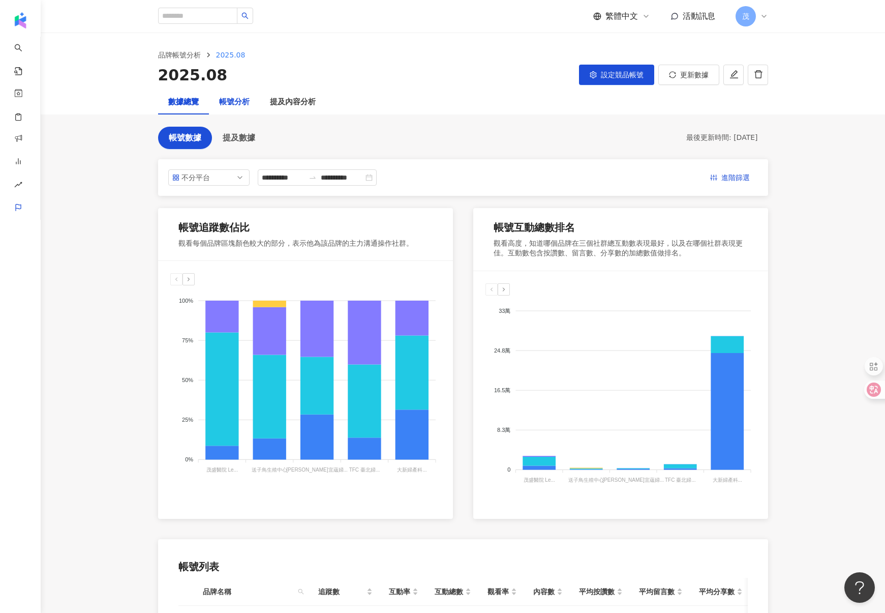
click at [238, 99] on div "帳號分析" at bounding box center [234, 102] width 31 height 12
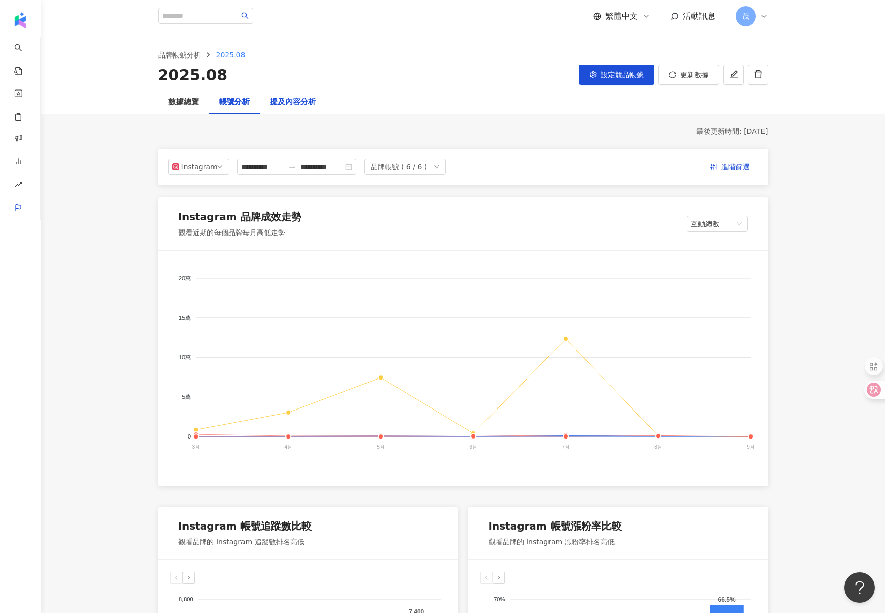
click at [292, 104] on div "提及內容分析" at bounding box center [293, 102] width 46 height 12
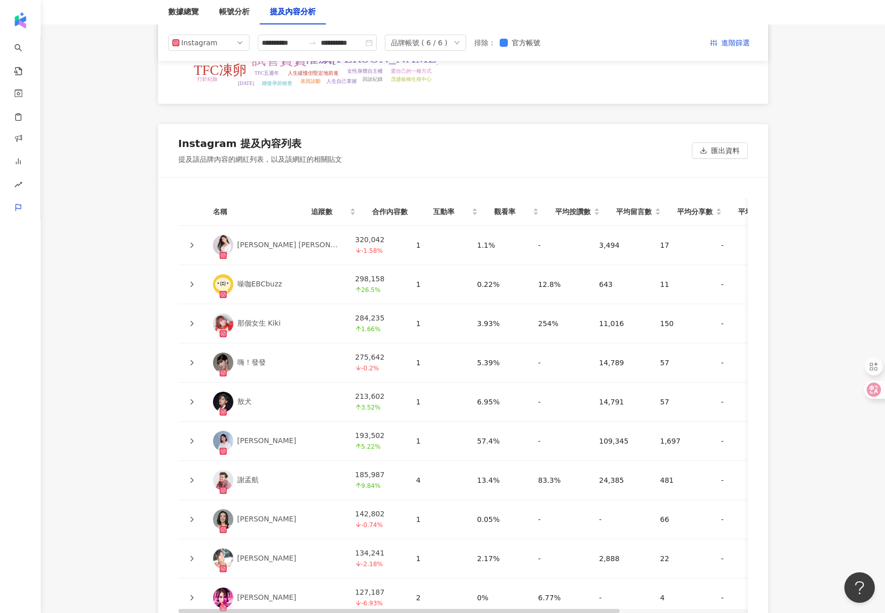
scroll to position [2178, 0]
click at [711, 153] on span "匯出資料" at bounding box center [725, 152] width 28 height 16
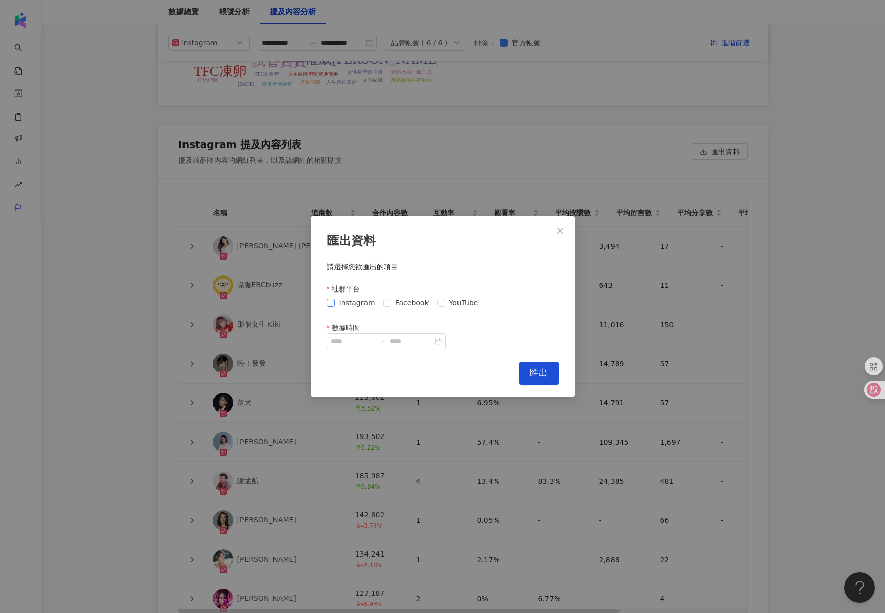
click at [348, 300] on span "Instagram" at bounding box center [357, 302] width 44 height 11
drag, startPoint x: 398, startPoint y: 301, endPoint x: 473, endPoint y: 303, distance: 75.3
click at [398, 301] on span "Facebook" at bounding box center [412, 302] width 42 height 11
click at [474, 303] on span "YouTube" at bounding box center [463, 302] width 37 height 11
click at [367, 342] on input "數據時間" at bounding box center [352, 341] width 43 height 11
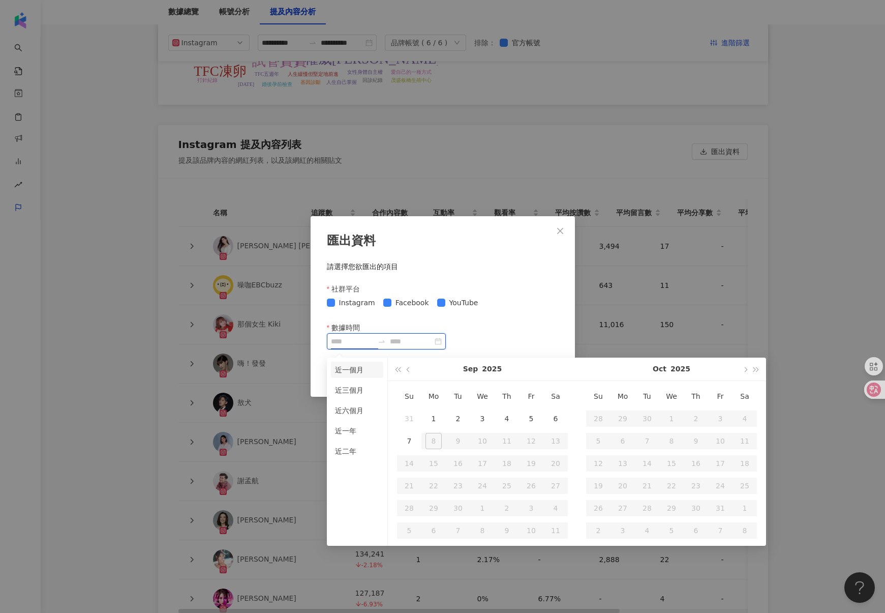
type input "**********"
click at [367, 376] on li "近一個月" at bounding box center [357, 369] width 52 height 16
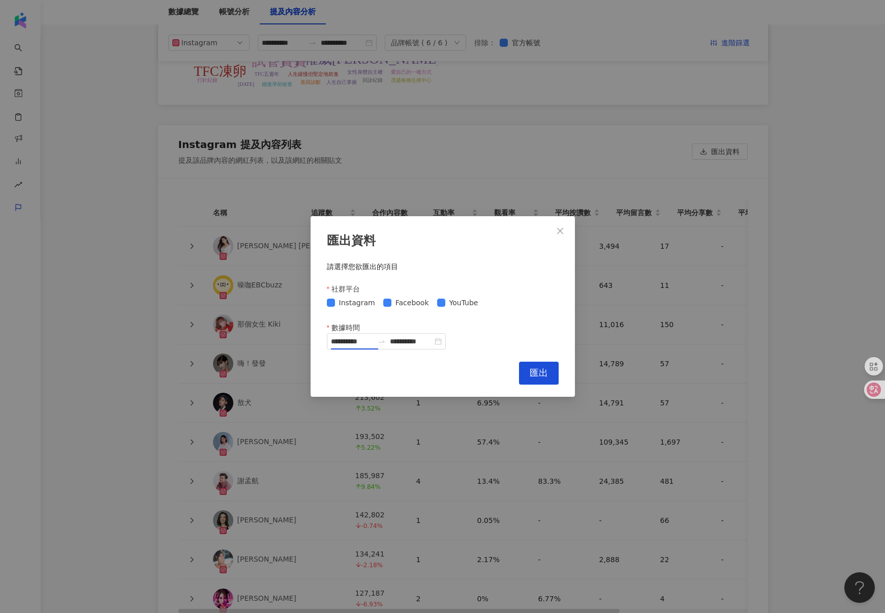
type input "**********"
click at [357, 337] on input "**********" at bounding box center [352, 341] width 43 height 11
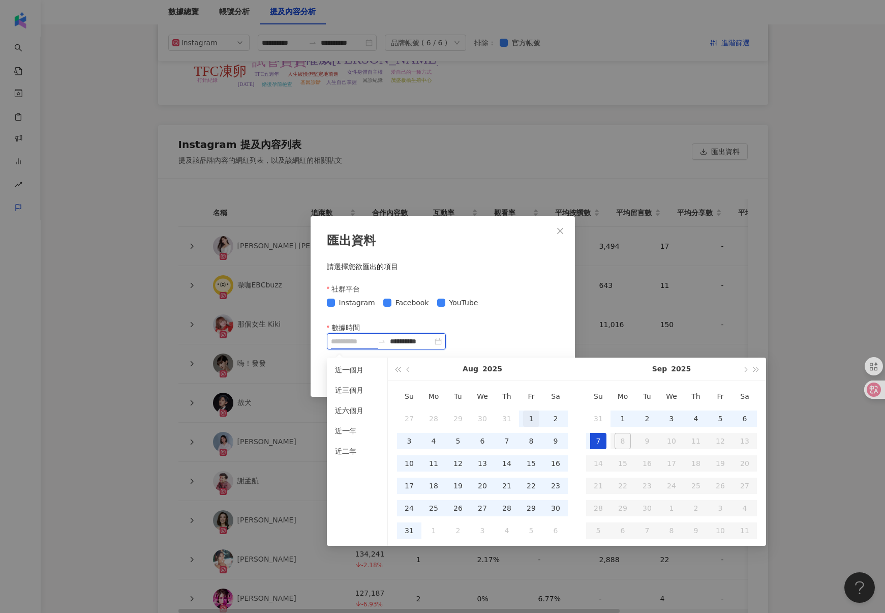
type input "**********"
click at [529, 419] on div "1" at bounding box center [531, 418] width 16 height 16
click at [411, 528] on div "31" at bounding box center [409, 530] width 16 height 16
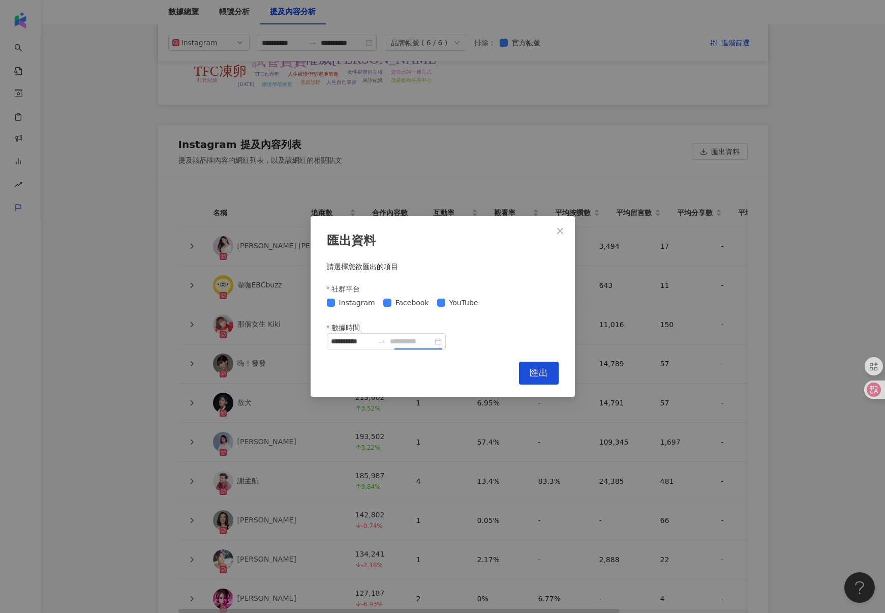
type input "**********"
click at [539, 372] on span "匯出" at bounding box center [539, 372] width 18 height 11
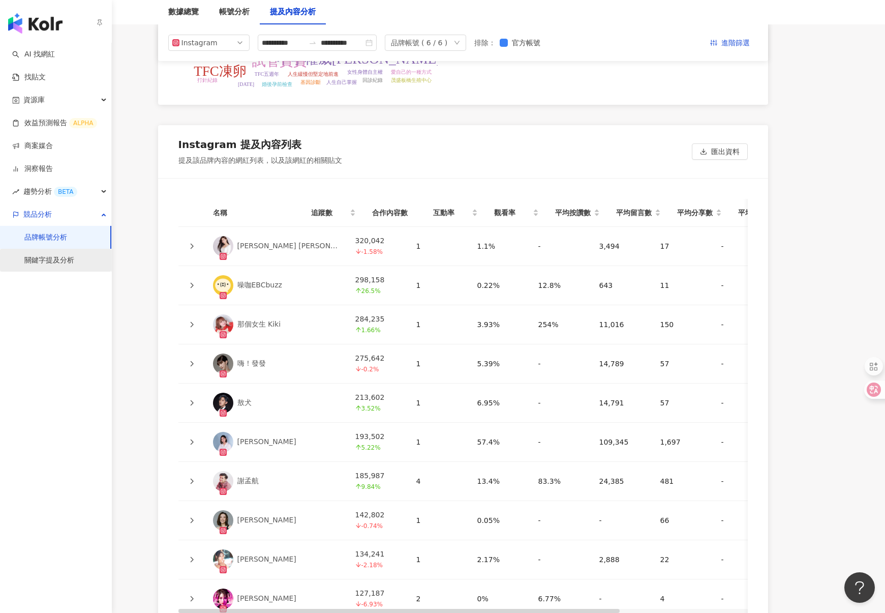
click at [48, 258] on link "關鍵字提及分析" at bounding box center [49, 260] width 50 height 10
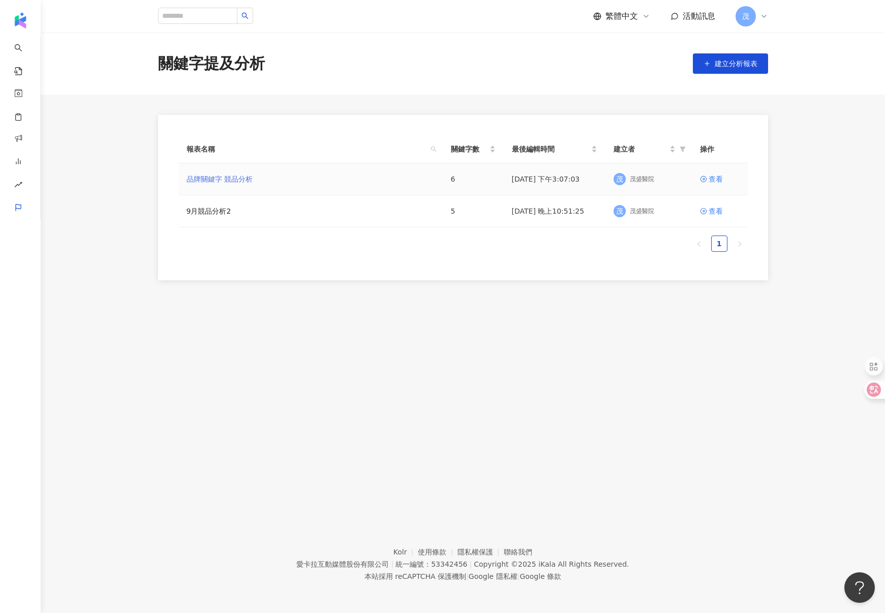
click at [226, 178] on link "品牌關鍵字 競品分析" at bounding box center [220, 178] width 66 height 11
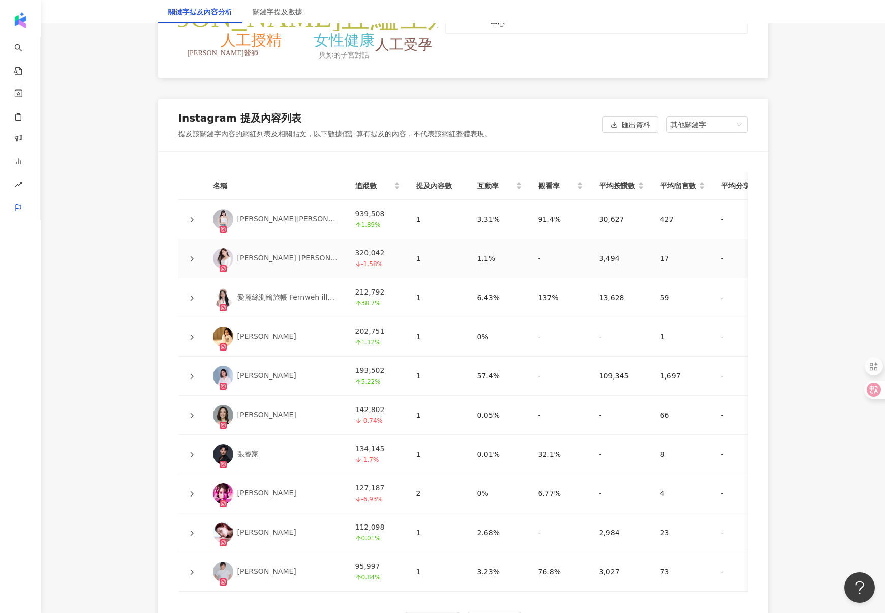
scroll to position [2196, 0]
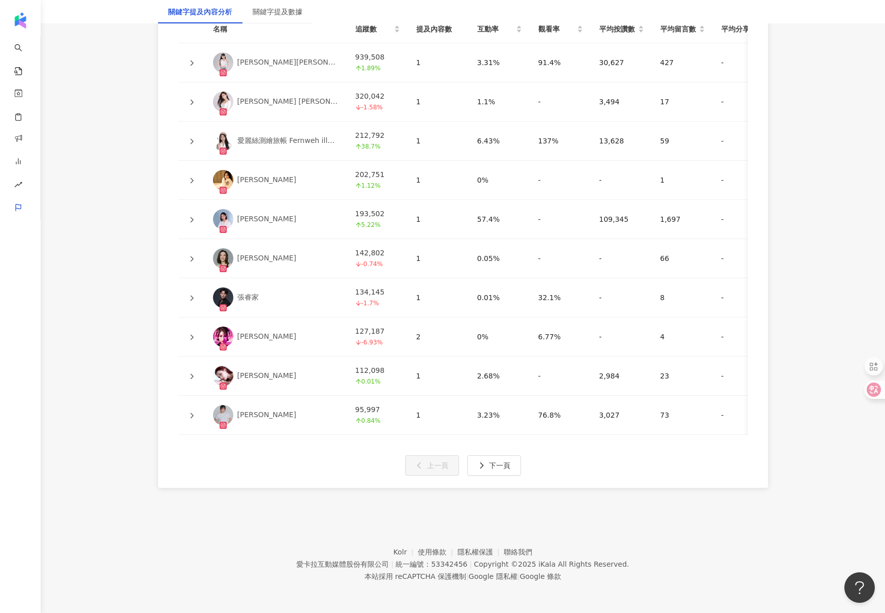
click at [192, 182] on icon at bounding box center [191, 180] width 3 height 6
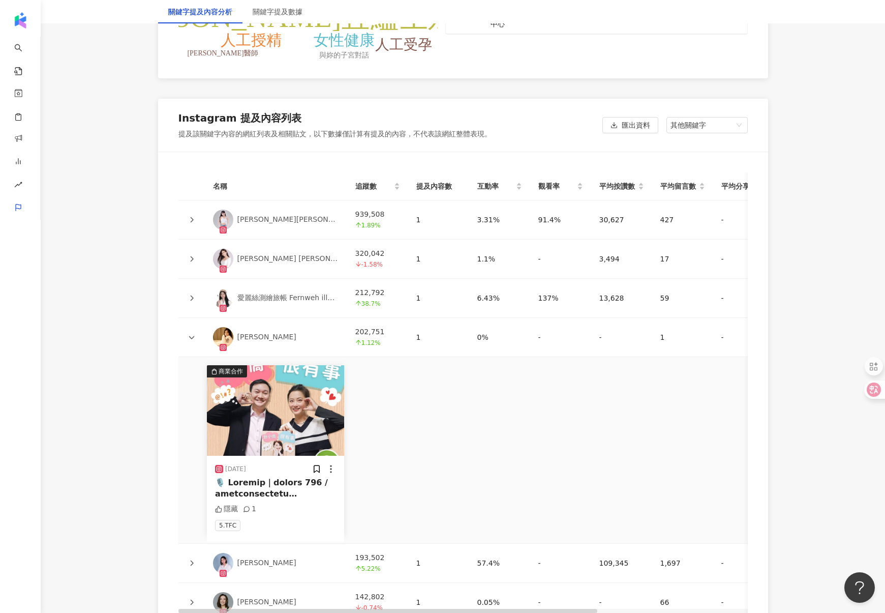
scroll to position [2360, 0]
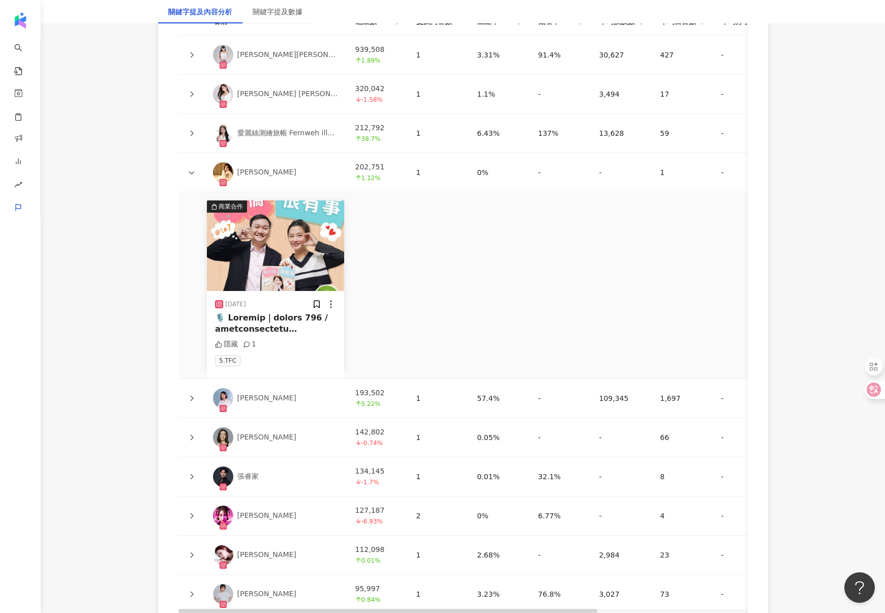
click at [192, 174] on icon at bounding box center [192, 172] width 6 height 3
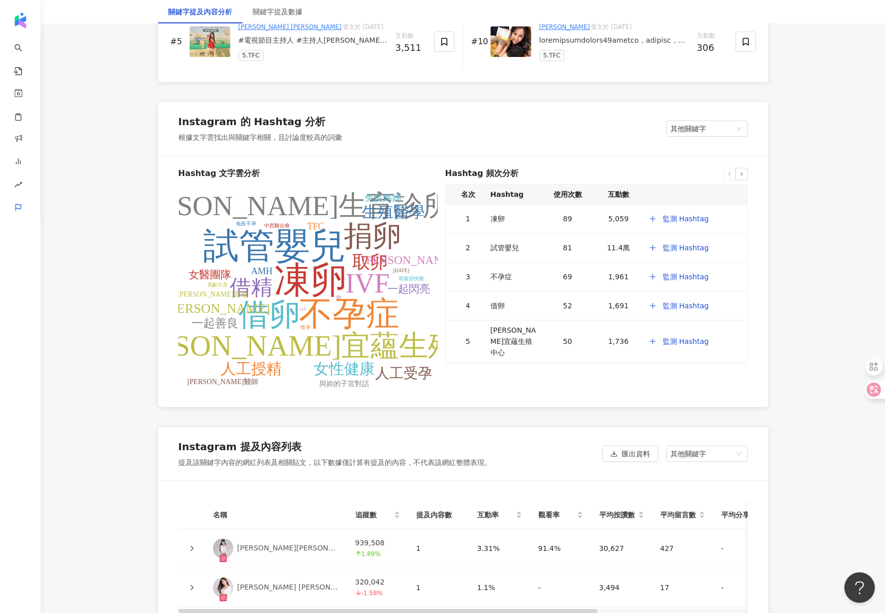
scroll to position [1906, 0]
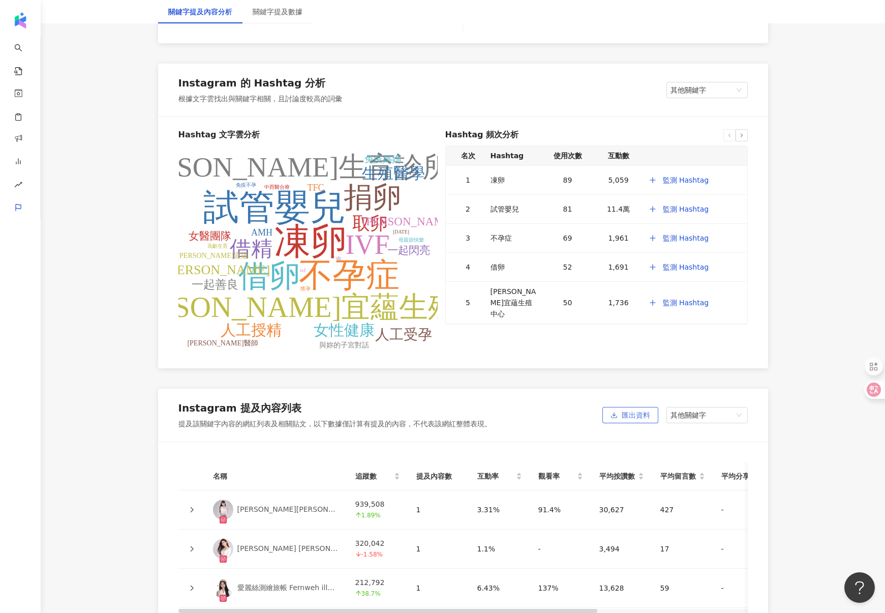
click at [632, 418] on span "匯出資料" at bounding box center [636, 415] width 28 height 16
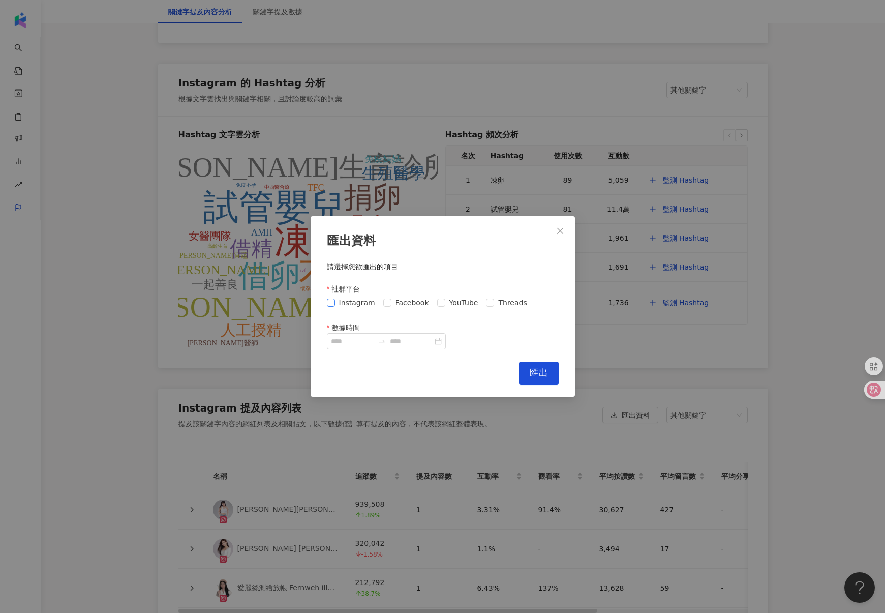
click at [347, 300] on span "Instagram" at bounding box center [357, 302] width 44 height 11
click at [559, 232] on icon "close" at bounding box center [560, 231] width 8 height 8
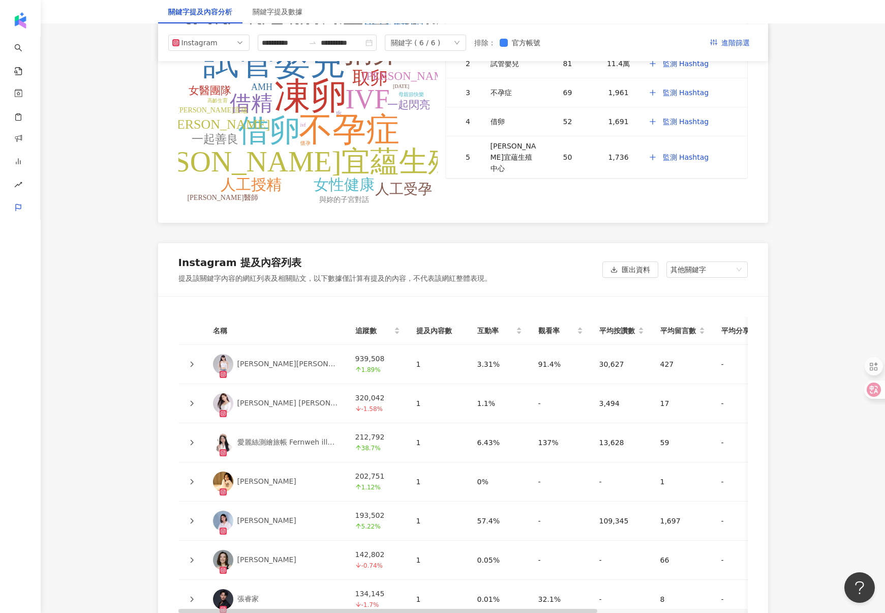
scroll to position [2048, 0]
